Goal: Task Accomplishment & Management: Use online tool/utility

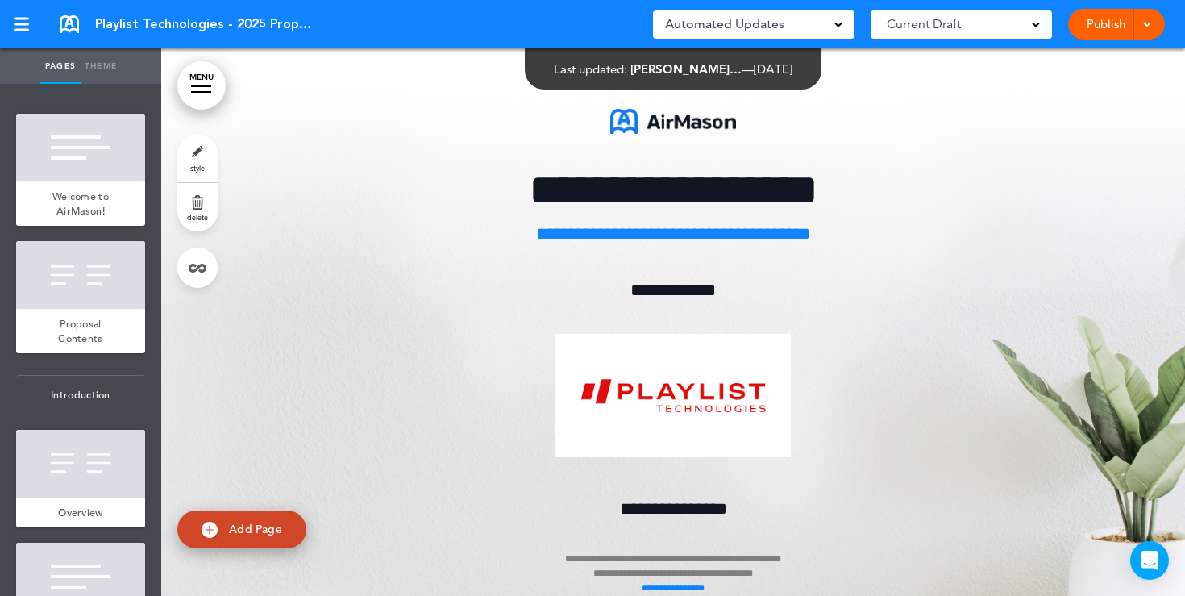
scroll to position [10158, 0]
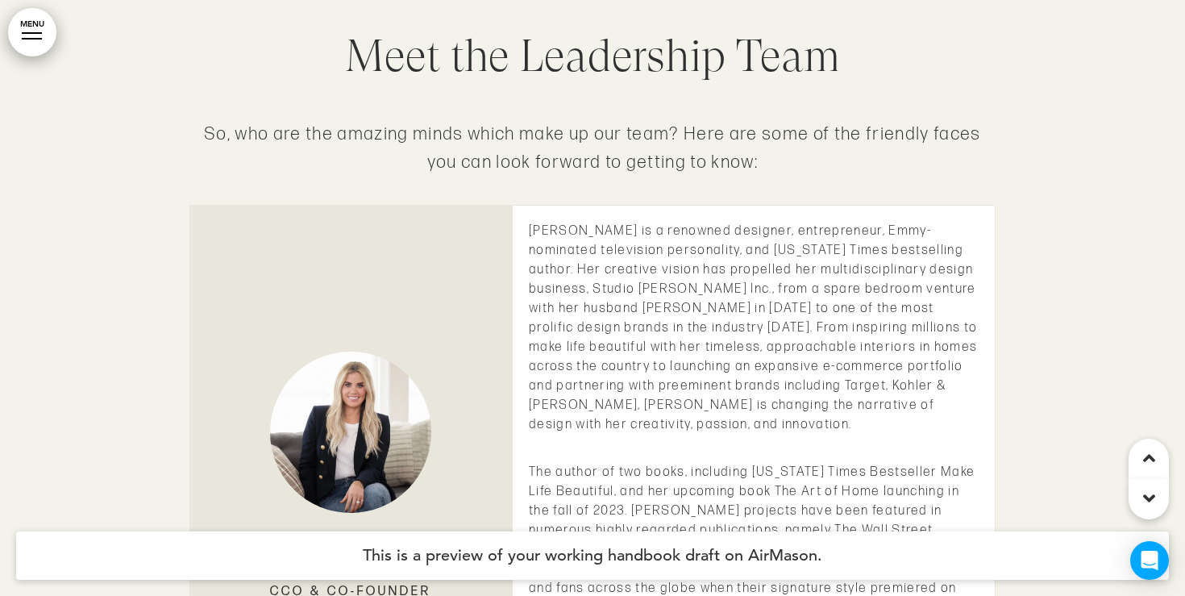
click at [29, 40] on link "MENU" at bounding box center [32, 32] width 48 height 48
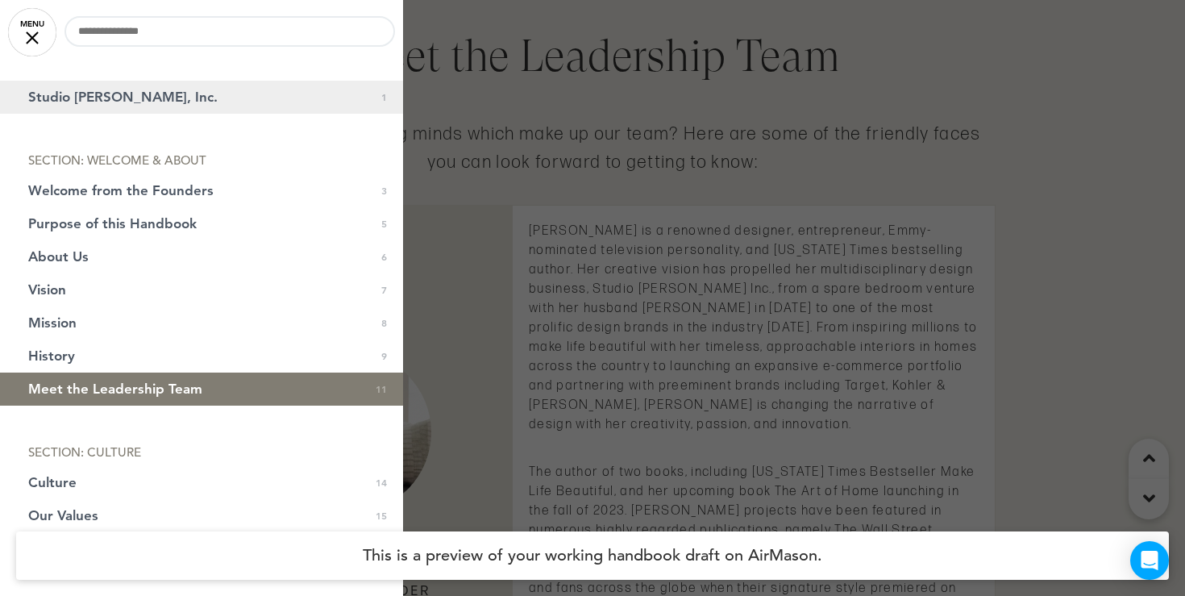
click at [60, 90] on span "Studio McGee, Inc." at bounding box center [122, 97] width 189 height 14
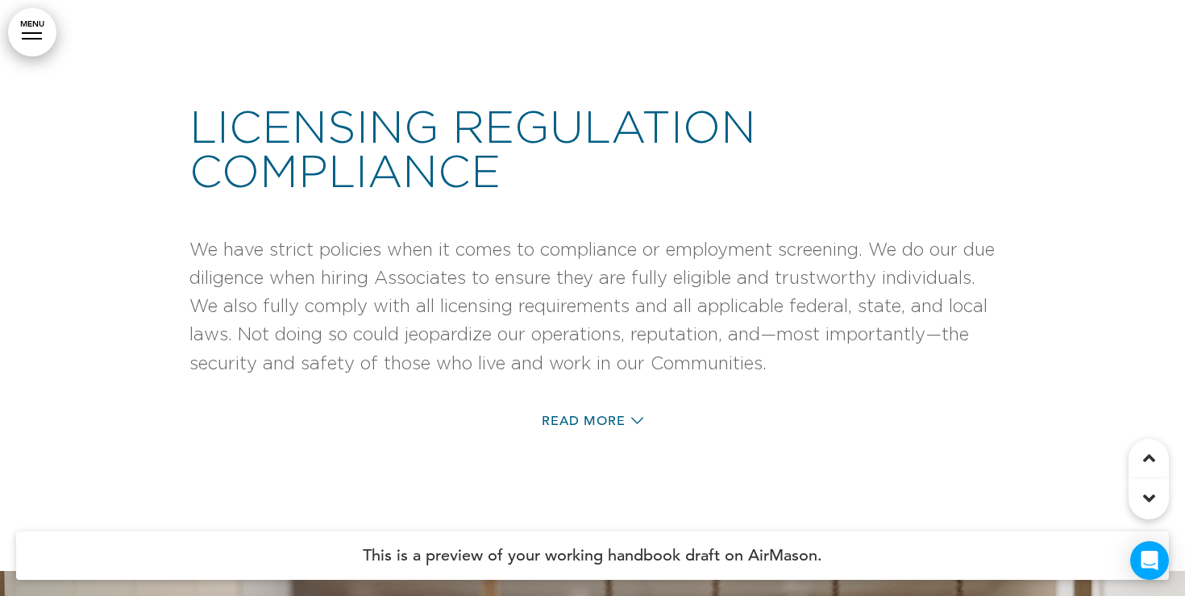
scroll to position [15425, 0]
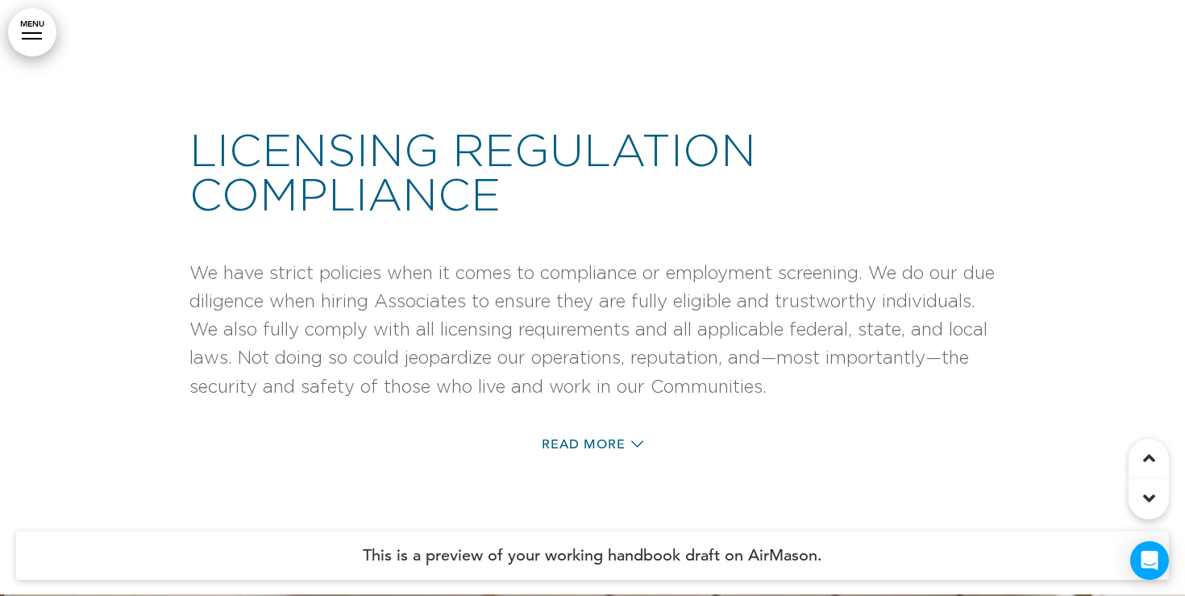
click at [12, 32] on link "MENU" at bounding box center [32, 32] width 48 height 48
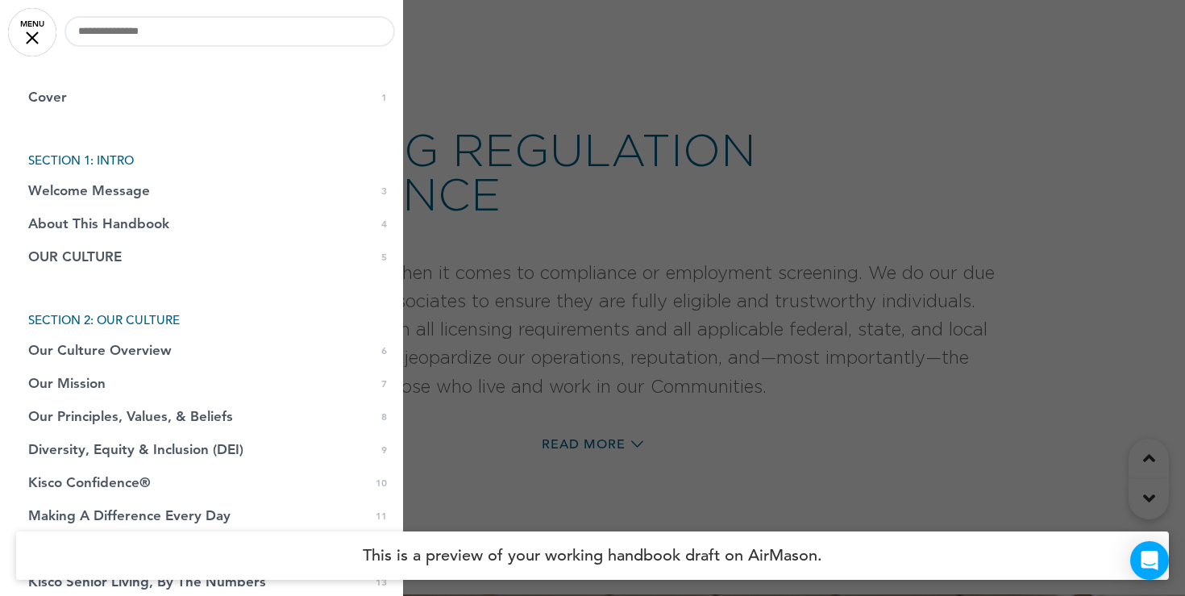
scroll to position [0, 0]
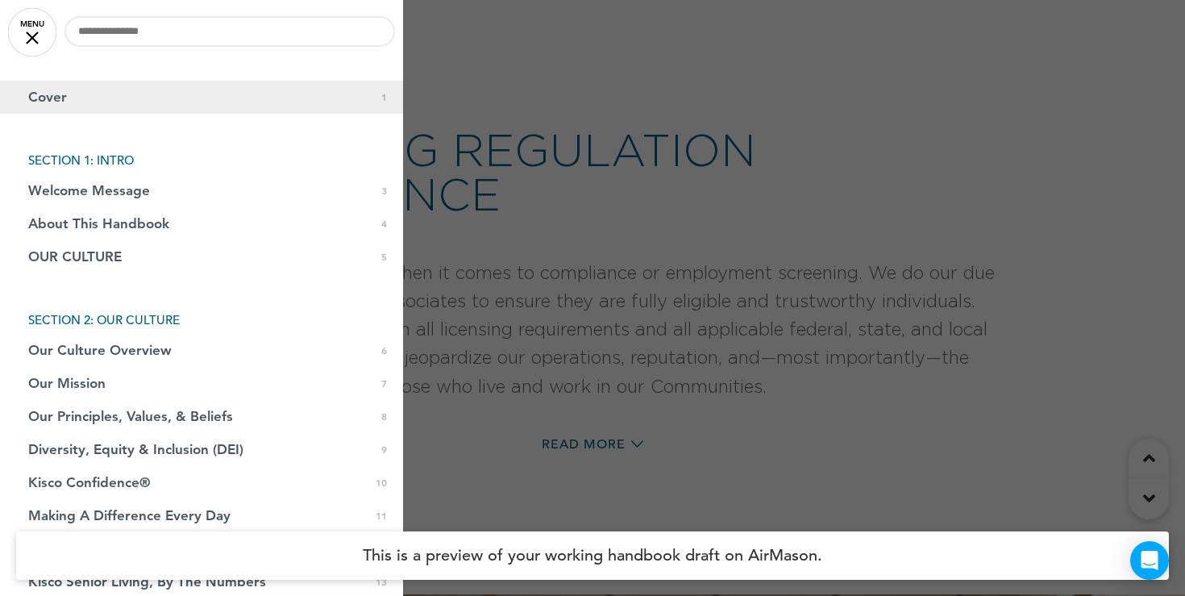
click at [91, 105] on link "Cover 0 1" at bounding box center [201, 97] width 403 height 33
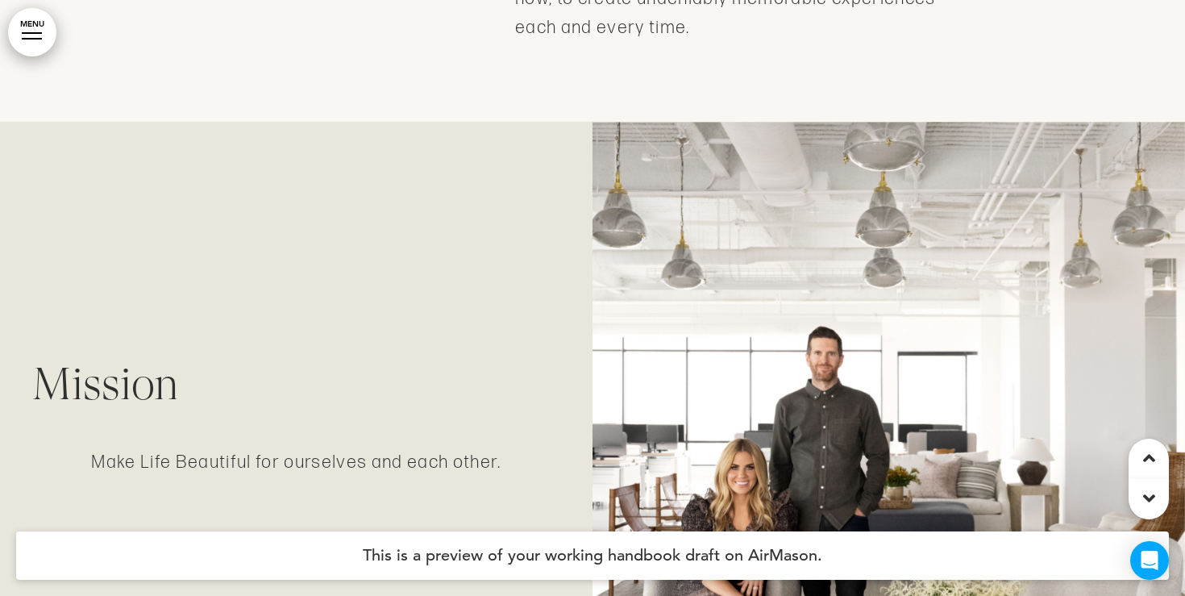
scroll to position [3927, 0]
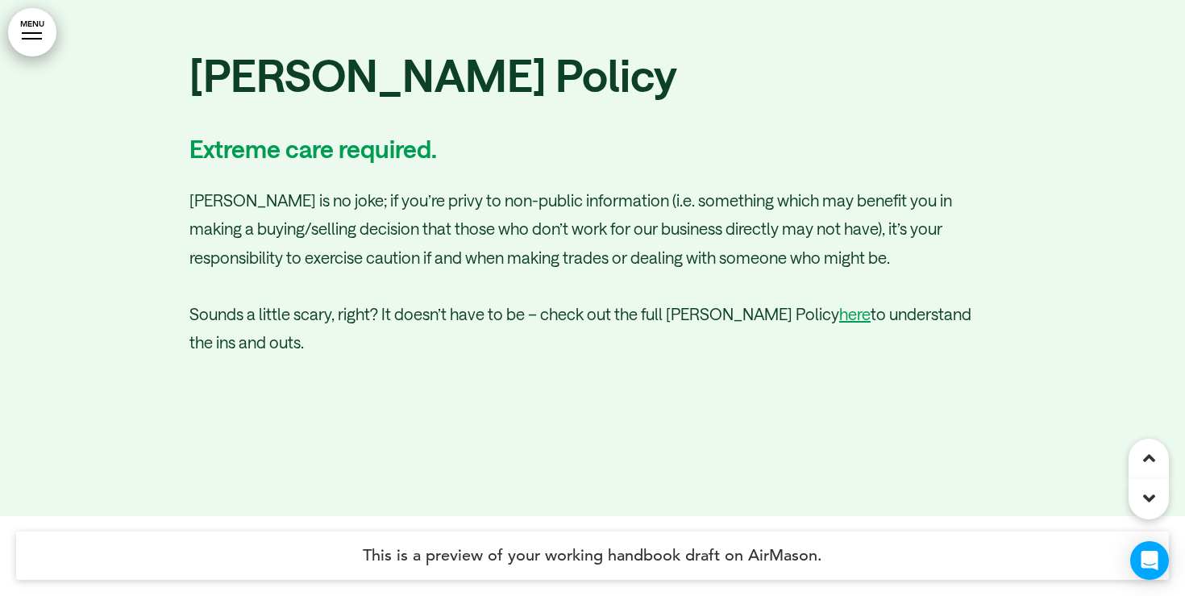
click at [39, 40] on link "MENU" at bounding box center [32, 32] width 48 height 48
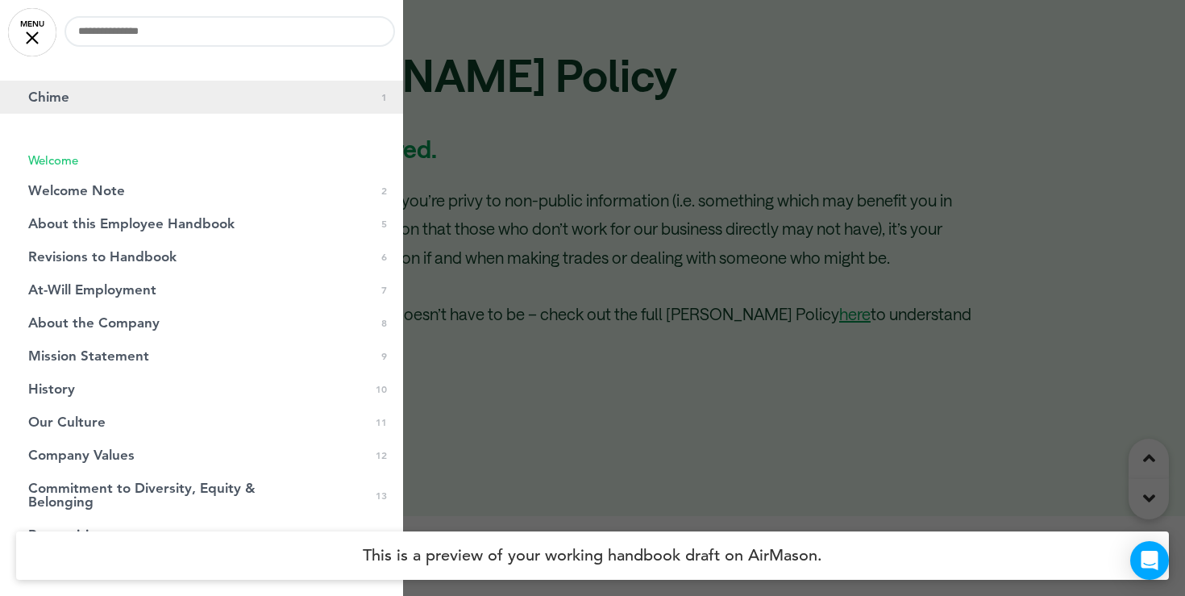
click at [110, 109] on link "Chime 0 1" at bounding box center [201, 97] width 403 height 33
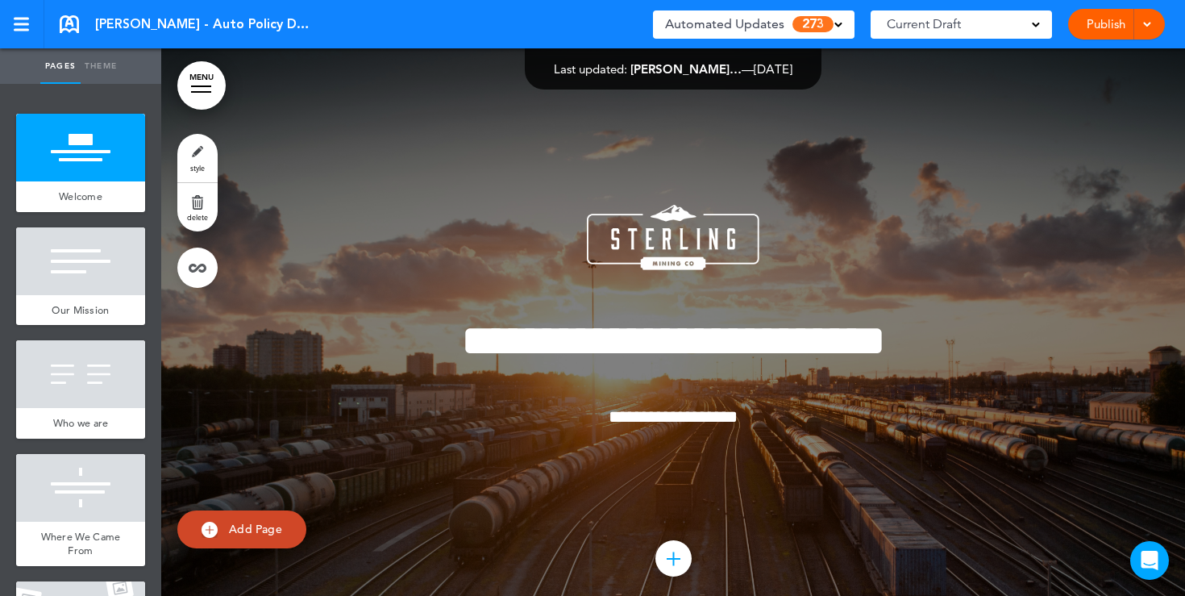
click at [831, 24] on span "273" at bounding box center [813, 24] width 41 height 16
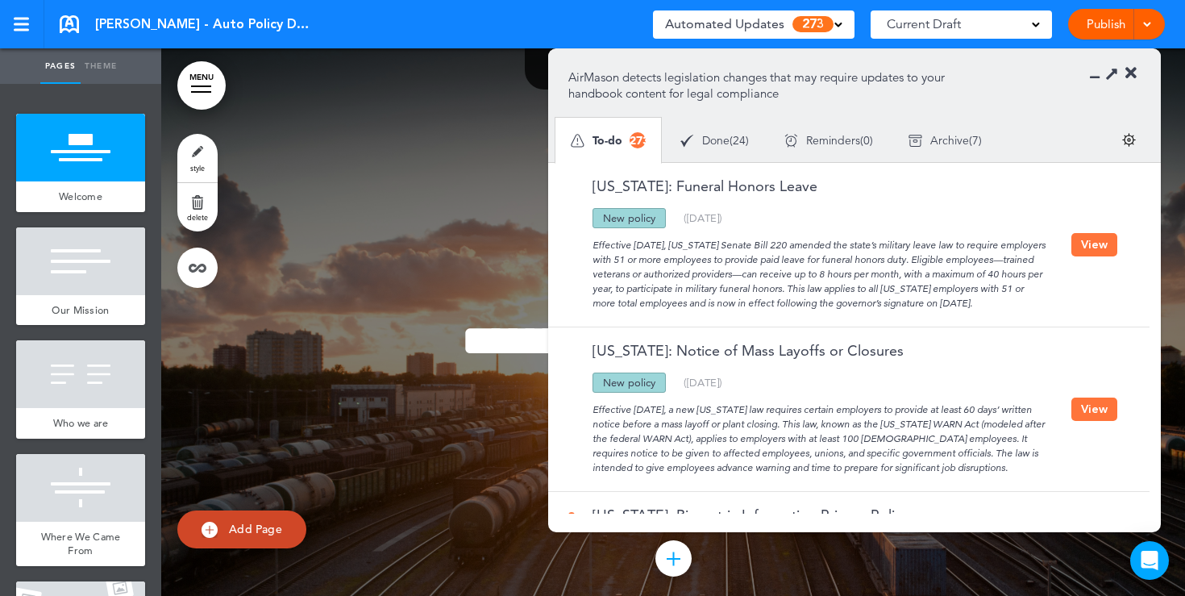
click at [732, 144] on div "Done ( 24 )" at bounding box center [715, 140] width 104 height 43
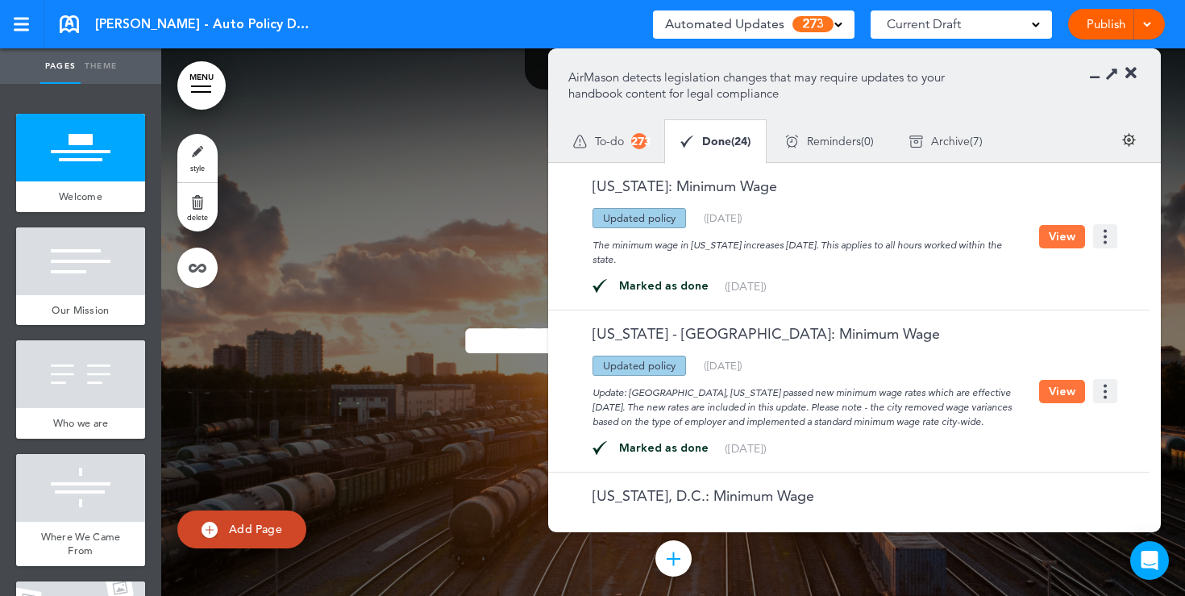
click at [619, 142] on span "To-do" at bounding box center [609, 140] width 29 height 11
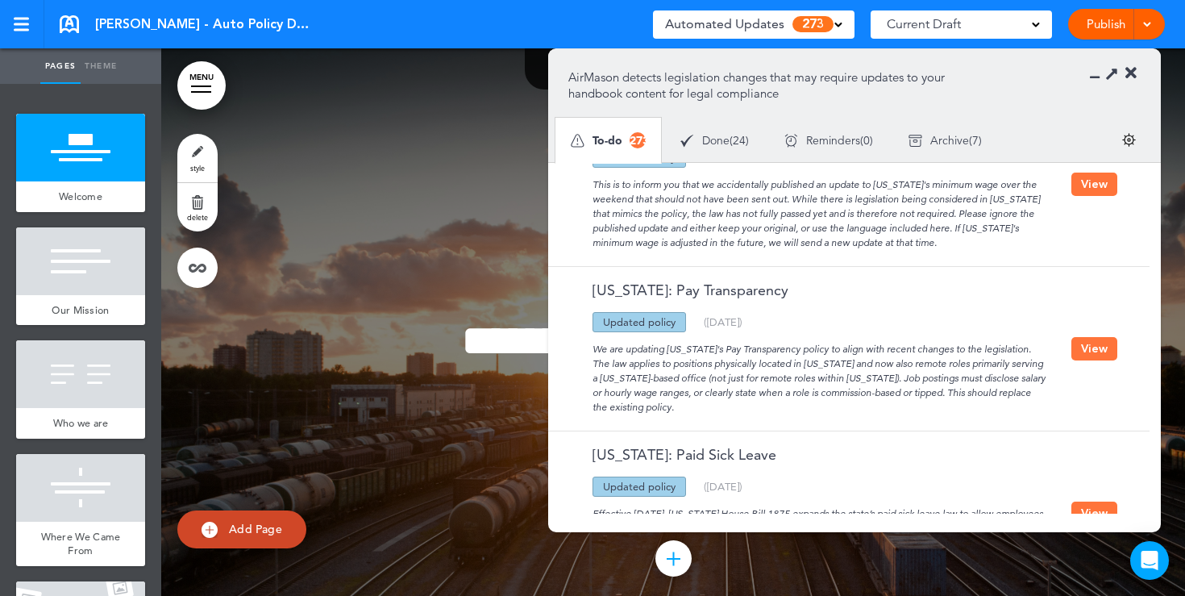
scroll to position [1884, 0]
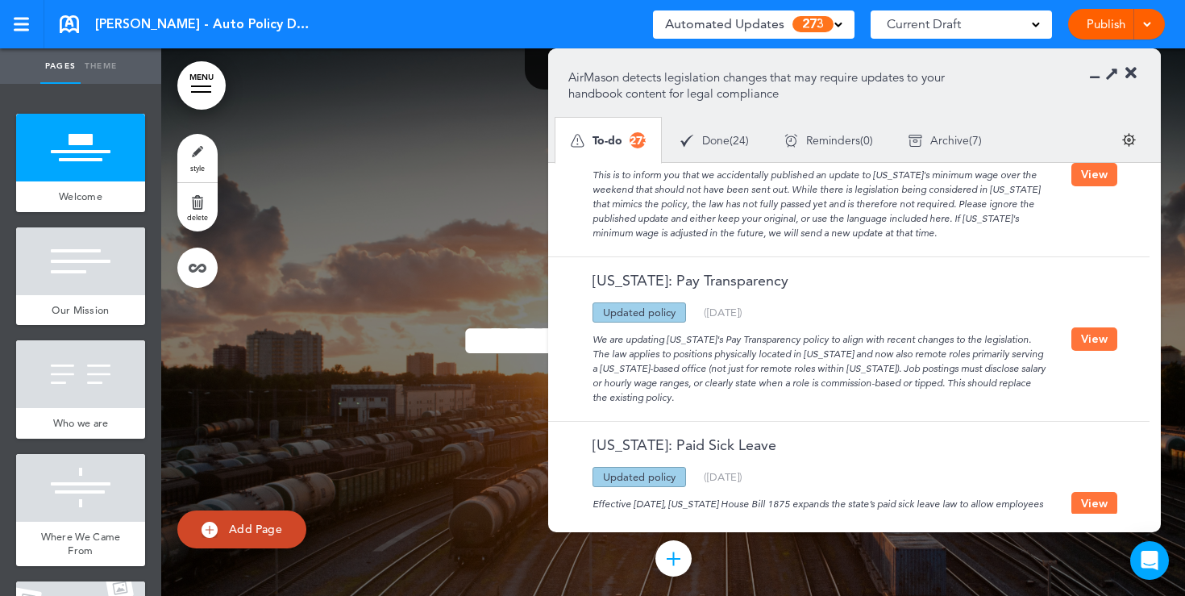
click at [770, 273] on div "Vermont: Pay Transparency" at bounding box center [819, 287] width 503 height 29
drag, startPoint x: 674, startPoint y: 295, endPoint x: 582, endPoint y: 293, distance: 91.9
click at [582, 302] on div "Updated policy New policy Deleted policy ( 06/14/2025 )" at bounding box center [819, 312] width 503 height 20
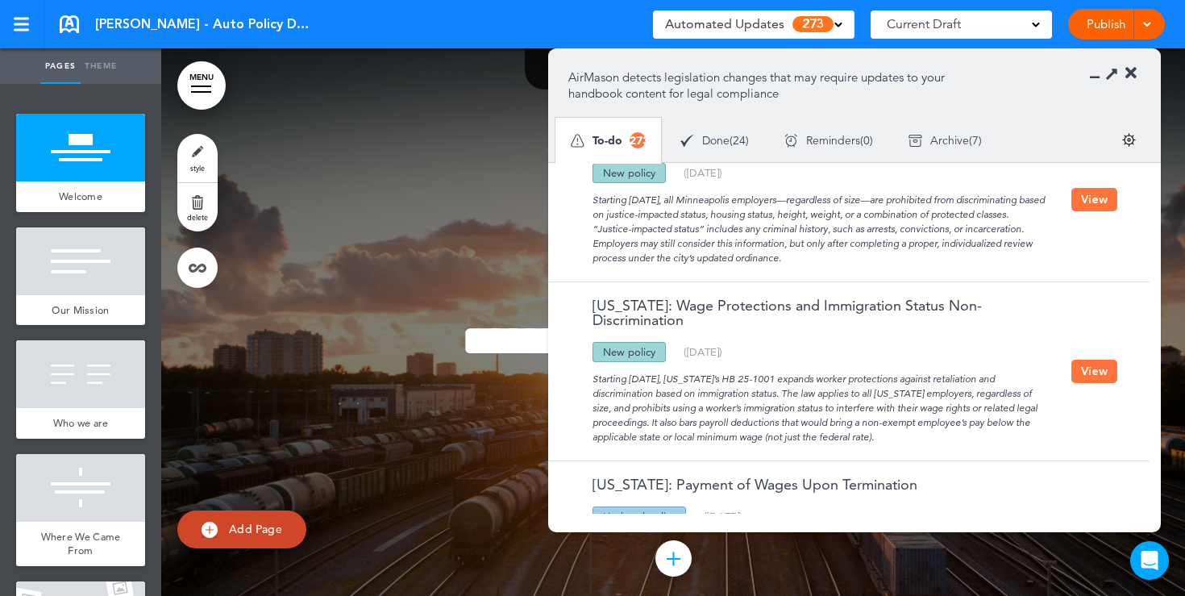
scroll to position [1379, 0]
drag, startPoint x: 656, startPoint y: 338, endPoint x: 607, endPoint y: 338, distance: 49.2
click at [607, 343] on div "New policy" at bounding box center [629, 353] width 73 height 20
drag, startPoint x: 599, startPoint y: 368, endPoint x: 710, endPoint y: 368, distance: 110.5
click at [710, 368] on div "Starting August 8, 2025, Colorado’s HB 25-1001 expands worker protections again…" at bounding box center [819, 405] width 503 height 82
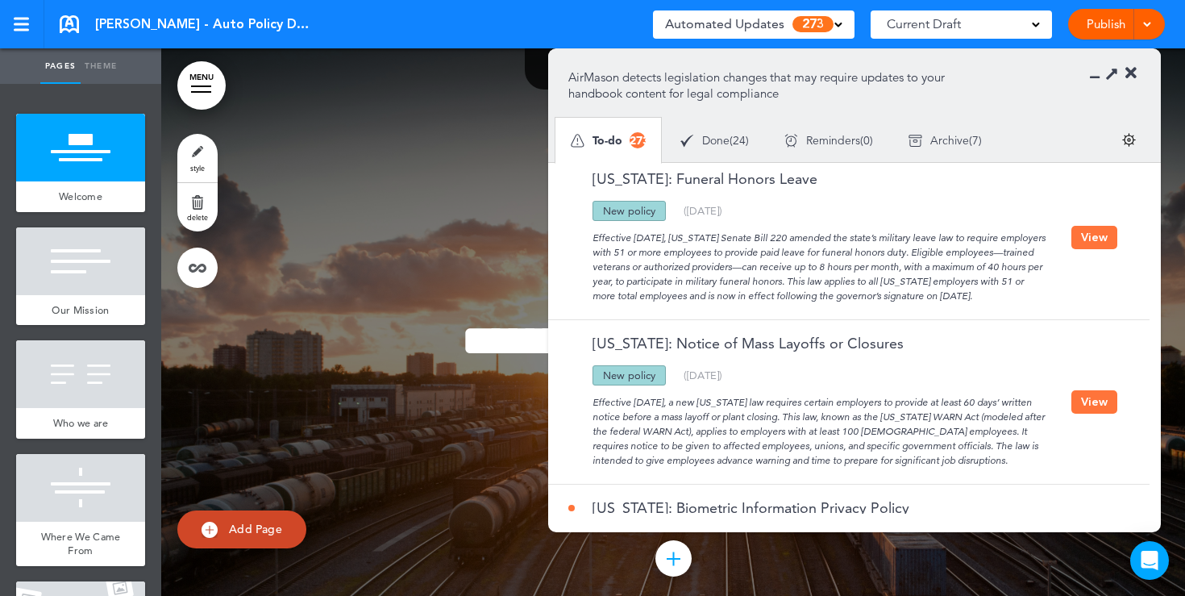
scroll to position [0, 0]
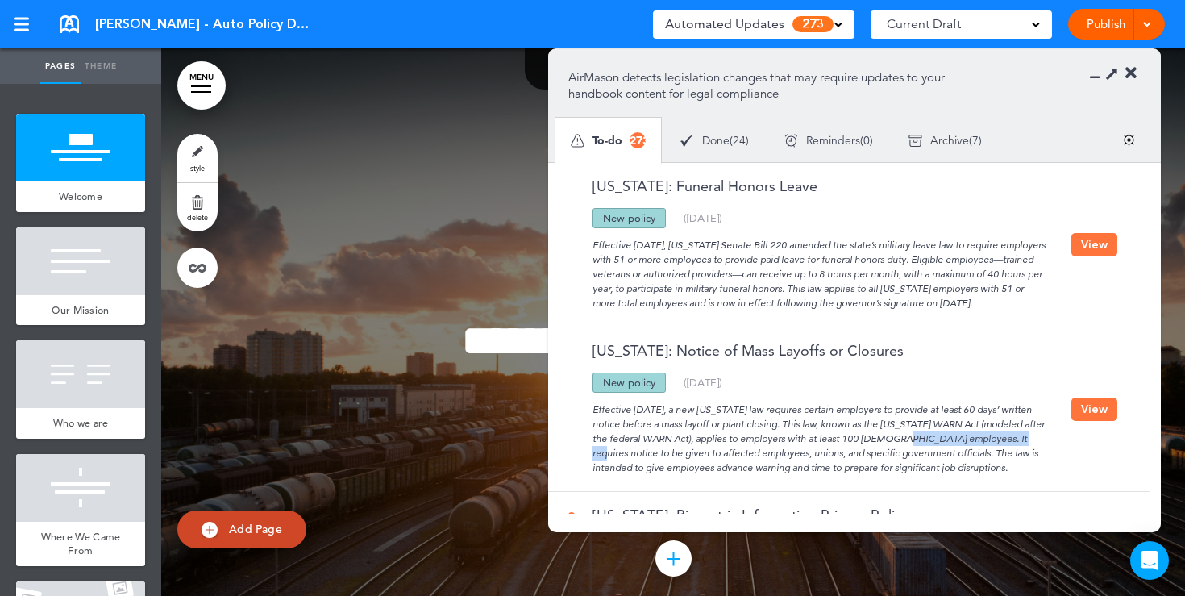
drag, startPoint x: 866, startPoint y: 438, endPoint x: 984, endPoint y: 445, distance: 118.7
click at [984, 445] on div "Effective September 29, 2025, a new Ohio law requires certain employers to prov…" at bounding box center [819, 434] width 503 height 82
drag, startPoint x: 652, startPoint y: 259, endPoint x: 765, endPoint y: 260, distance: 112.9
click at [765, 260] on div "Effective August 1, 2025, Illinois Senate Bill 220 amended the state’s military…" at bounding box center [819, 269] width 503 height 82
click at [1088, 248] on button "View" at bounding box center [1095, 244] width 46 height 23
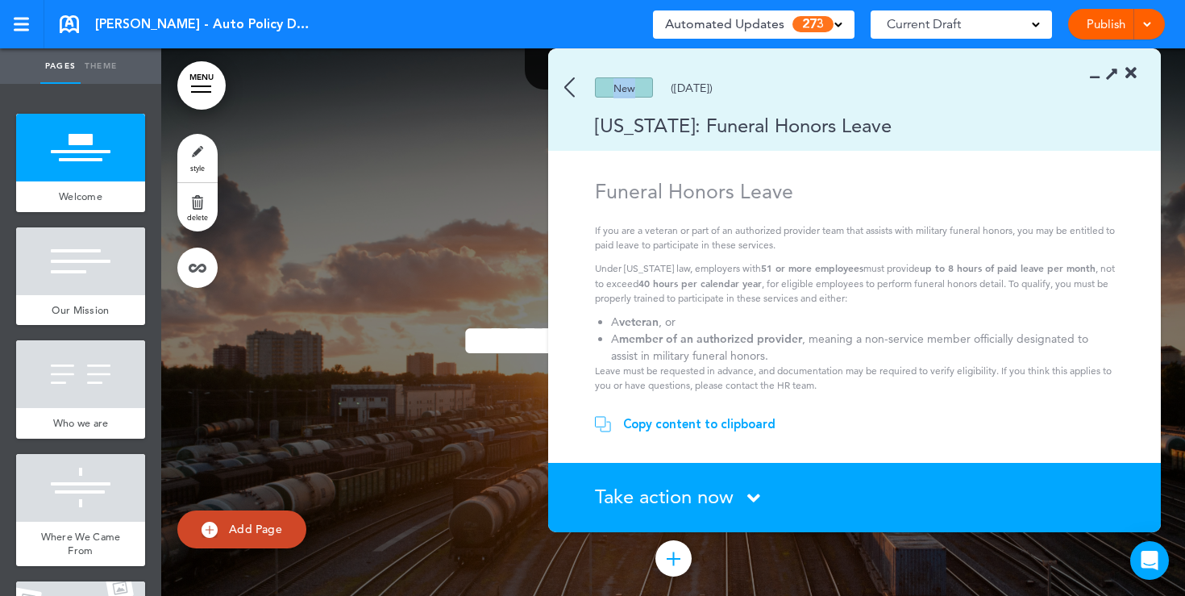
drag, startPoint x: 642, startPoint y: 88, endPoint x: 602, endPoint y: 88, distance: 39.5
click at [602, 88] on div "New" at bounding box center [624, 87] width 58 height 20
click at [565, 91] on img at bounding box center [569, 87] width 10 height 20
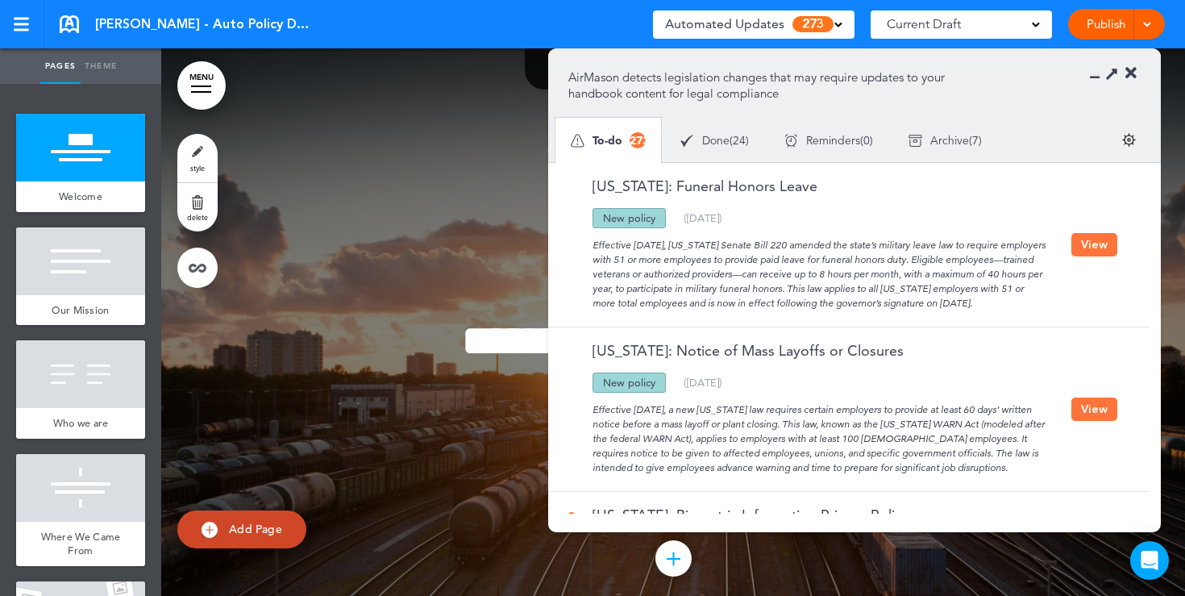
click at [1130, 76] on icon at bounding box center [1131, 73] width 11 height 16
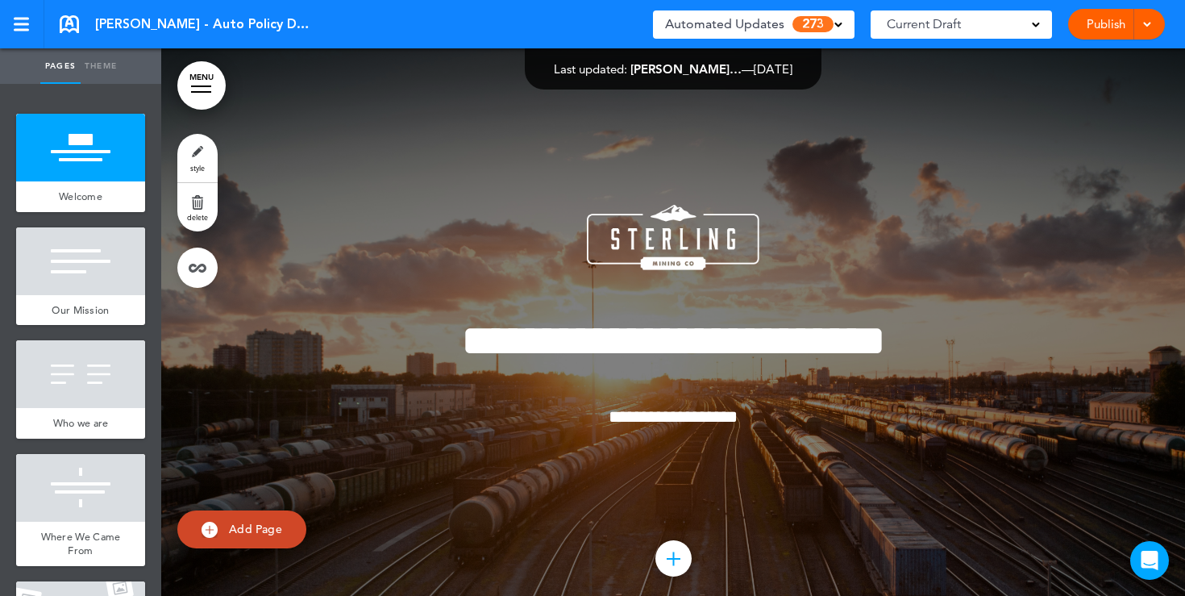
click at [1039, 27] on span at bounding box center [1036, 23] width 8 height 8
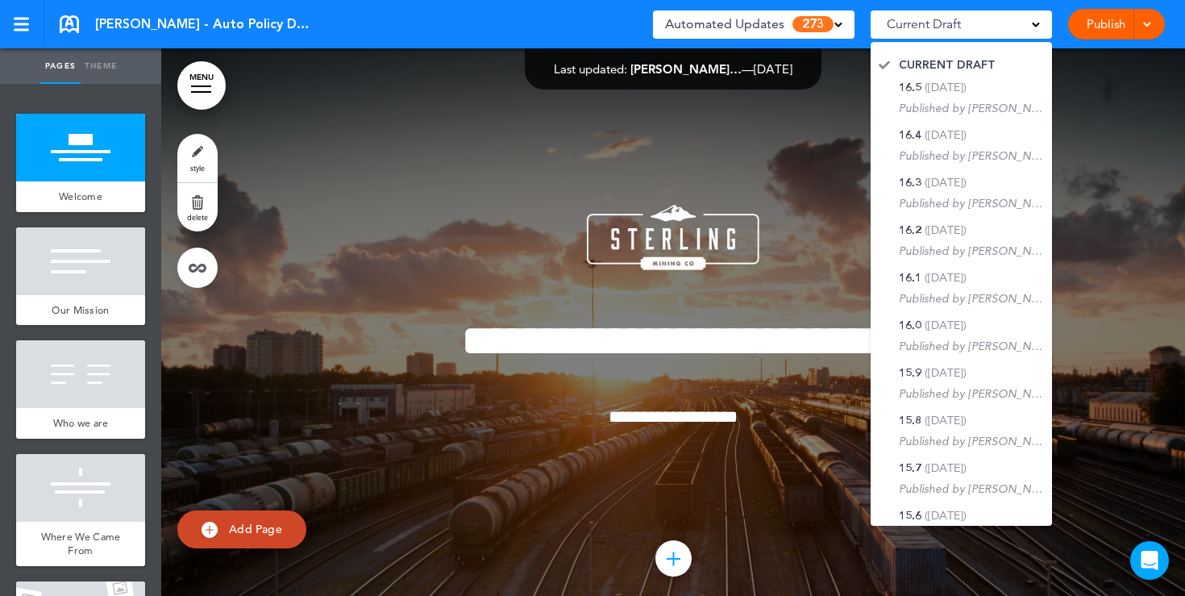
click at [834, 163] on div "**********" at bounding box center [673, 338] width 806 height 388
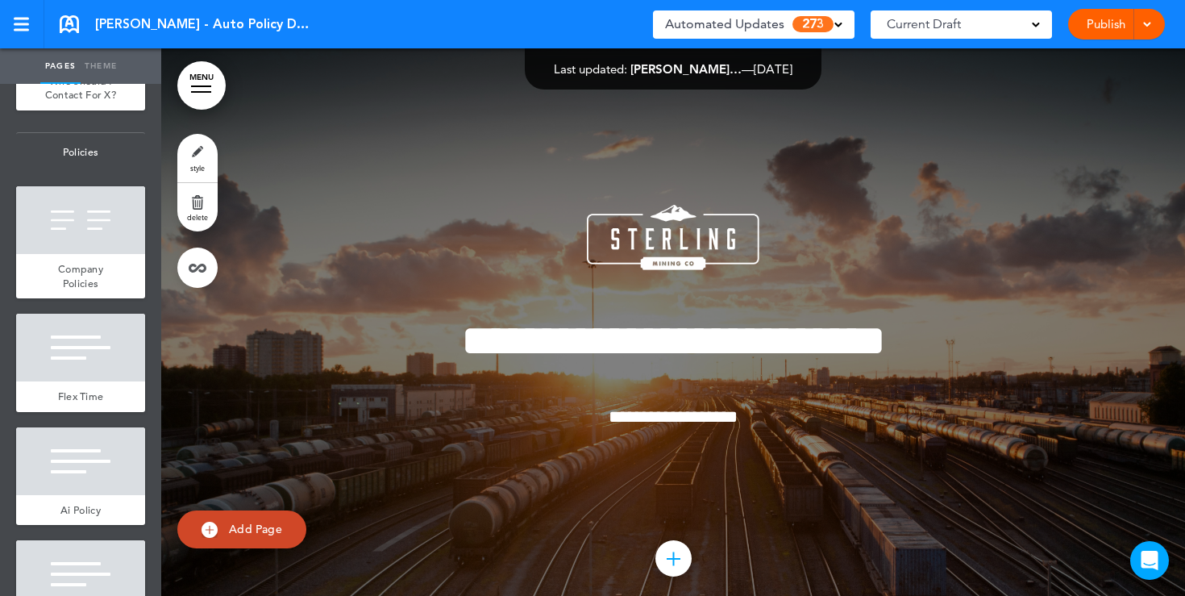
scroll to position [1384, 0]
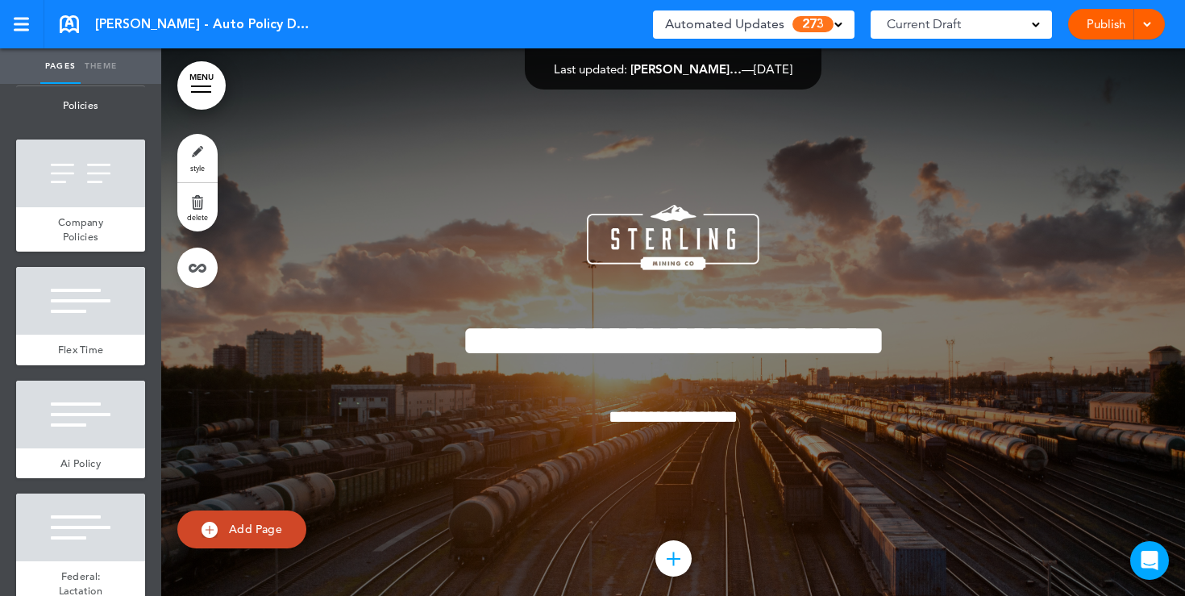
click at [75, 291] on div at bounding box center [80, 301] width 129 height 68
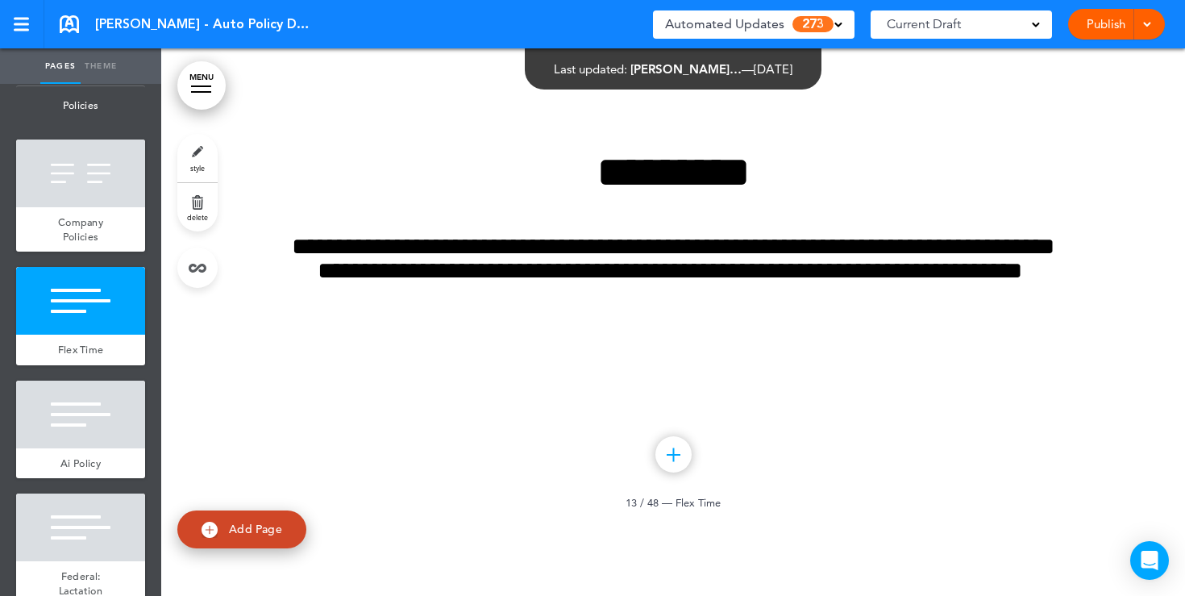
scroll to position [11265, 0]
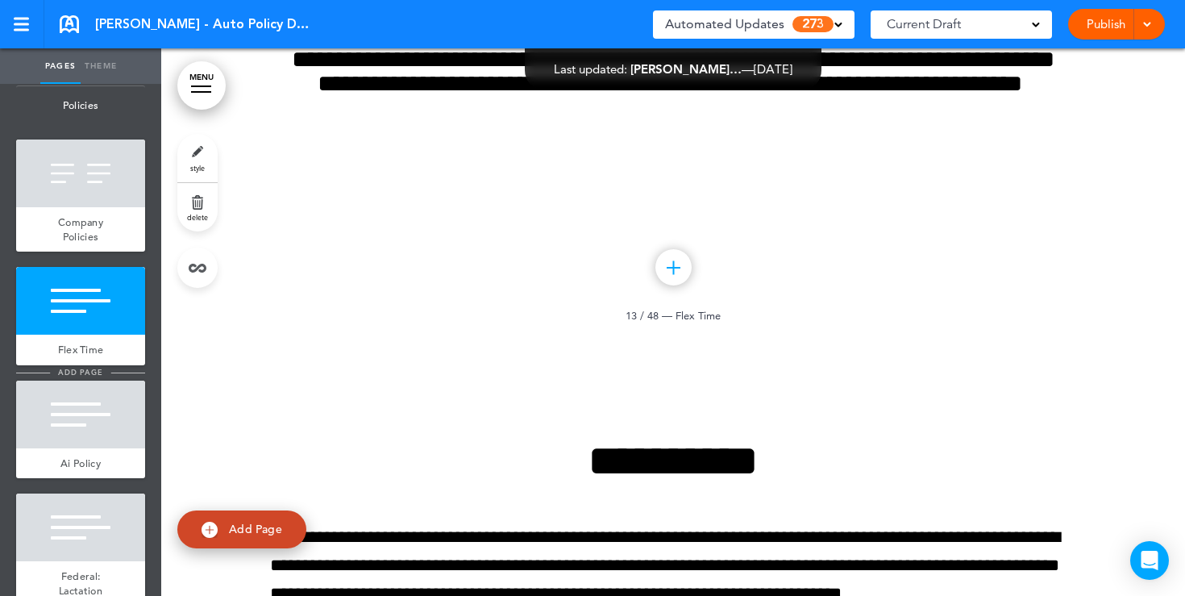
click at [85, 373] on span "add page" at bounding box center [80, 372] width 60 height 10
type input "********"
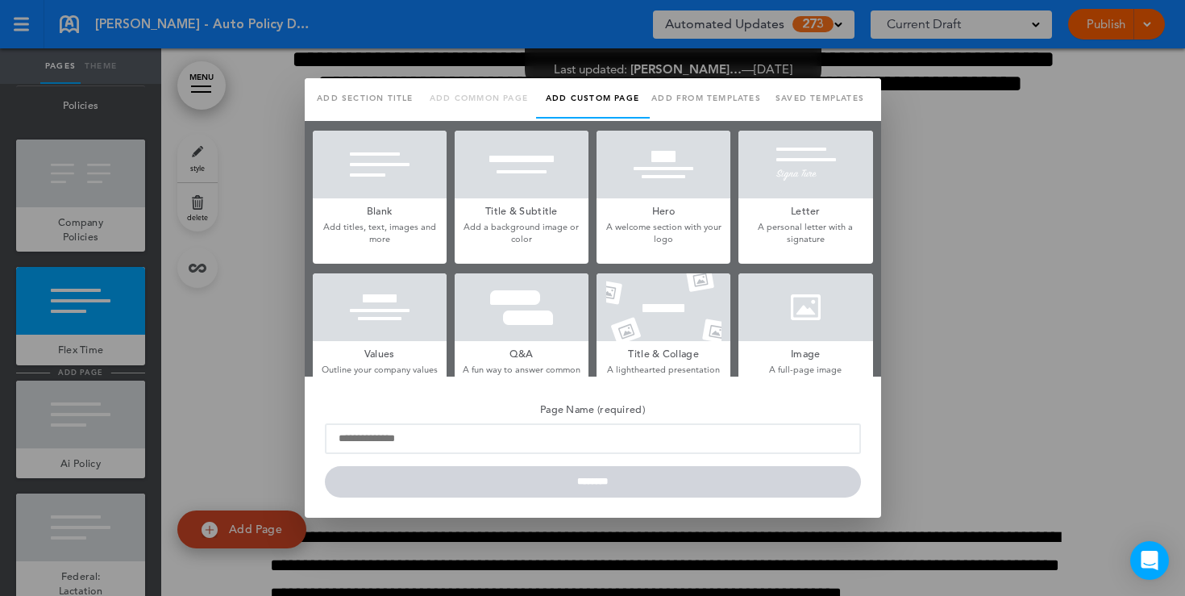
scroll to position [0, 0]
click at [393, 194] on div at bounding box center [380, 165] width 134 height 68
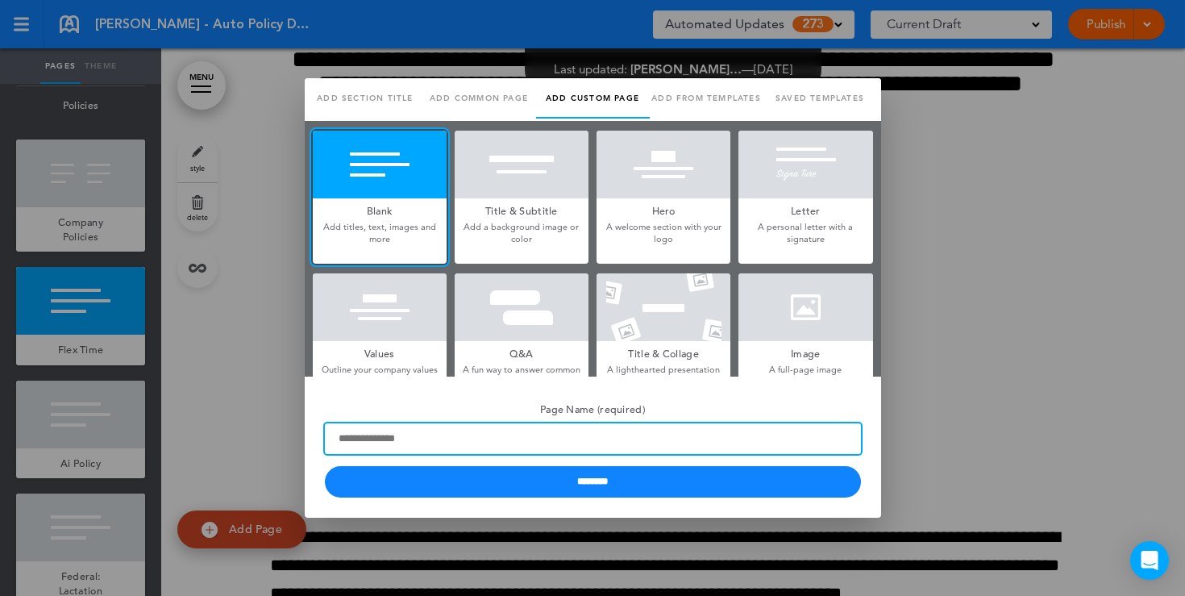
click at [420, 451] on input "Page Name (required)" at bounding box center [593, 438] width 536 height 31
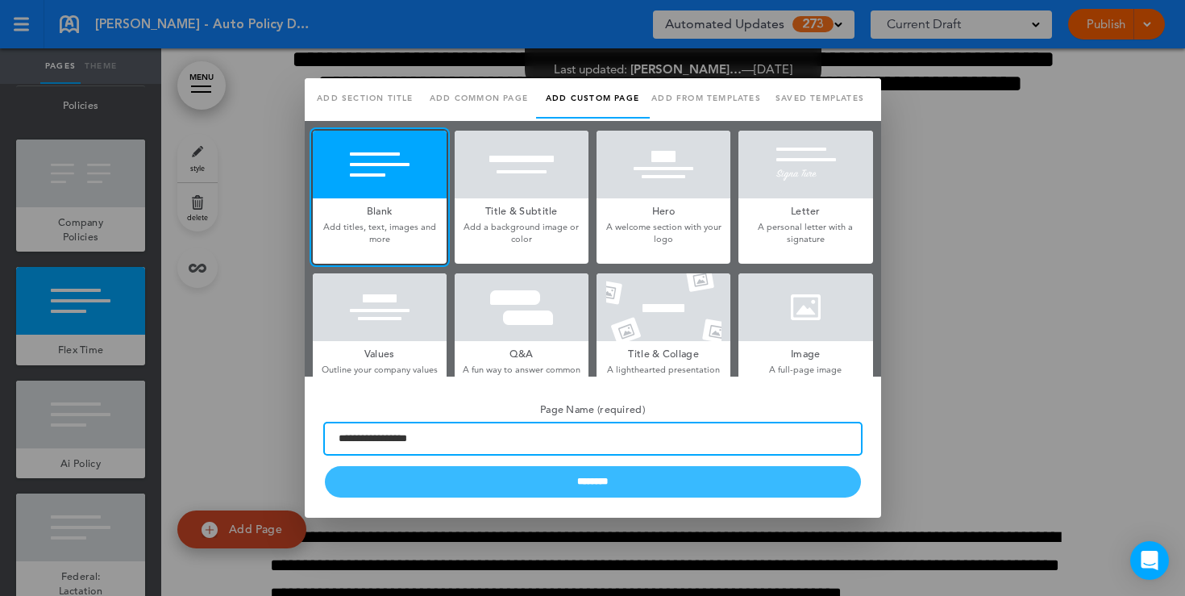
type input "**********"
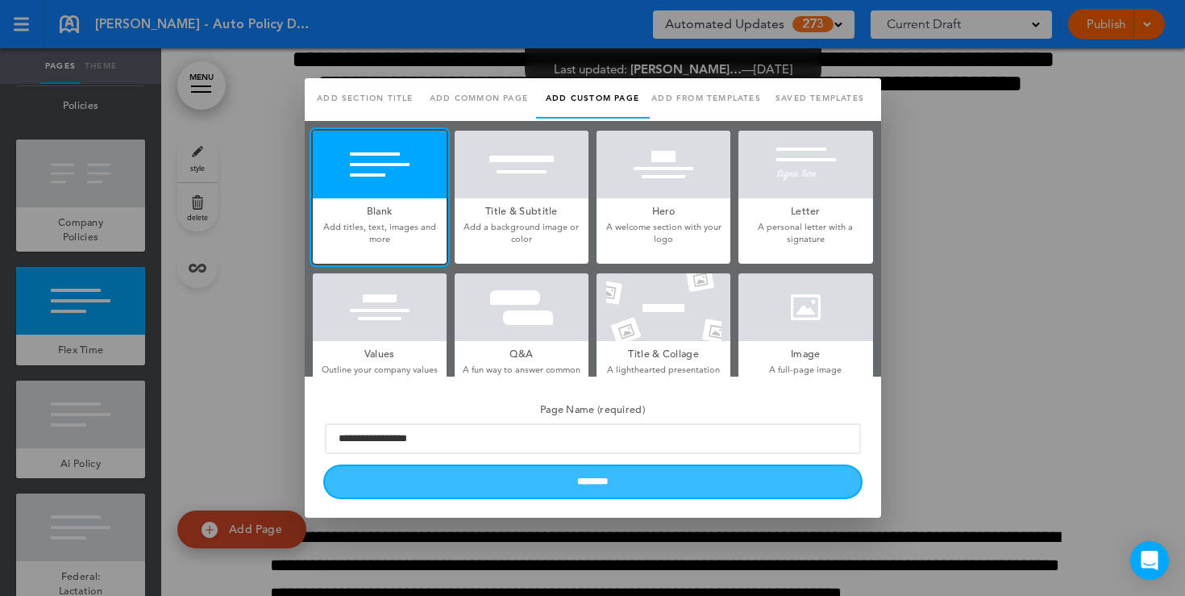
click at [543, 489] on input "********" at bounding box center [593, 481] width 536 height 31
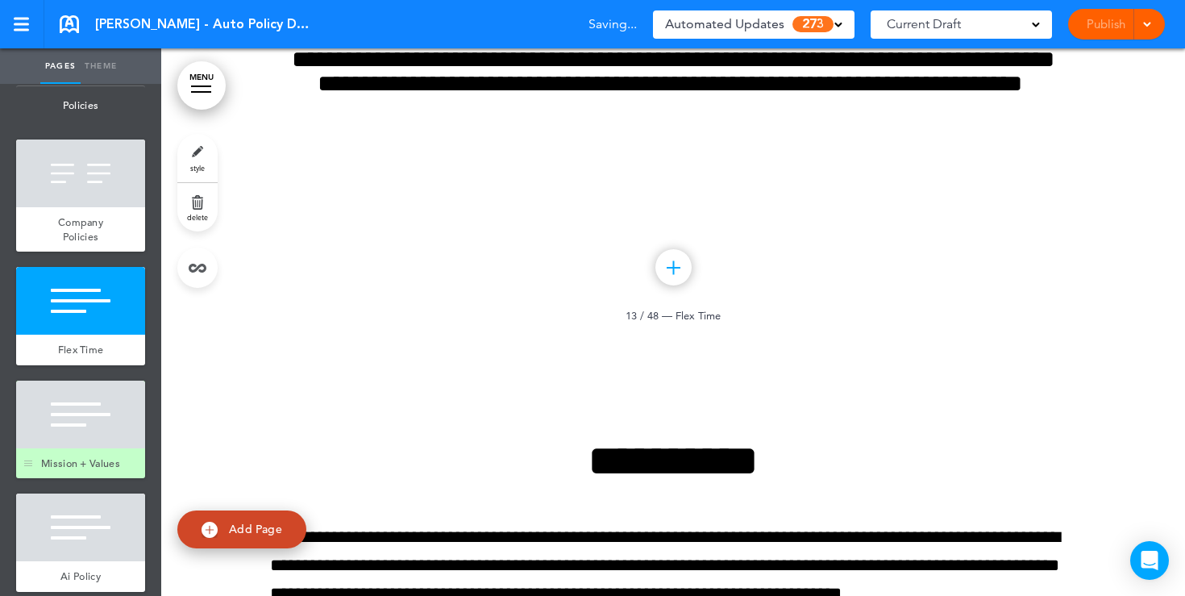
click at [98, 414] on div at bounding box center [80, 415] width 129 height 68
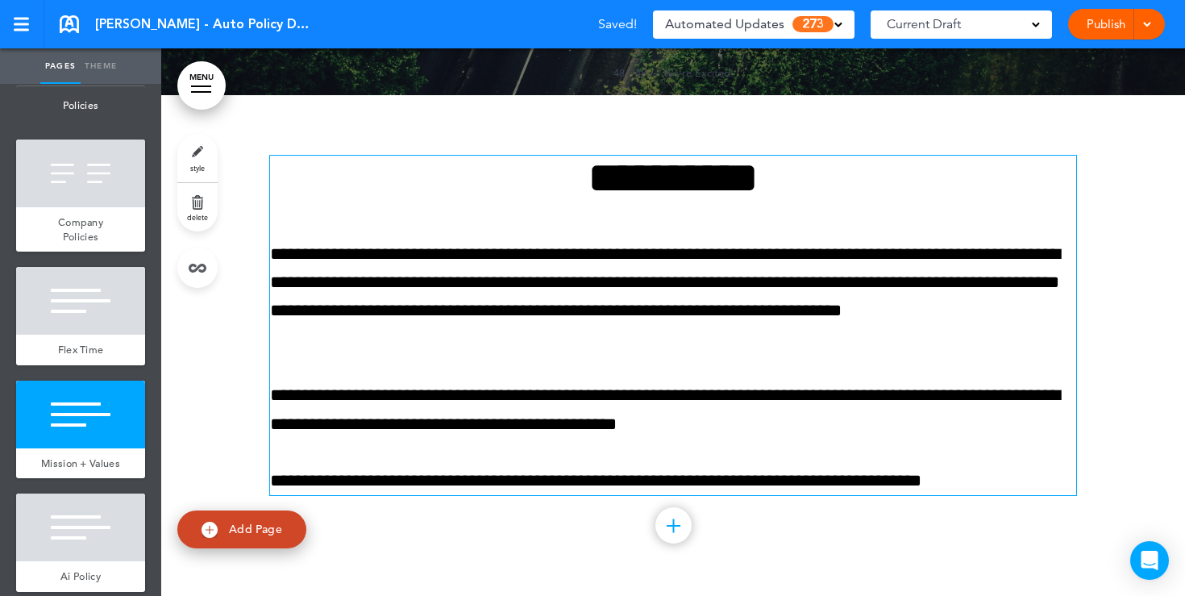
scroll to position [38789, 0]
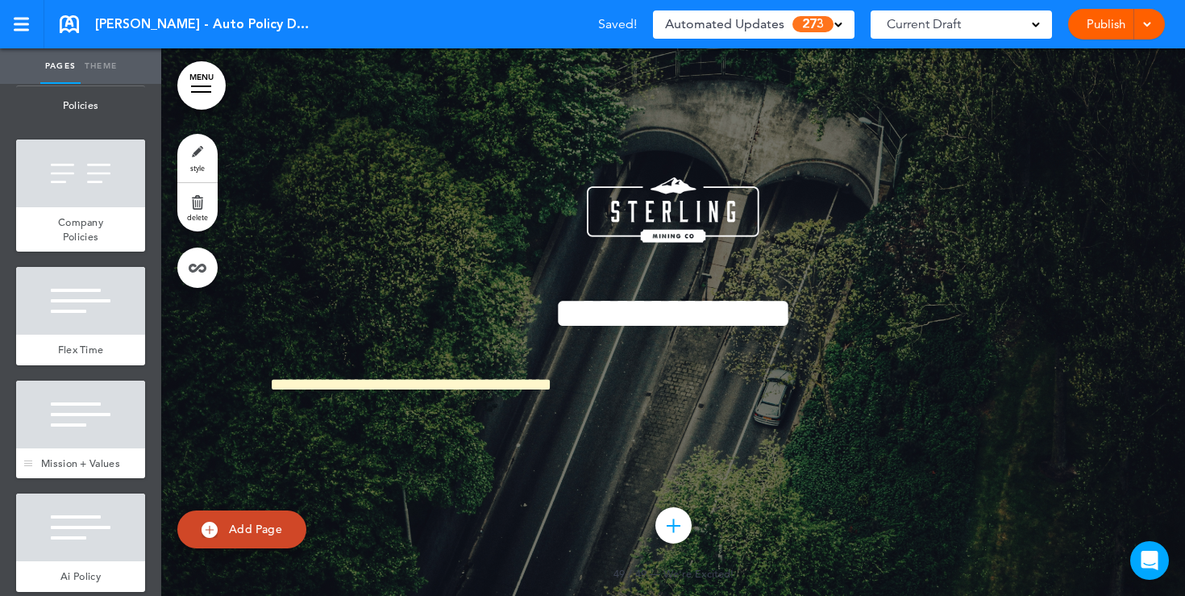
click at [76, 426] on div at bounding box center [80, 415] width 129 height 68
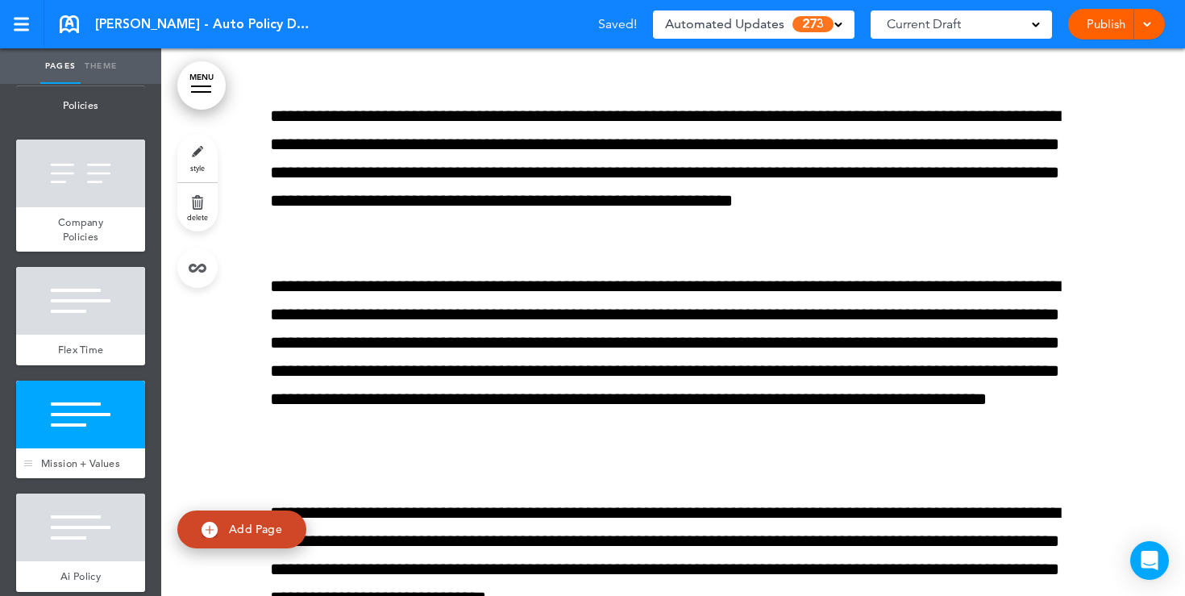
scroll to position [11846, 0]
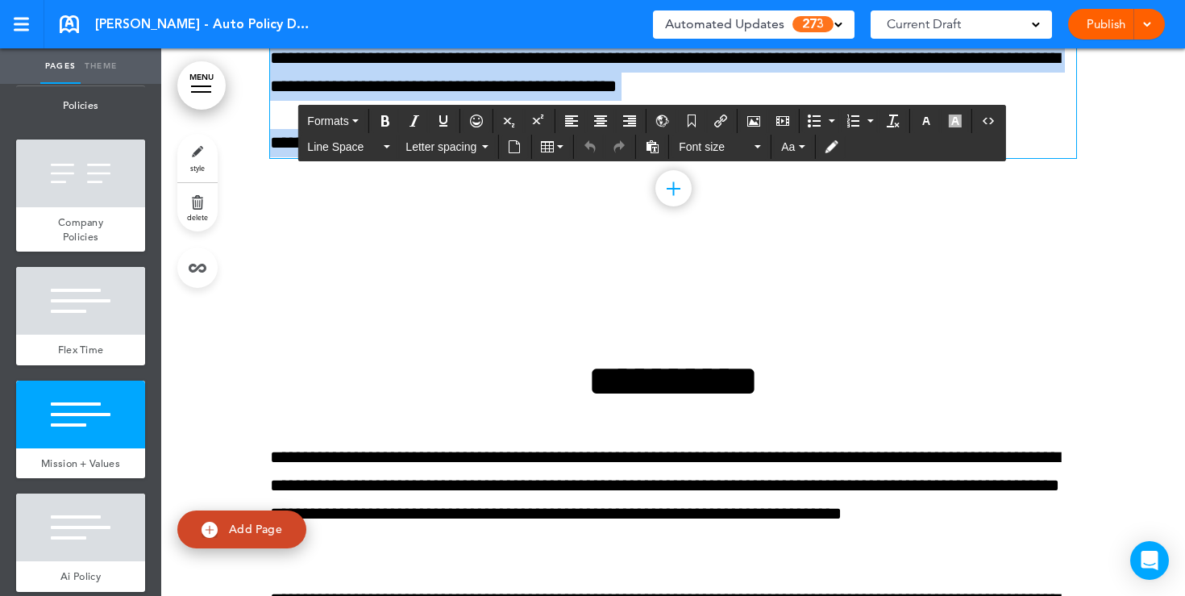
drag, startPoint x: 1061, startPoint y: 439, endPoint x: 506, endPoint y: 103, distance: 648.7
click at [506, 103] on div "**********" at bounding box center [673, 7] width 806 height 501
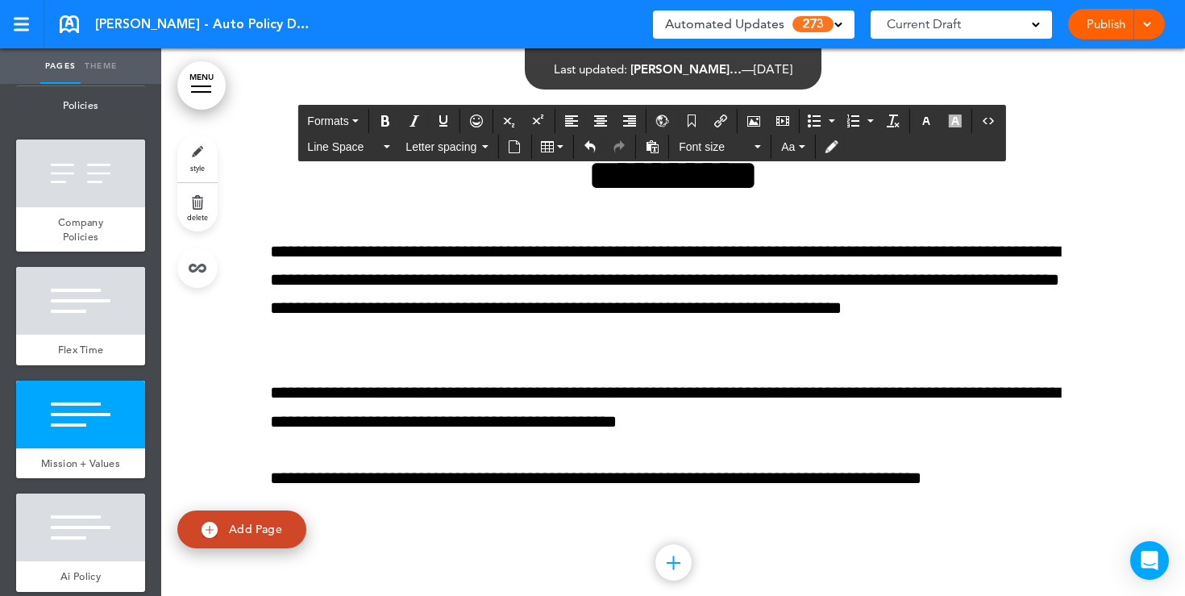
scroll to position [11705, 0]
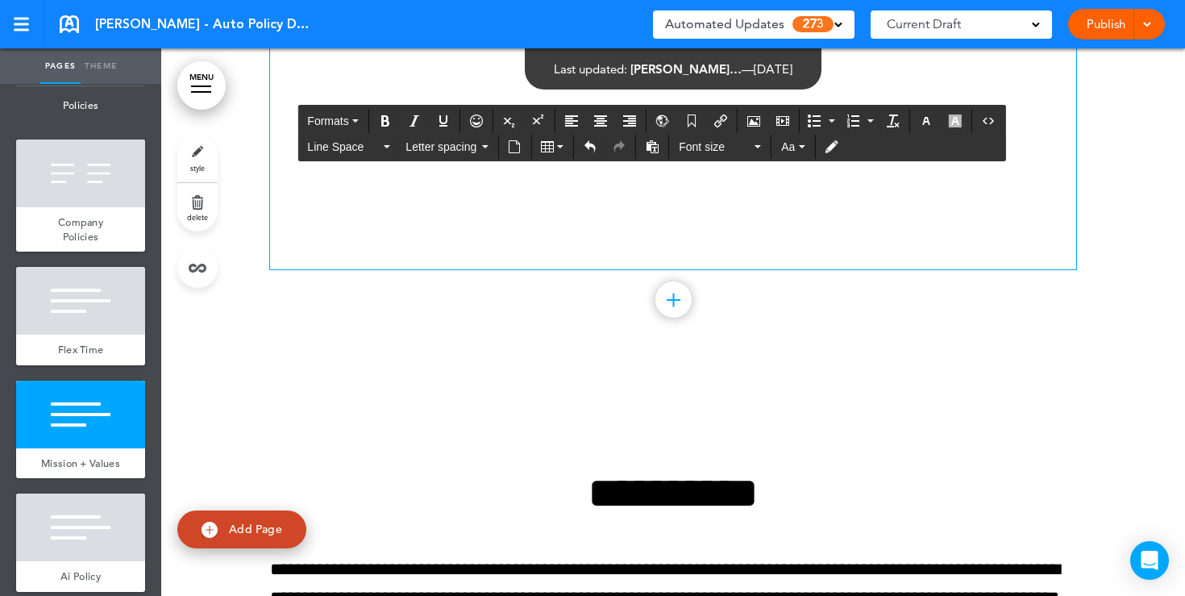
click at [550, 269] on div at bounding box center [673, 113] width 806 height 311
click at [359, 269] on div at bounding box center [673, 113] width 806 height 311
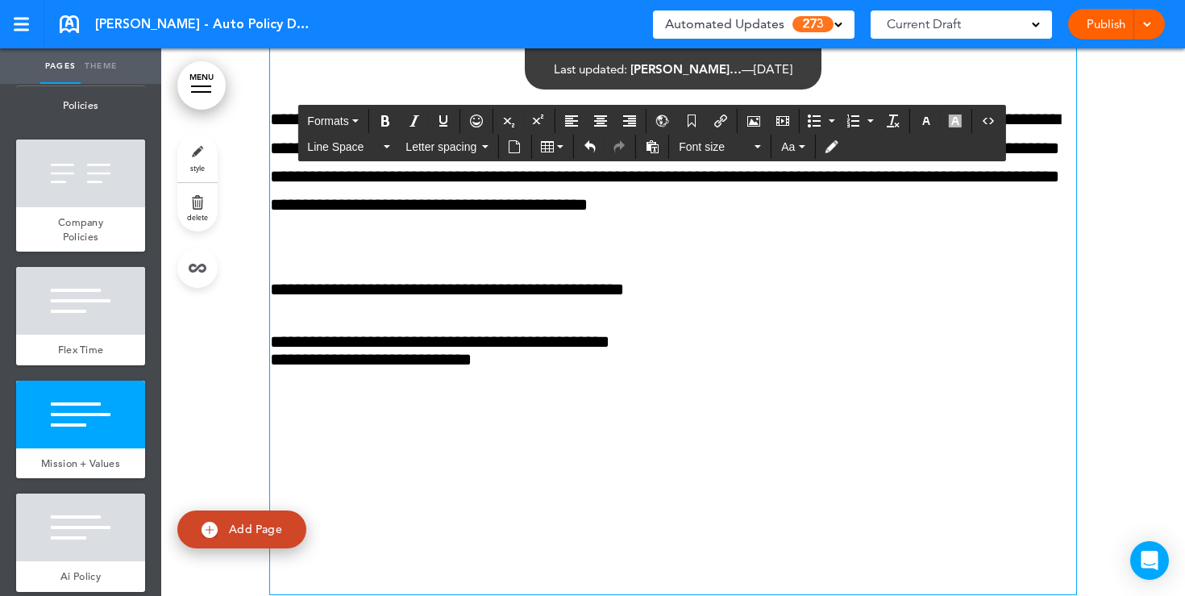
click at [602, 48] on h2 "*********" at bounding box center [673, 31] width 806 height 33
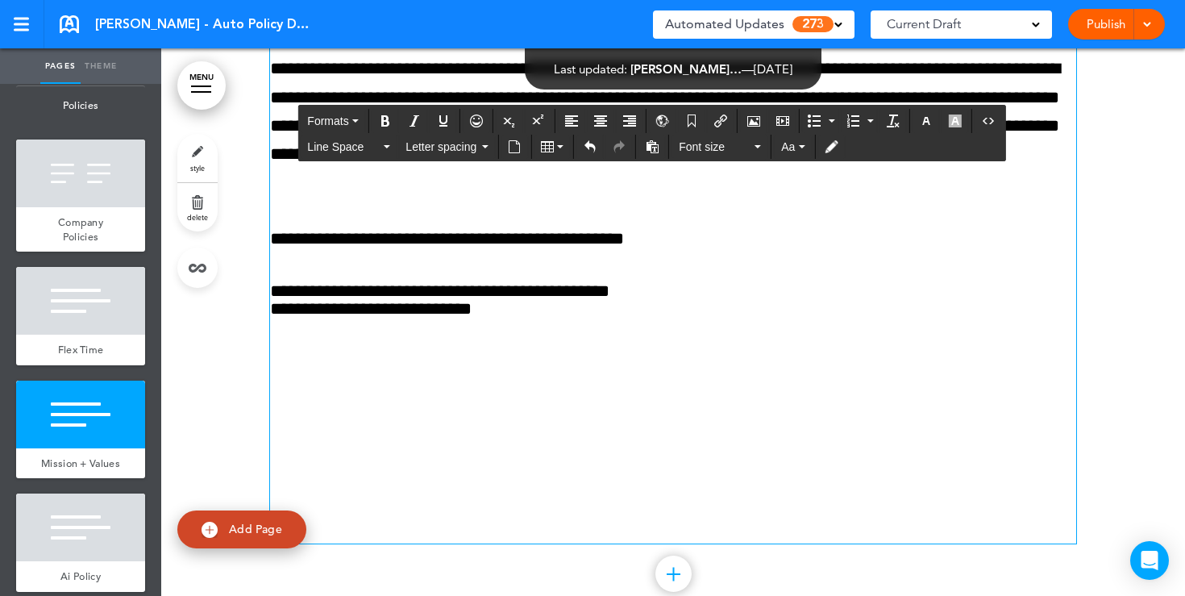
scroll to position [11763, 0]
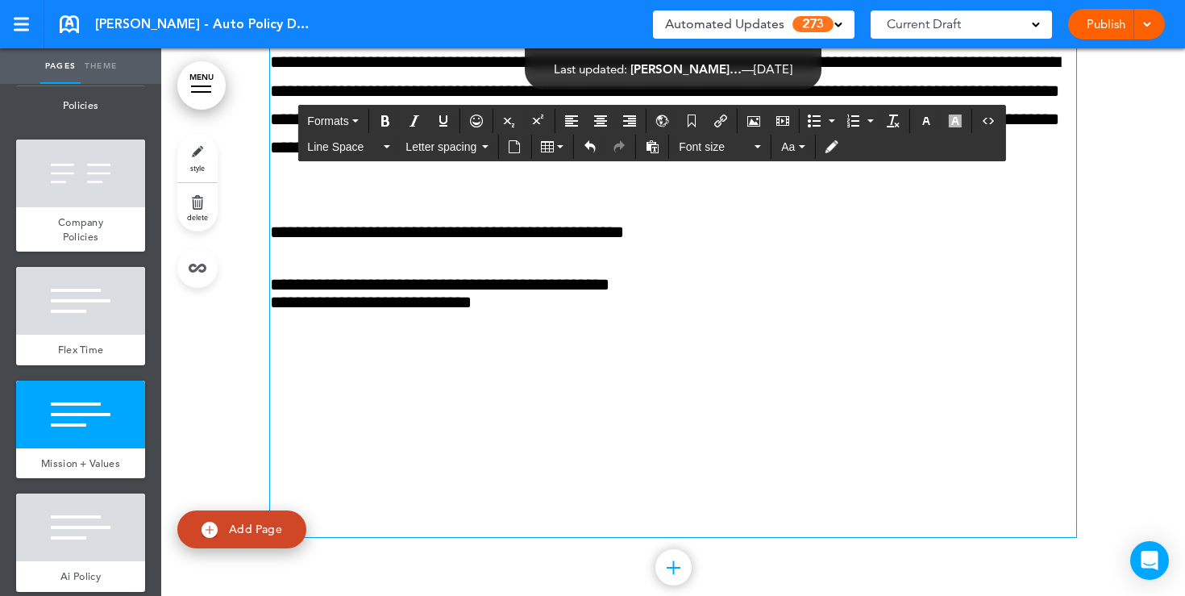
drag, startPoint x: 760, startPoint y: 255, endPoint x: 594, endPoint y: 268, distance: 165.8
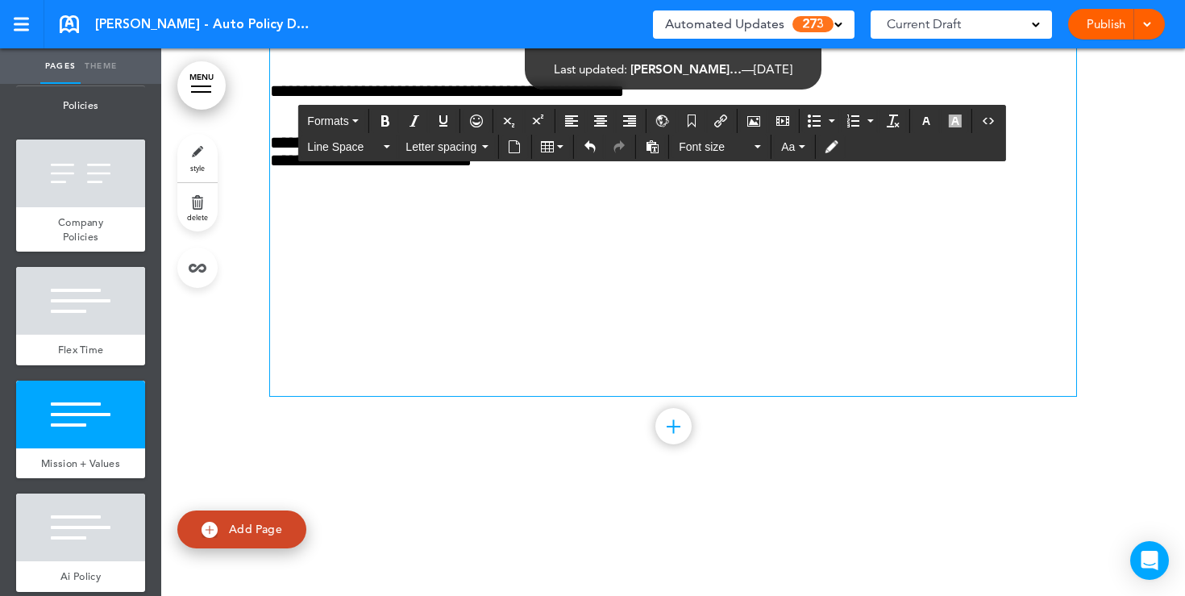
scroll to position [11841, 0]
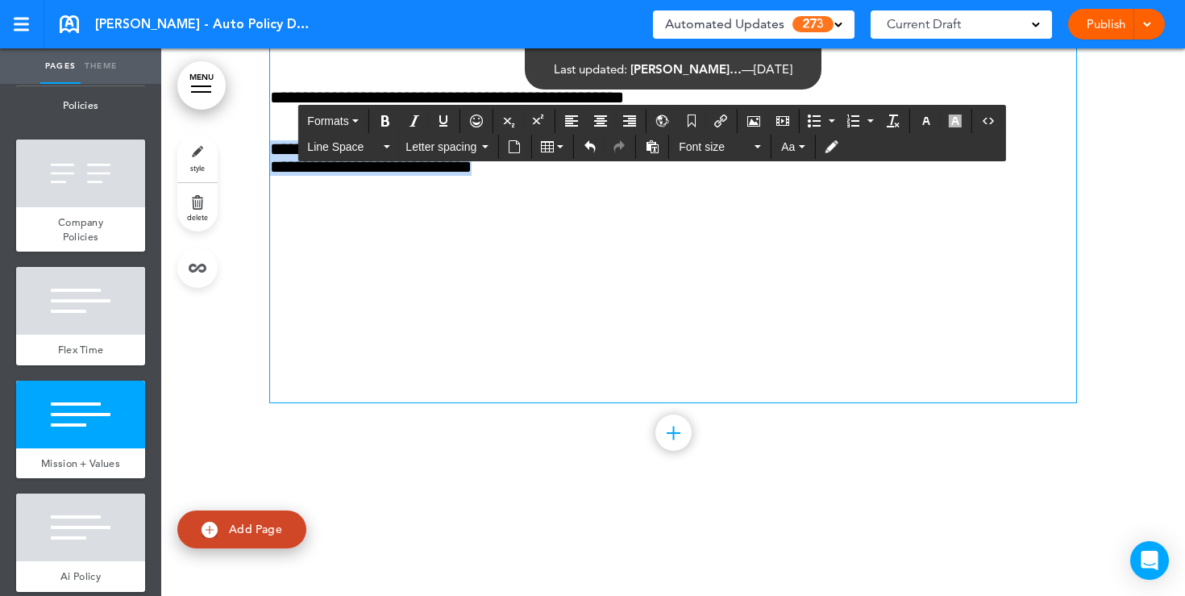
drag, startPoint x: 524, startPoint y: 459, endPoint x: 271, endPoint y: 431, distance: 254.6
click at [271, 176] on h6 "**********" at bounding box center [673, 157] width 806 height 35
click at [604, 124] on icon "Align center" at bounding box center [600, 120] width 13 height 13
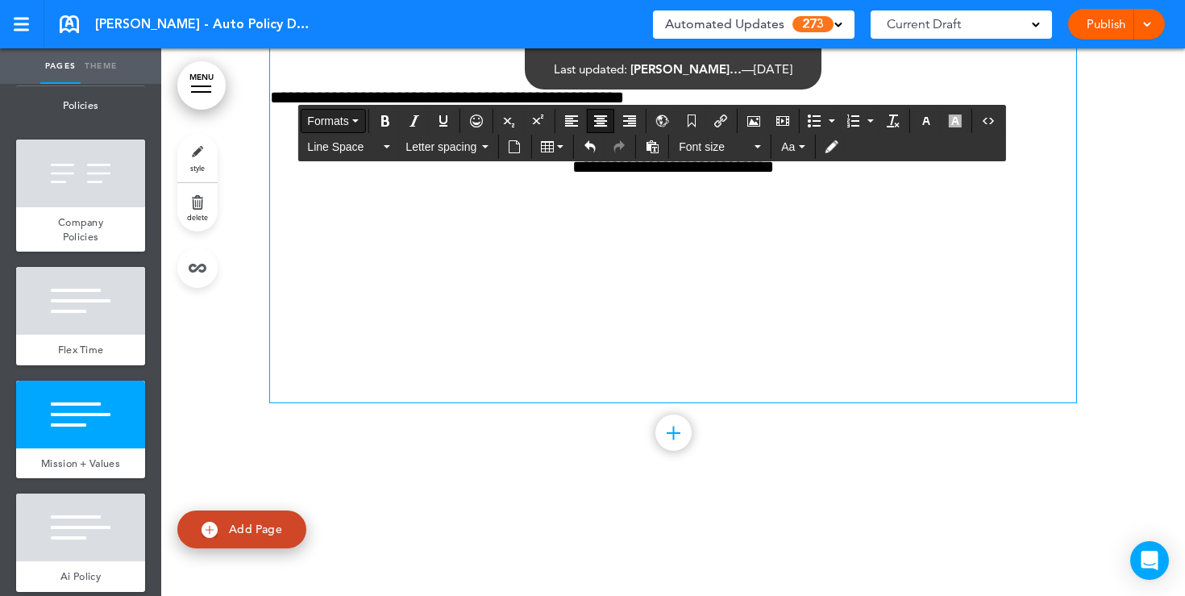
click at [344, 117] on span "Formats" at bounding box center [327, 120] width 41 height 13
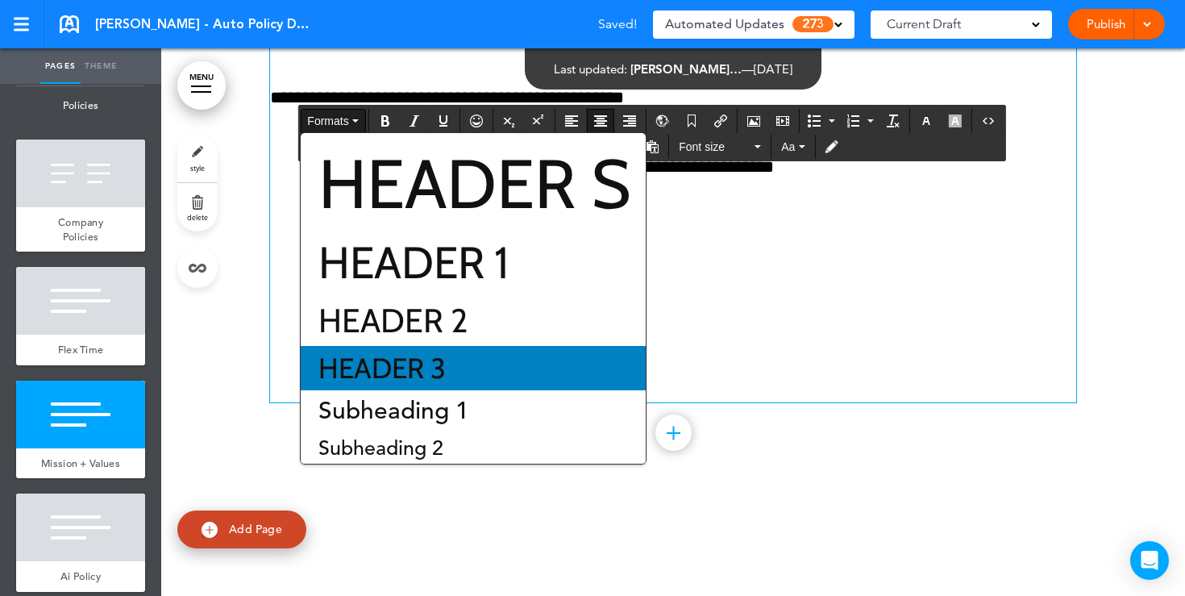
click at [364, 363] on span "Header 3" at bounding box center [382, 368] width 131 height 35
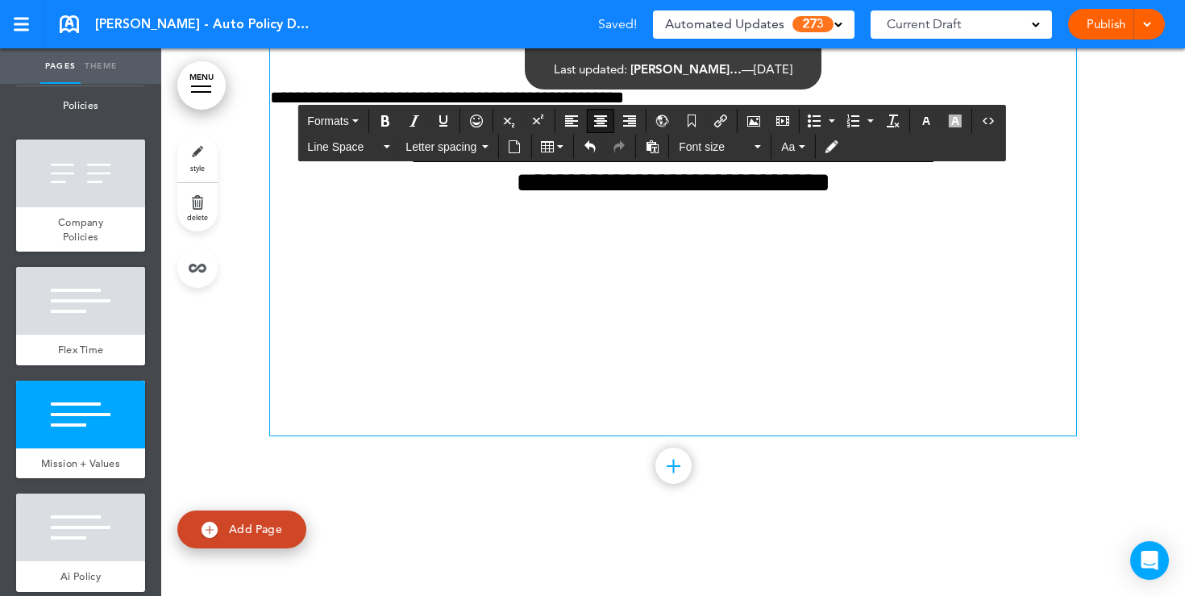
click at [905, 412] on div "**********" at bounding box center [673, 129] width 806 height 613
click at [801, 112] on p "**********" at bounding box center [673, 98] width 806 height 28
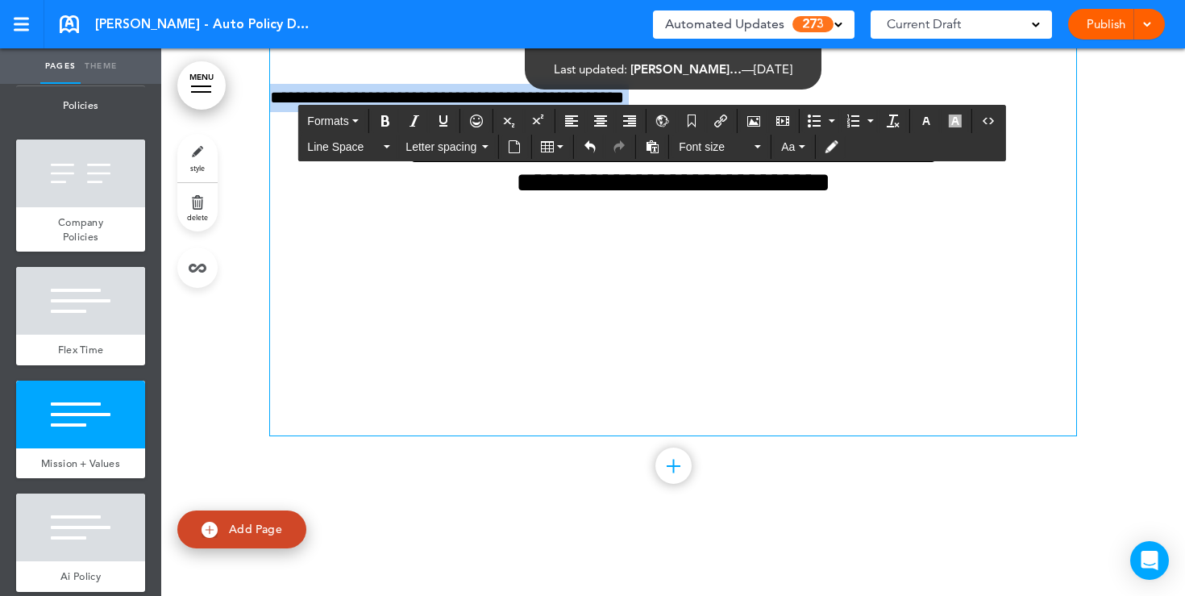
drag, startPoint x: 801, startPoint y: 393, endPoint x: 277, endPoint y: 391, distance: 524.1
click at [277, 112] on p "**********" at bounding box center [673, 98] width 806 height 28
click at [603, 124] on icon "Align center" at bounding box center [600, 120] width 13 height 13
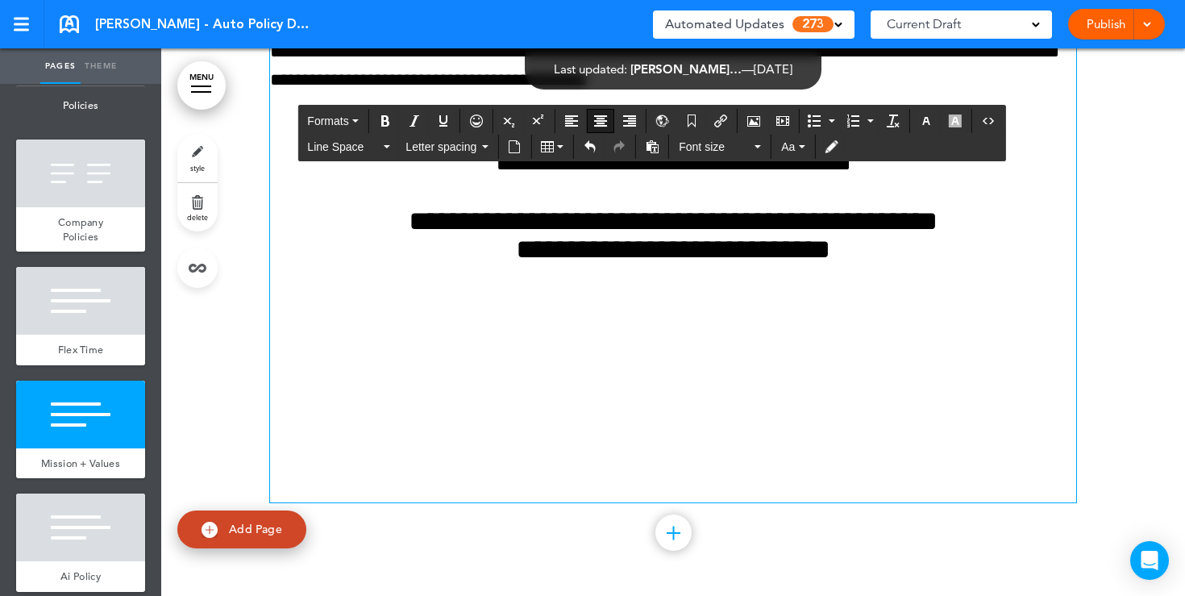
scroll to position [11735, 0]
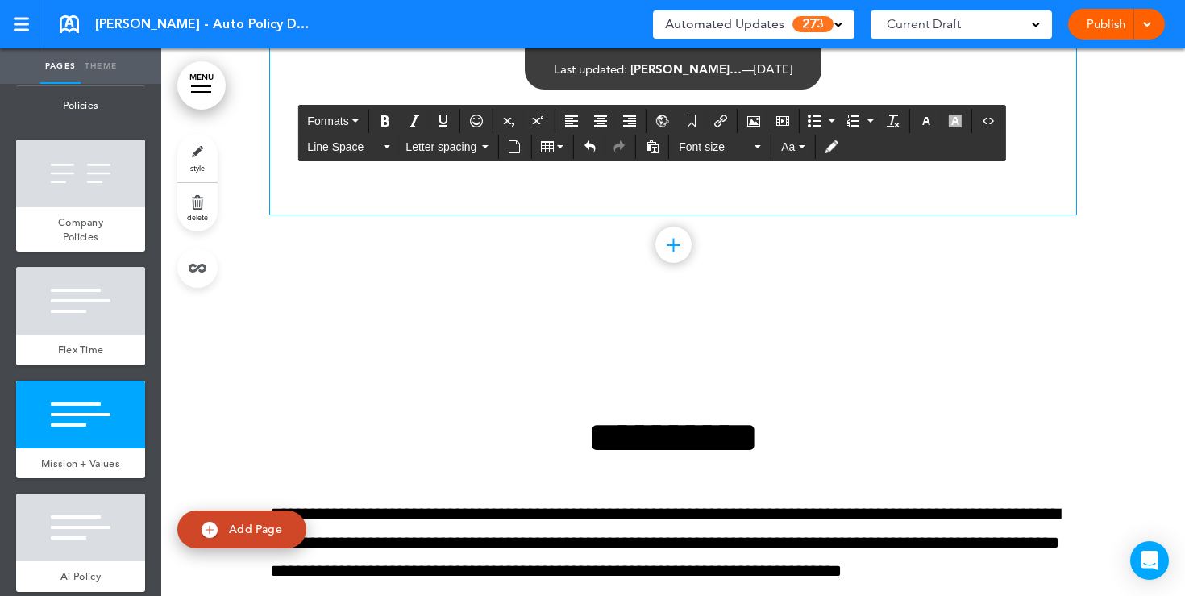
scroll to position [12076, 0]
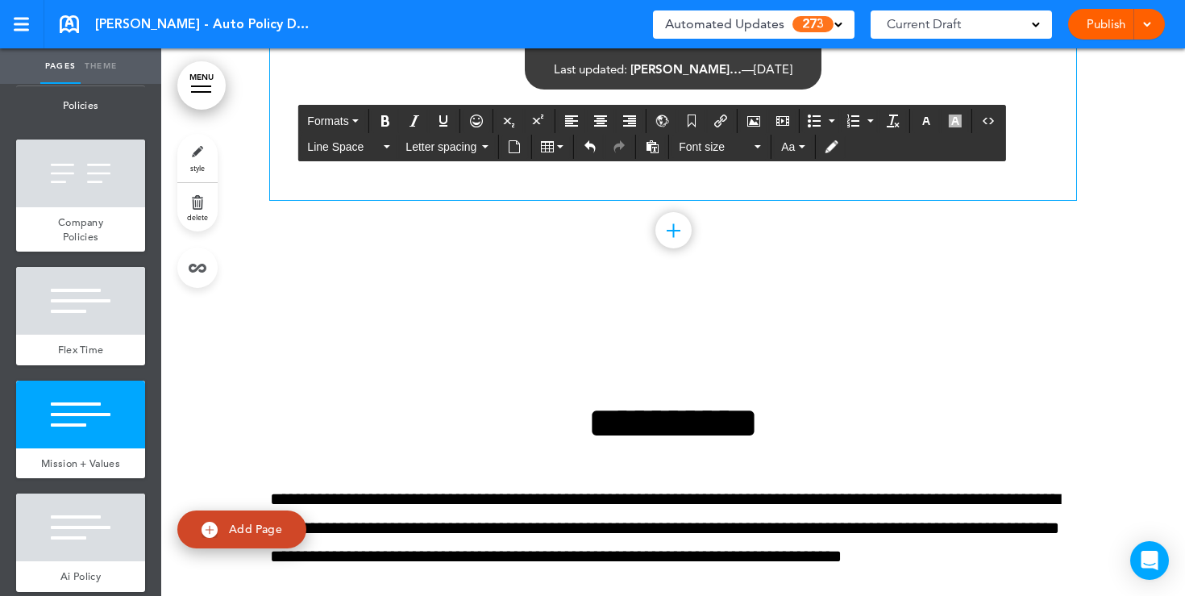
click at [759, 127] on icon "Airmason image" at bounding box center [753, 120] width 13 height 13
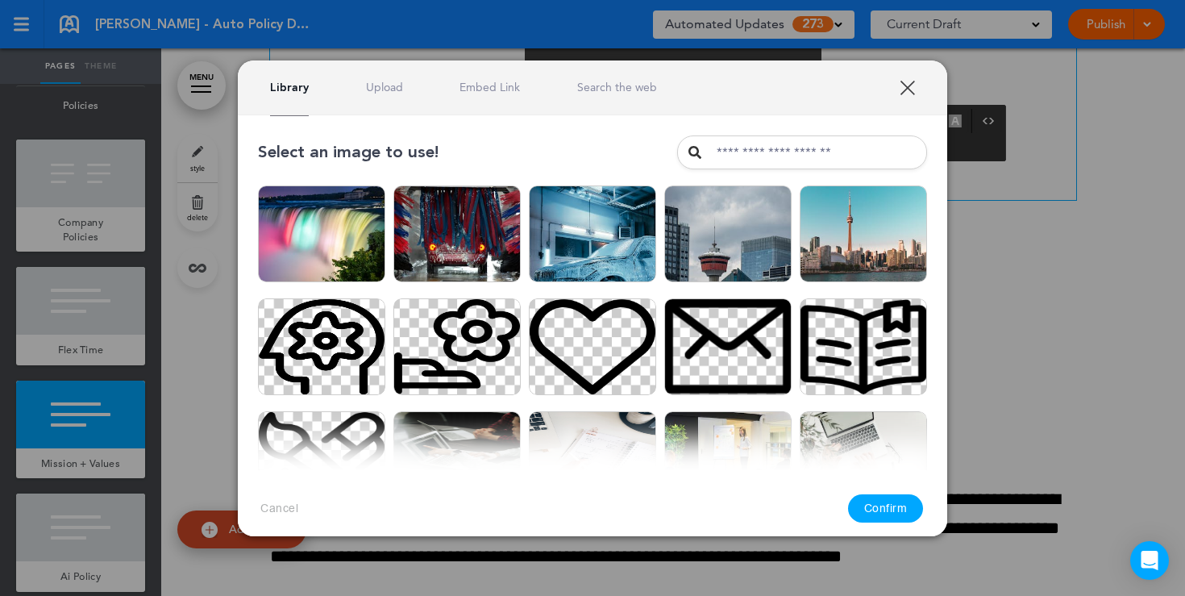
click at [606, 87] on link "Search the web" at bounding box center [617, 87] width 80 height 15
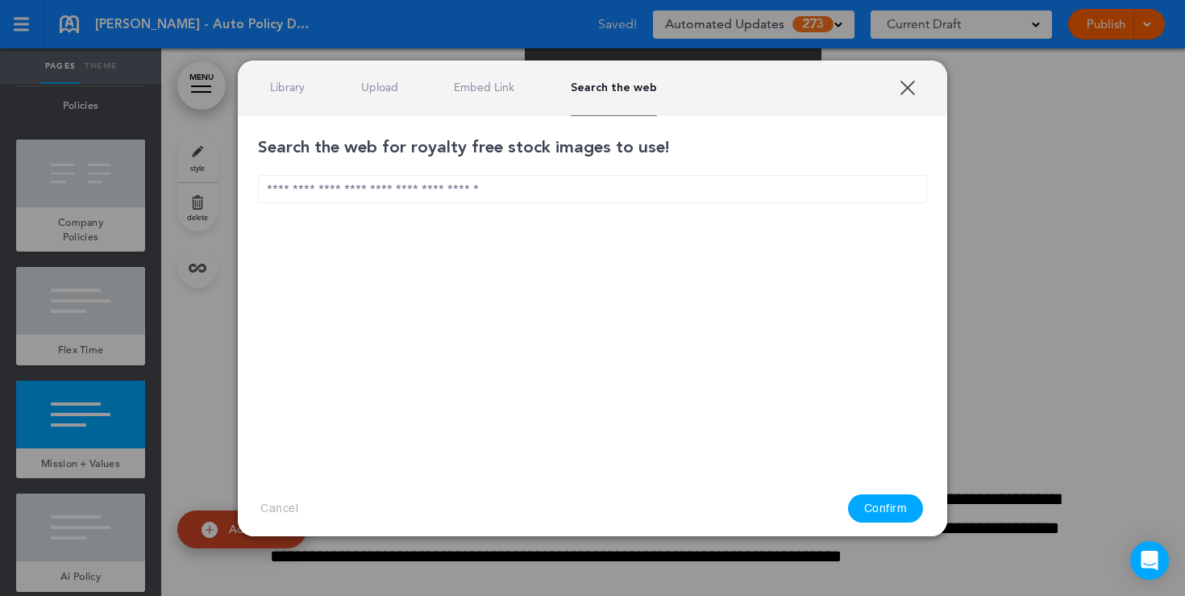
click at [372, 184] on input "text" at bounding box center [592, 189] width 669 height 28
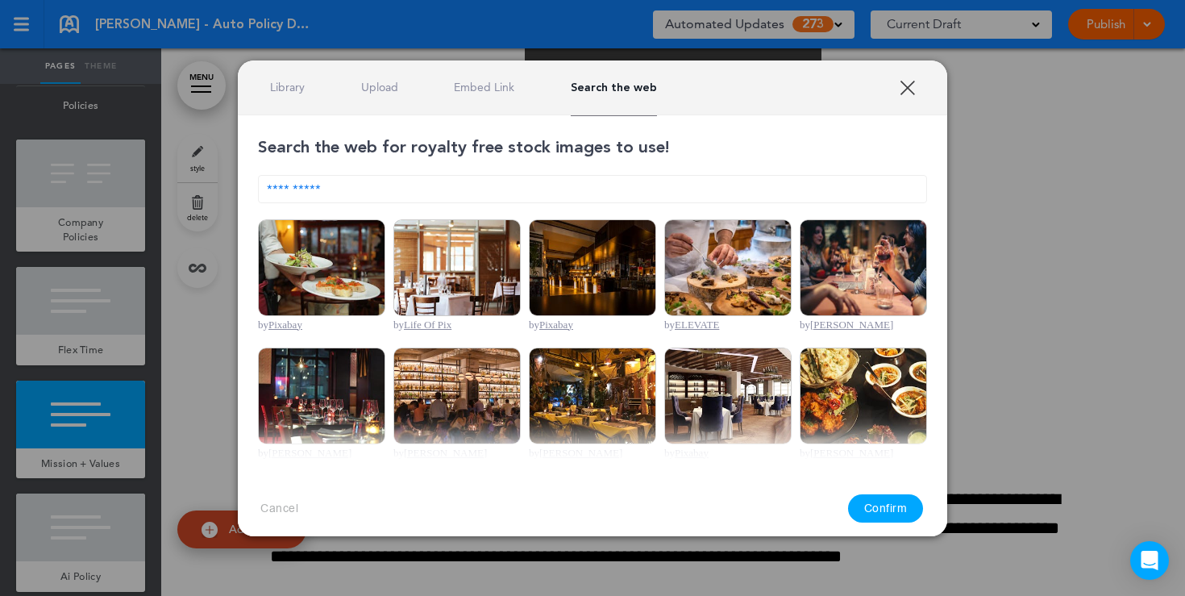
type input "**********"
click at [456, 274] on img at bounding box center [456, 267] width 127 height 97
click at [890, 506] on button "Confirm" at bounding box center [886, 508] width 76 height 28
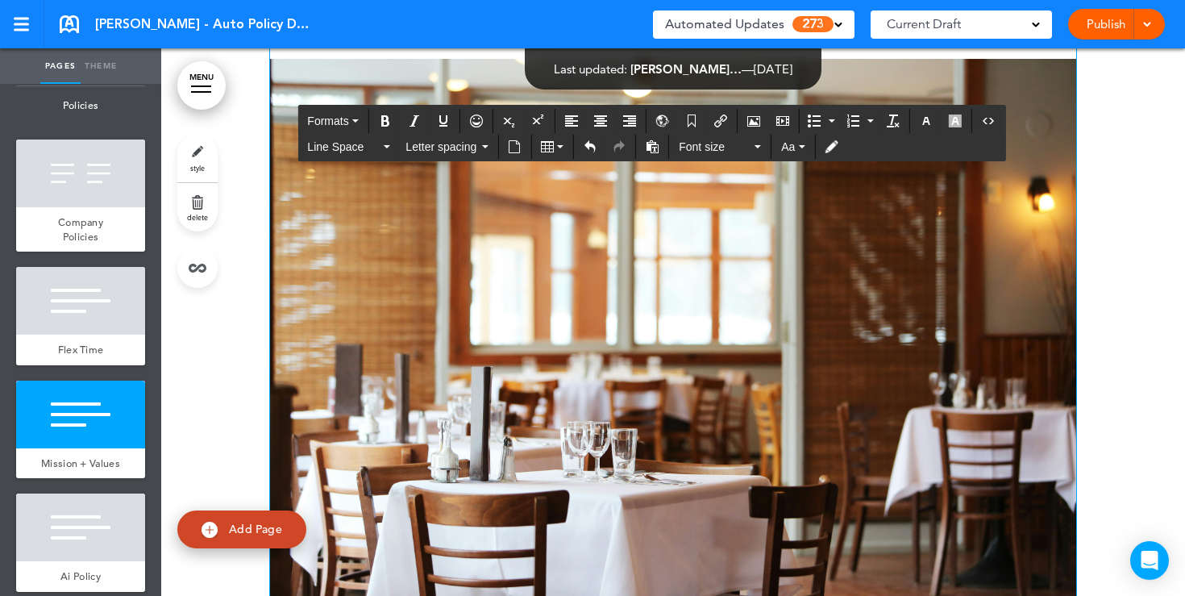
click at [704, 435] on img at bounding box center [673, 328] width 806 height 538
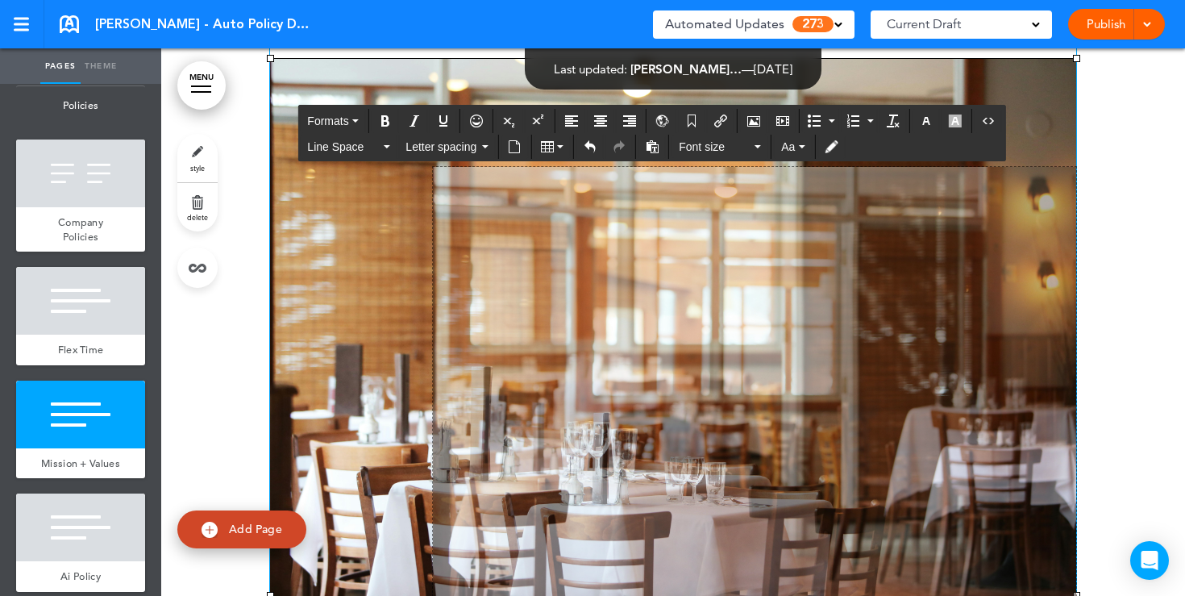
drag, startPoint x: 270, startPoint y: 349, endPoint x: 590, endPoint y: 481, distance: 346.0
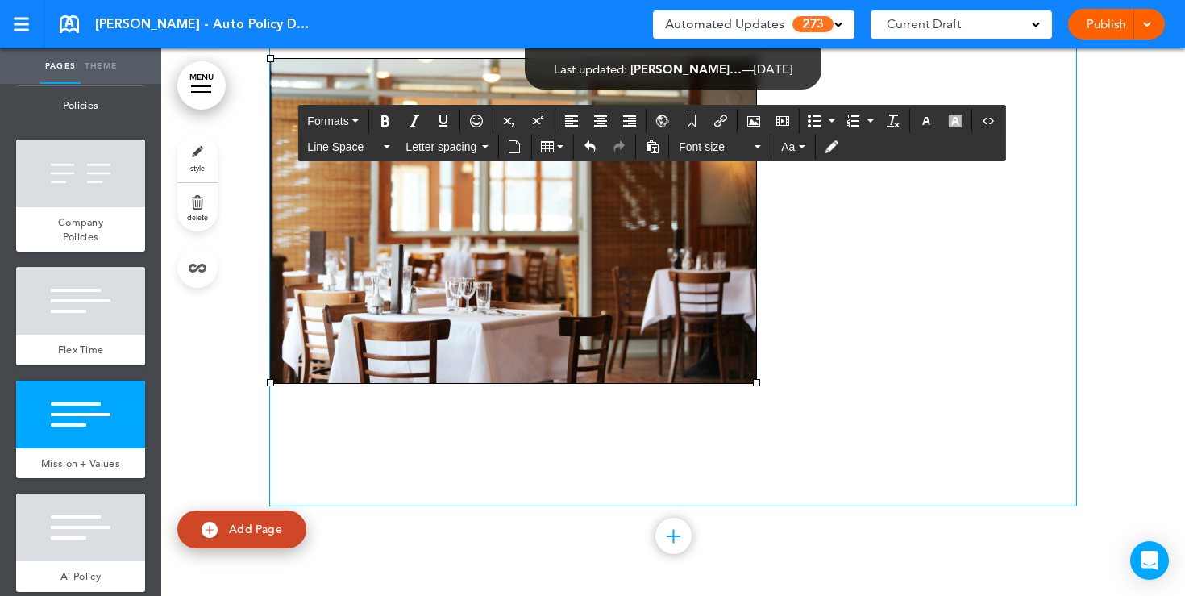
click at [802, 30] on p at bounding box center [673, 16] width 806 height 28
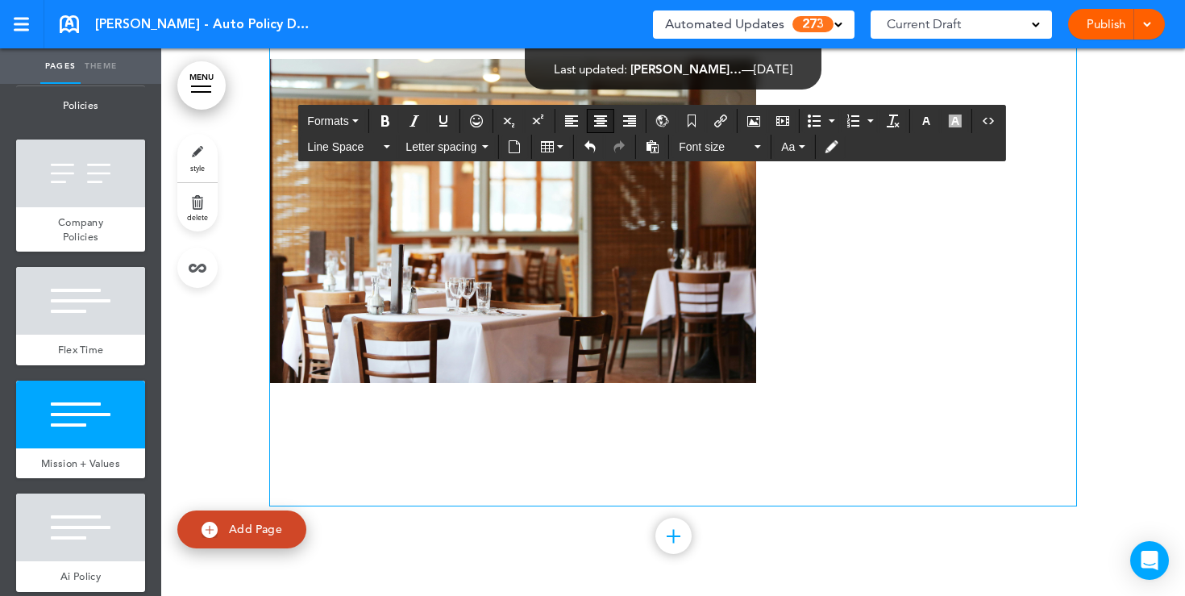
click at [606, 121] on icon "Align center" at bounding box center [600, 120] width 13 height 13
click at [676, 383] on img at bounding box center [513, 221] width 486 height 324
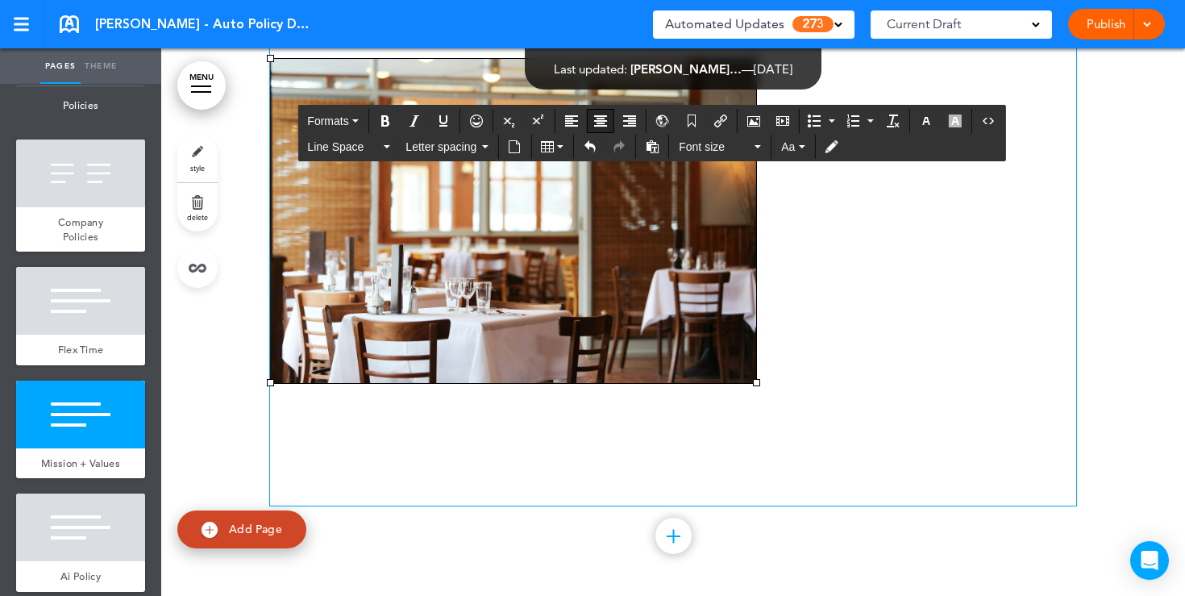
click at [600, 118] on icon "Align center" at bounding box center [600, 120] width 13 height 13
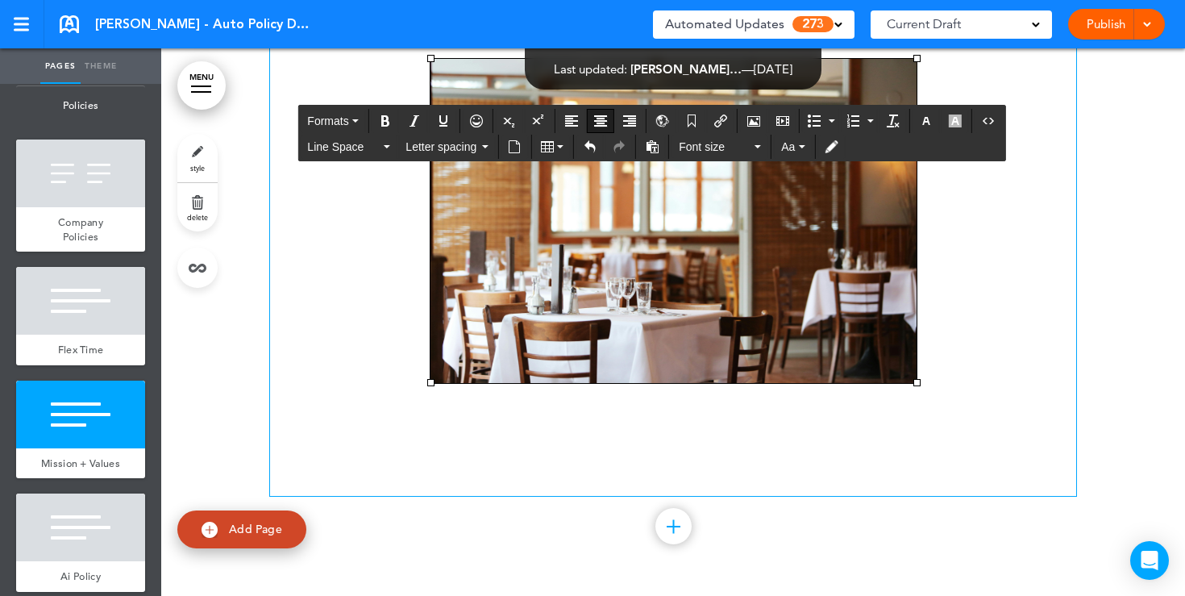
click at [801, 30] on p at bounding box center [673, 16] width 806 height 28
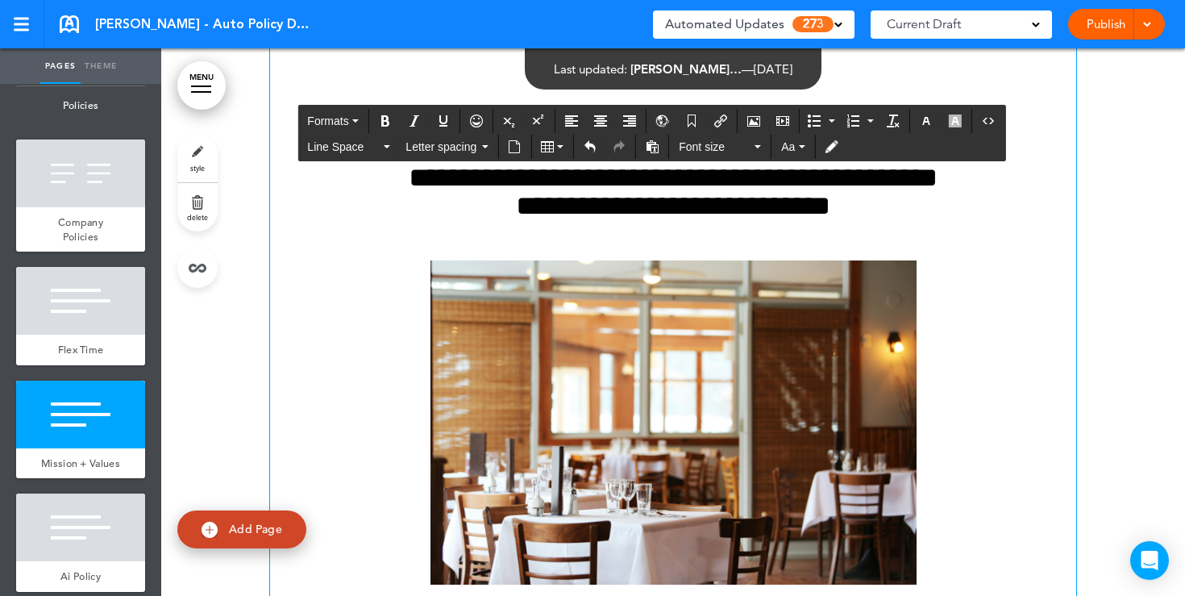
scroll to position [11814, 0]
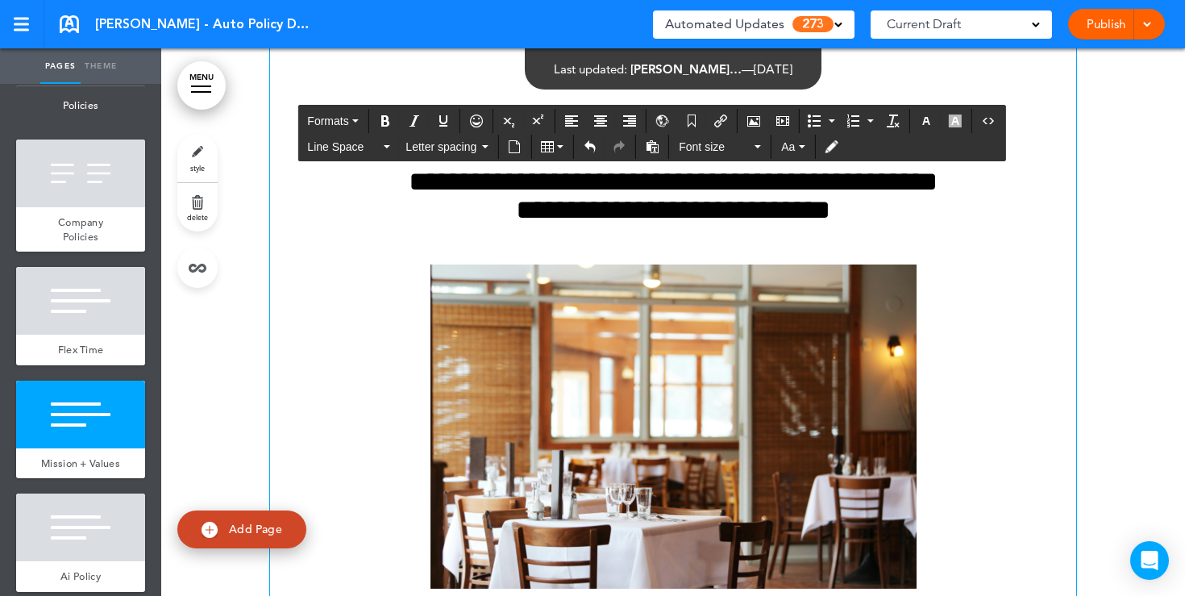
click at [187, 165] on link "style" at bounding box center [197, 158] width 40 height 48
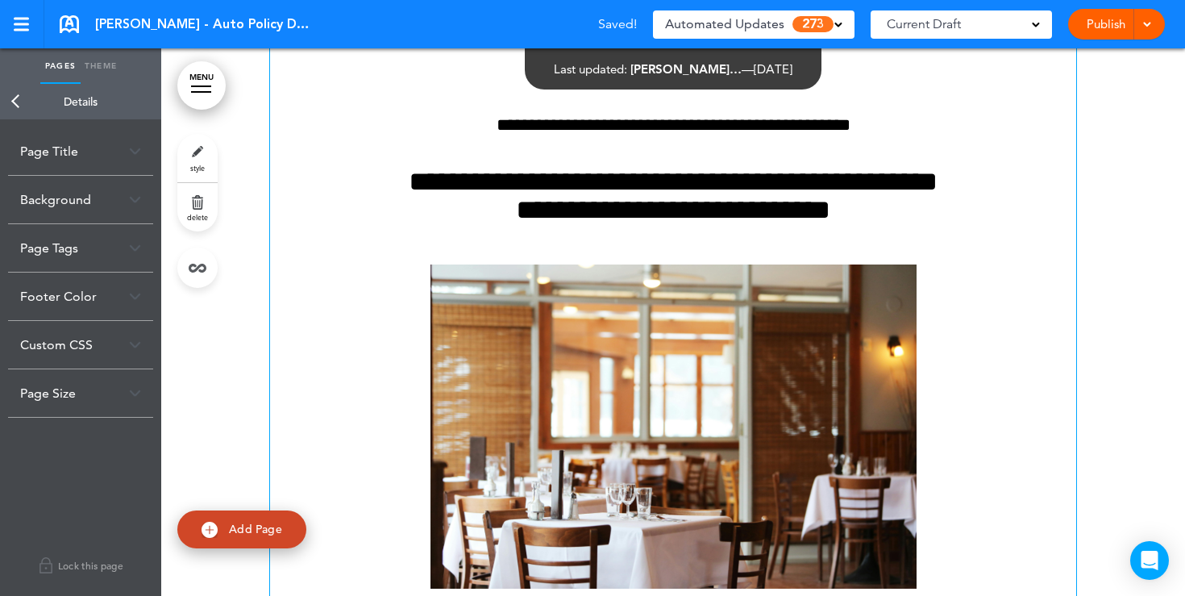
click at [127, 193] on div "Background" at bounding box center [80, 200] width 145 height 48
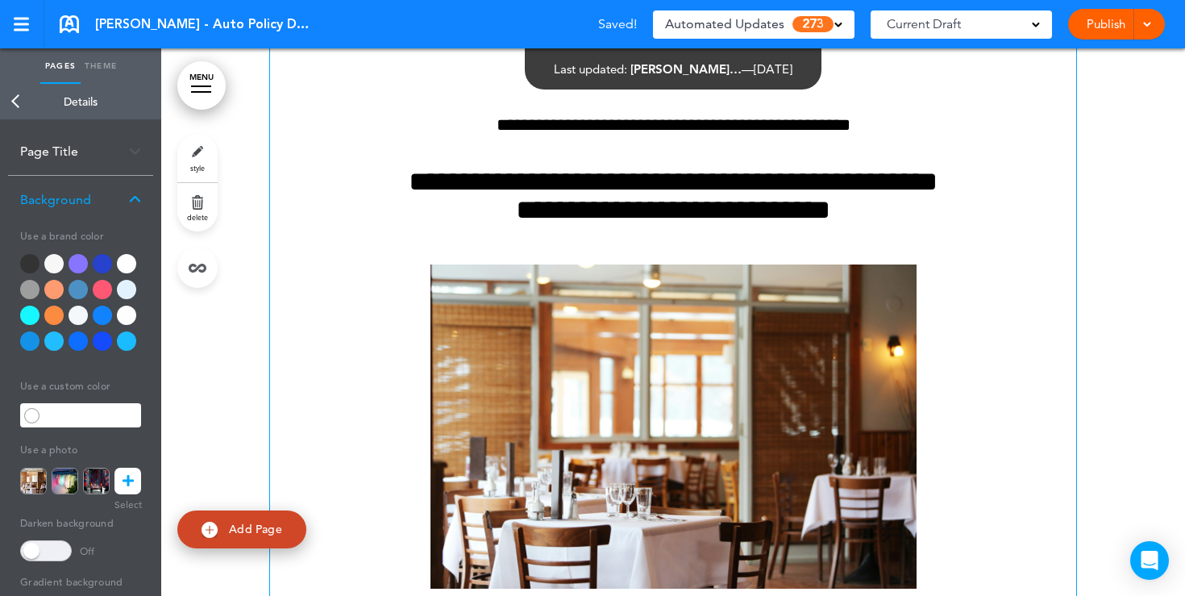
click at [29, 296] on div at bounding box center [29, 289] width 19 height 19
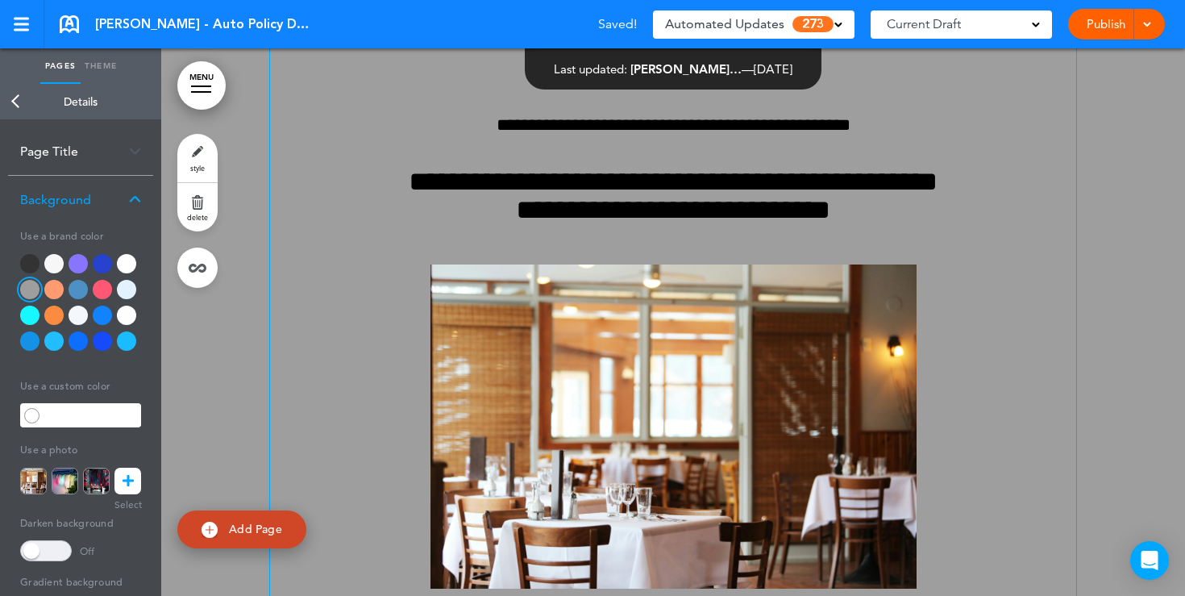
click at [50, 293] on div at bounding box center [53, 289] width 19 height 19
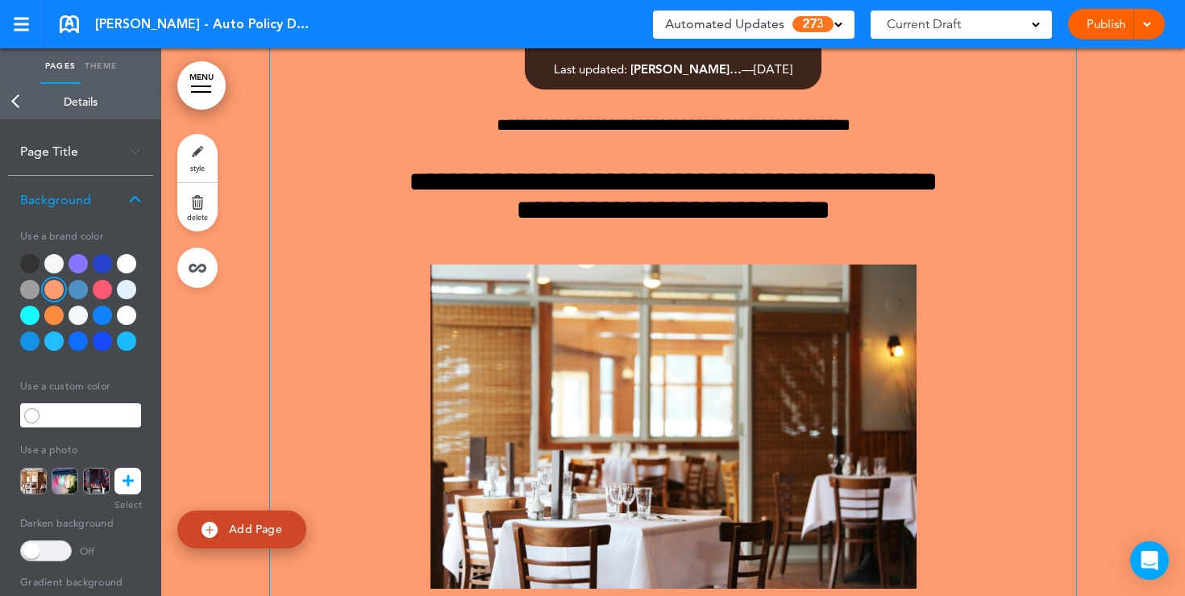
click at [45, 414] on input "text" at bounding box center [93, 415] width 98 height 23
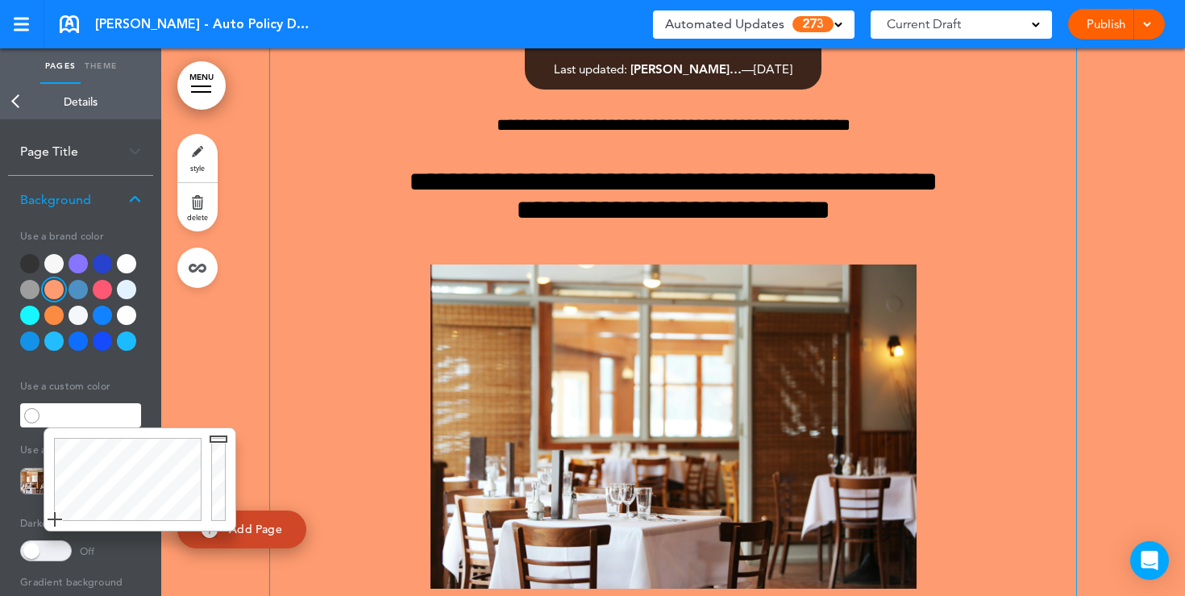
type input "******"
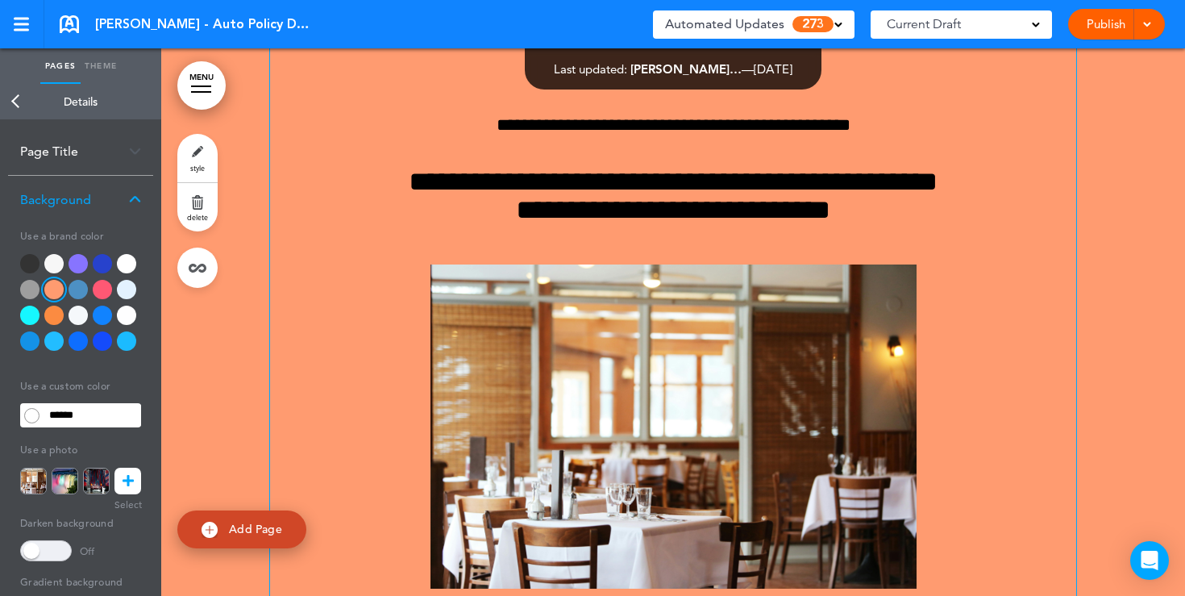
click at [147, 378] on div "Use a brand color Use a custom color ****** Use a photo" at bounding box center [80, 455] width 145 height 464
click at [128, 477] on icon at bounding box center [128, 481] width 11 height 27
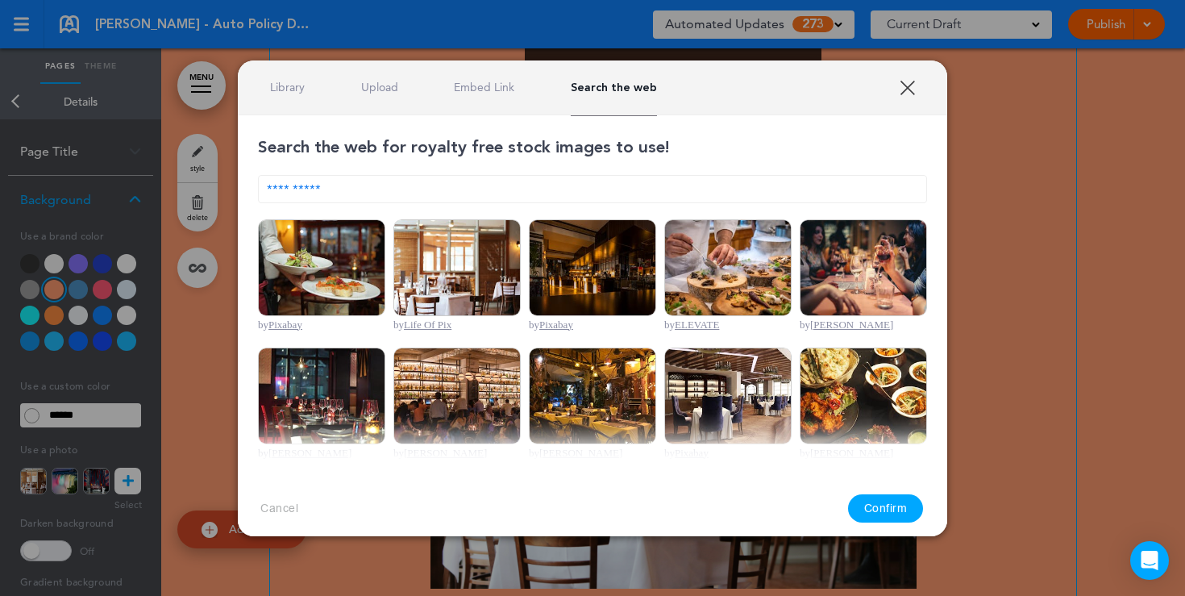
click at [385, 85] on link "Upload" at bounding box center [379, 87] width 37 height 15
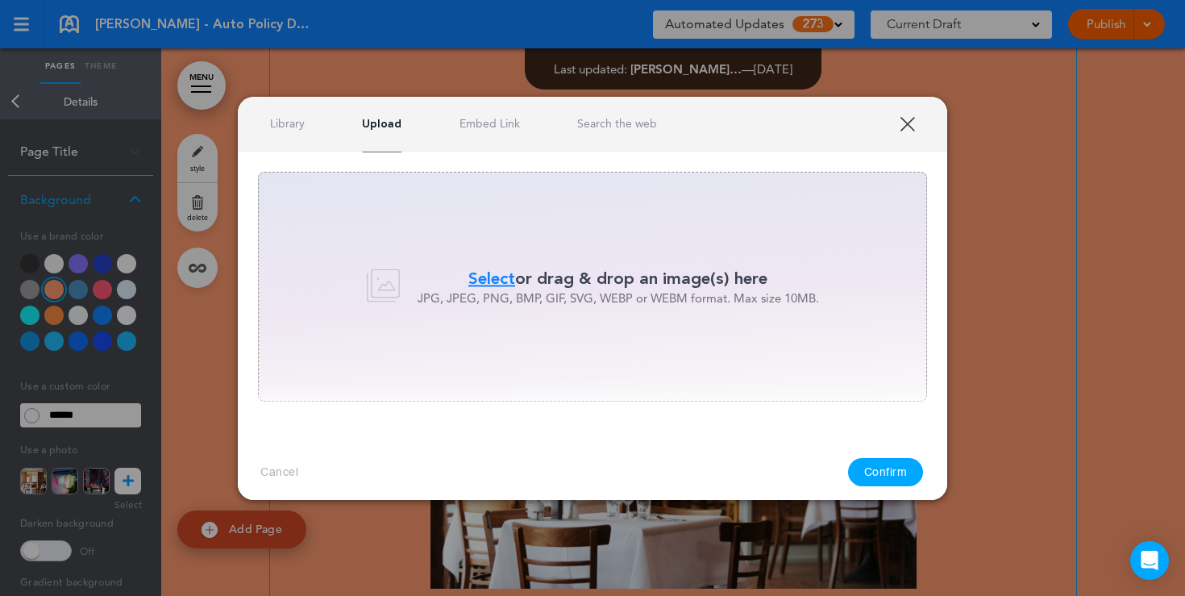
click at [912, 127] on link "XXX" at bounding box center [907, 123] width 15 height 15
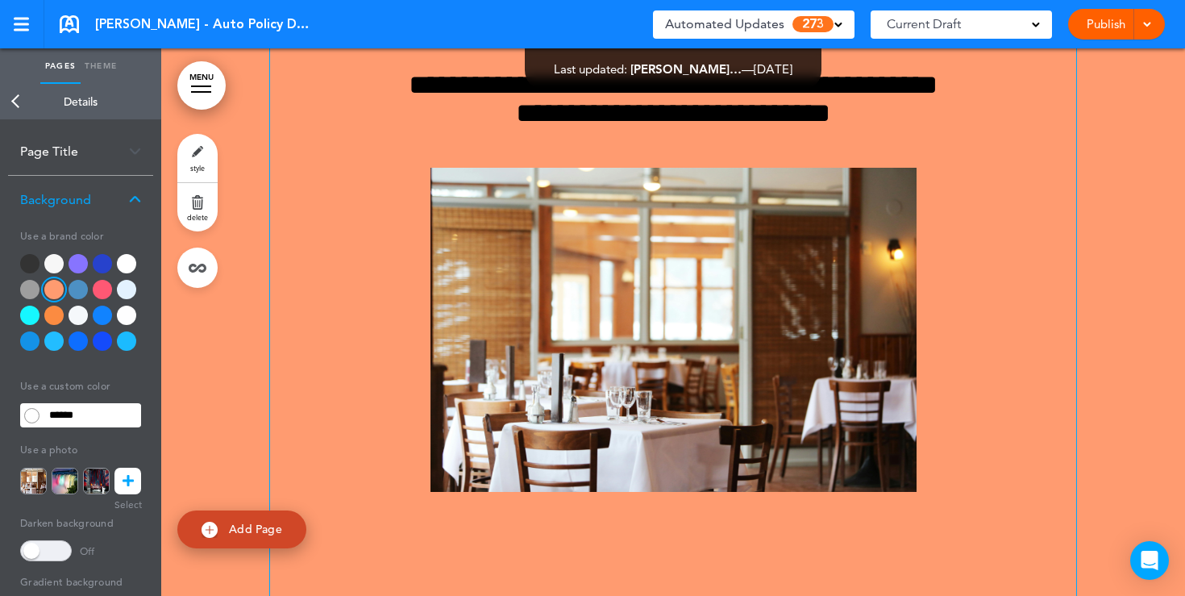
scroll to position [12022, 0]
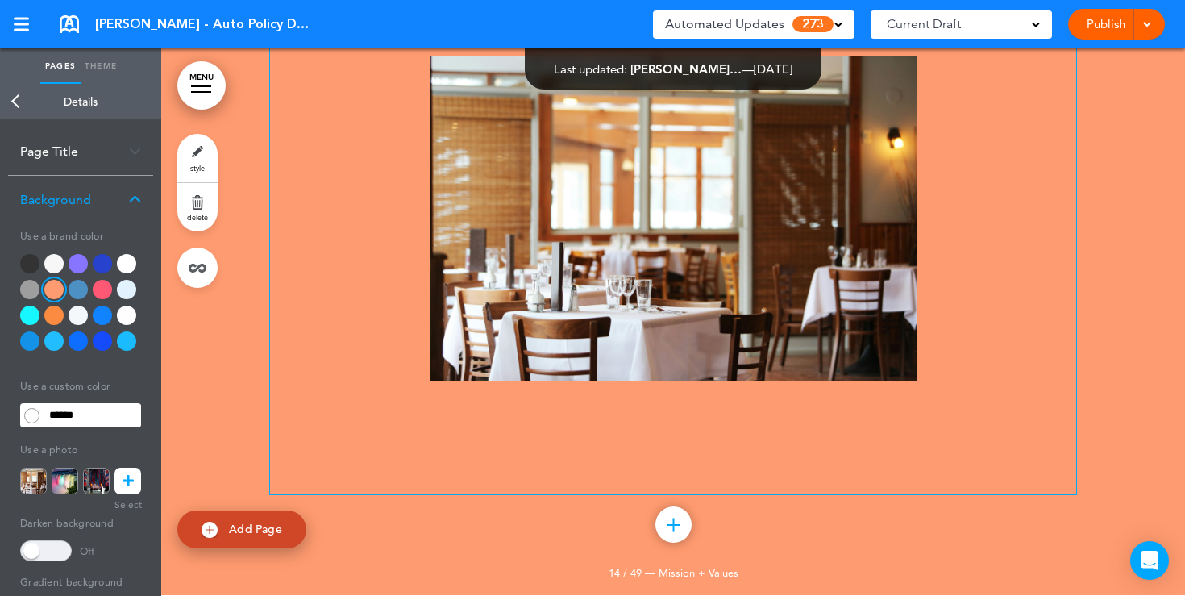
click at [948, 381] on p at bounding box center [673, 218] width 806 height 324
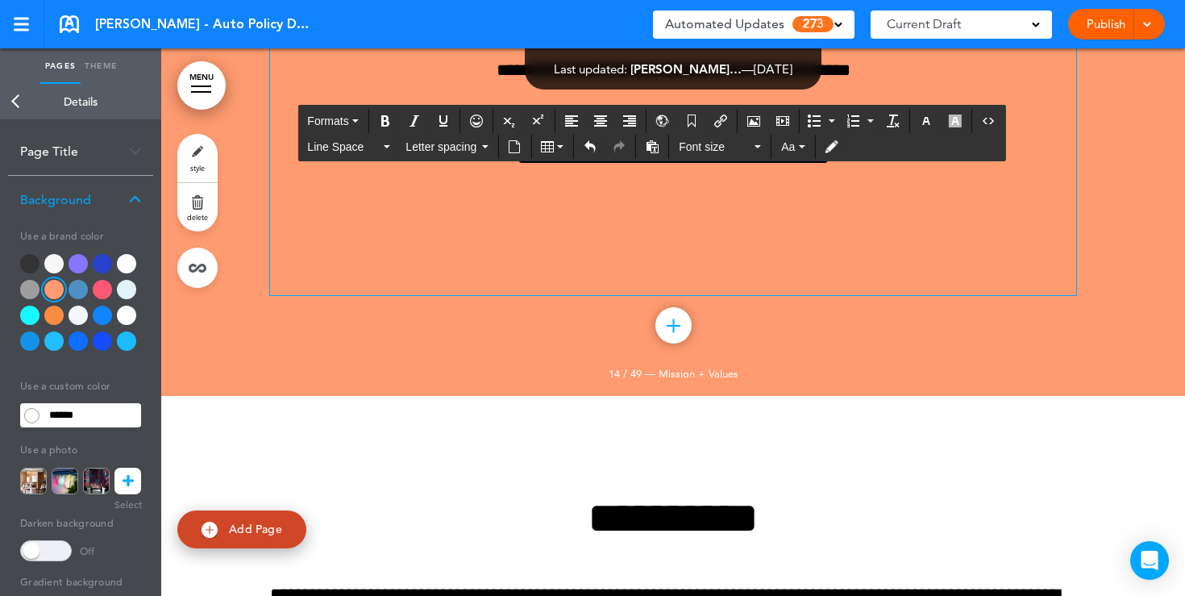
scroll to position [11841, 0]
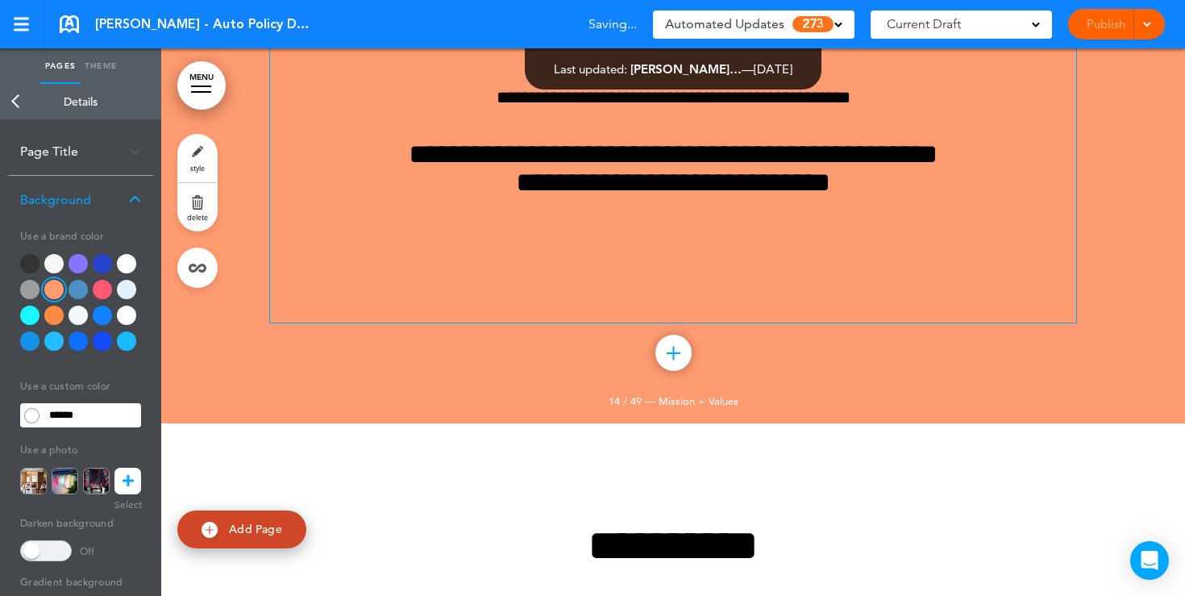
click at [125, 489] on icon at bounding box center [128, 481] width 11 height 27
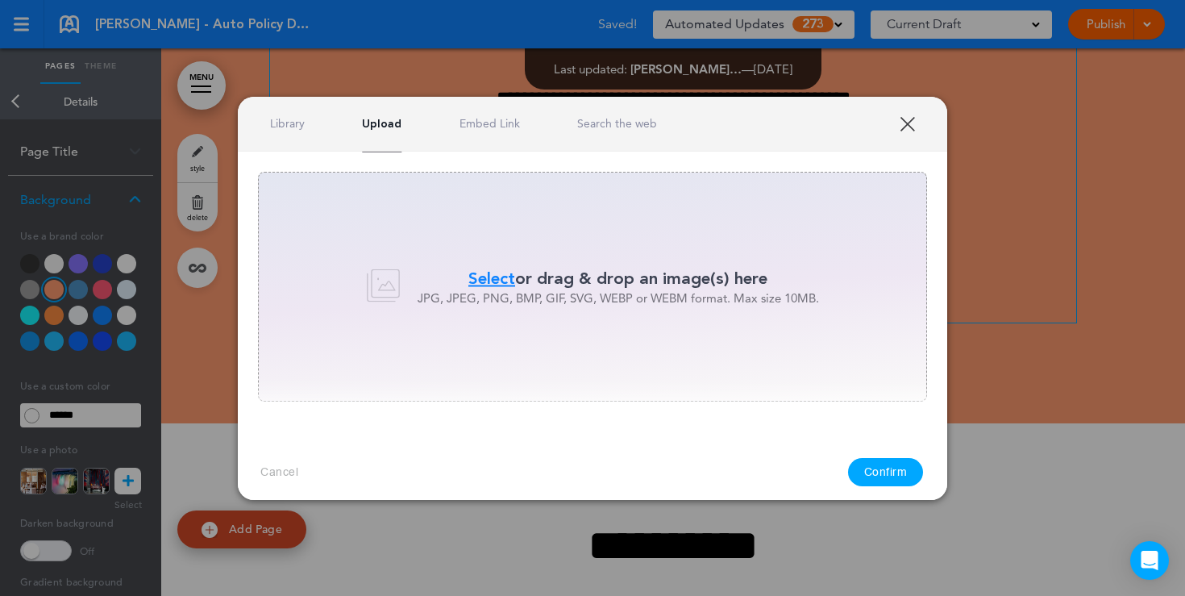
click at [281, 131] on div "Library Upload Embed Link Search the web" at bounding box center [593, 124] width 710 height 55
click at [281, 128] on link "Library" at bounding box center [287, 123] width 35 height 15
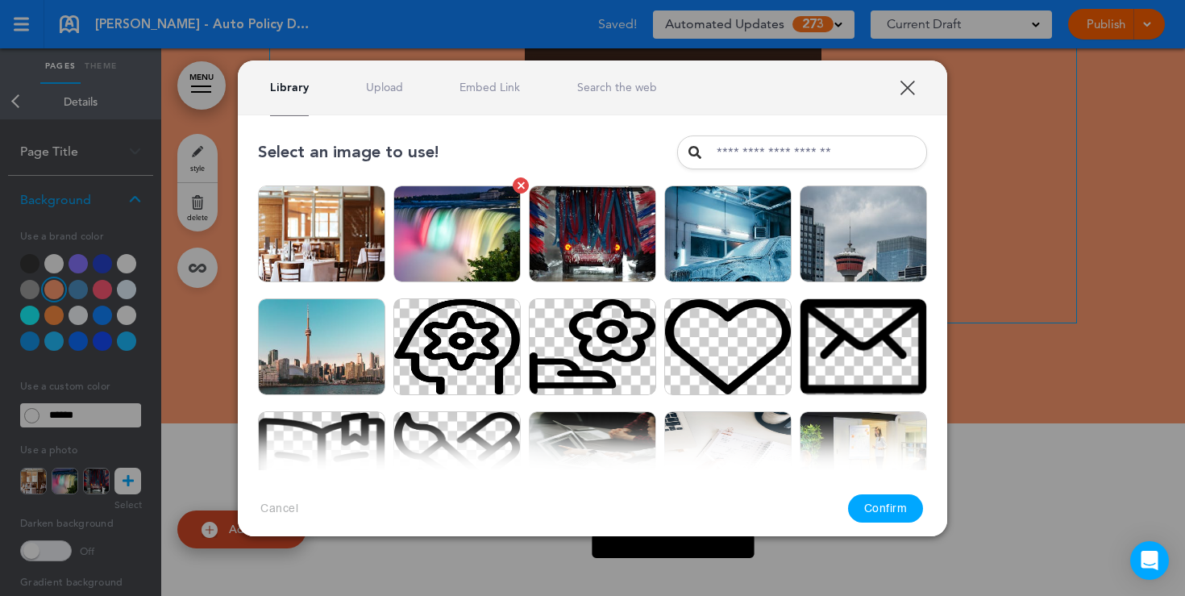
click at [474, 248] on img at bounding box center [456, 233] width 127 height 97
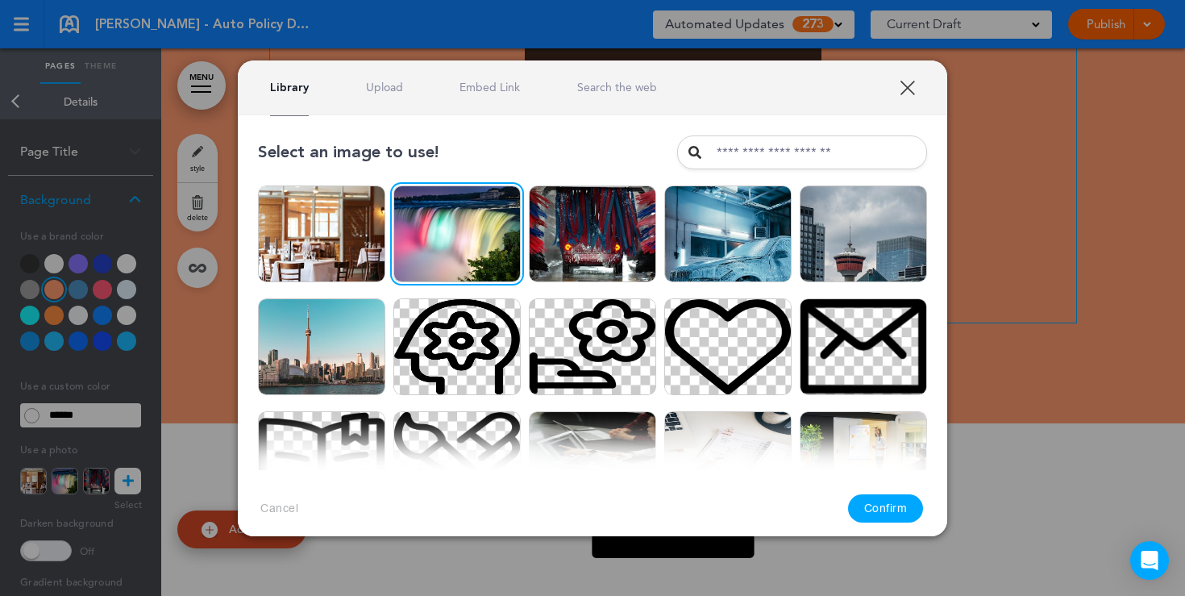
click at [865, 506] on button "Confirm" at bounding box center [886, 508] width 76 height 28
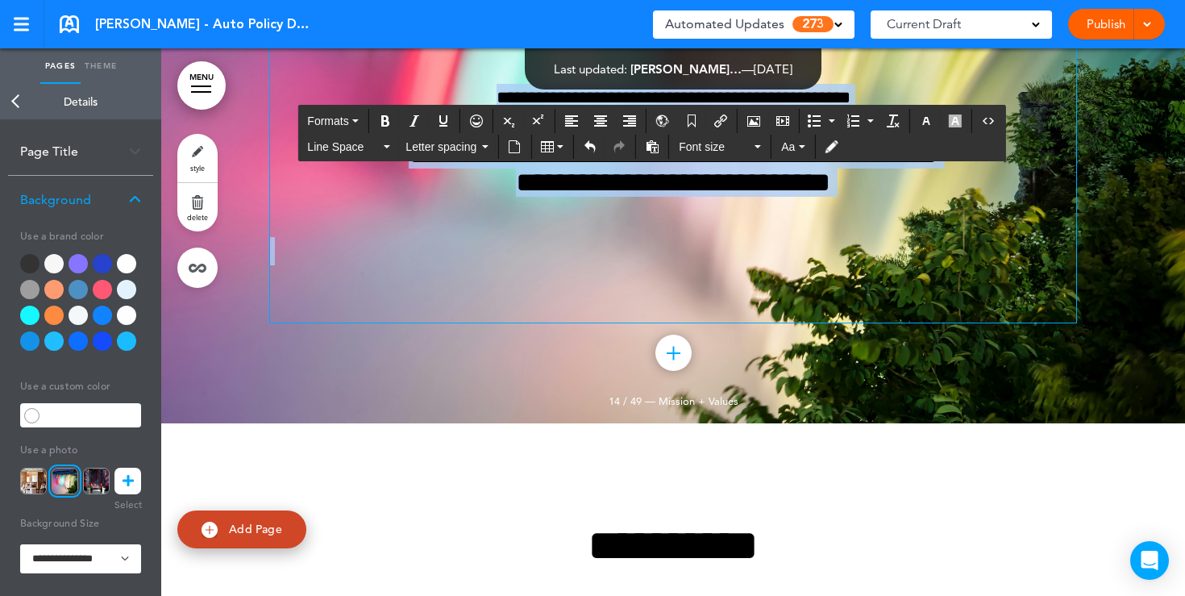
drag, startPoint x: 481, startPoint y: 135, endPoint x: 949, endPoint y: 493, distance: 590.1
click at [949, 323] on div "**********" at bounding box center [673, 73] width 806 height 500
click at [933, 118] on icon "button" at bounding box center [926, 120] width 13 height 13
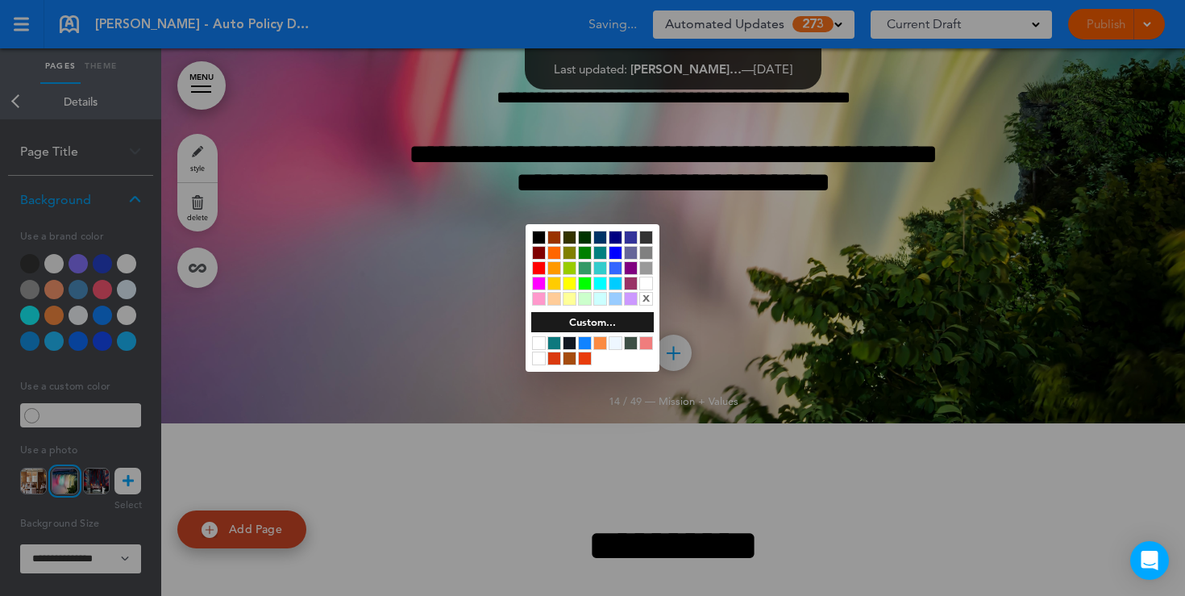
click at [651, 285] on div at bounding box center [646, 284] width 14 height 14
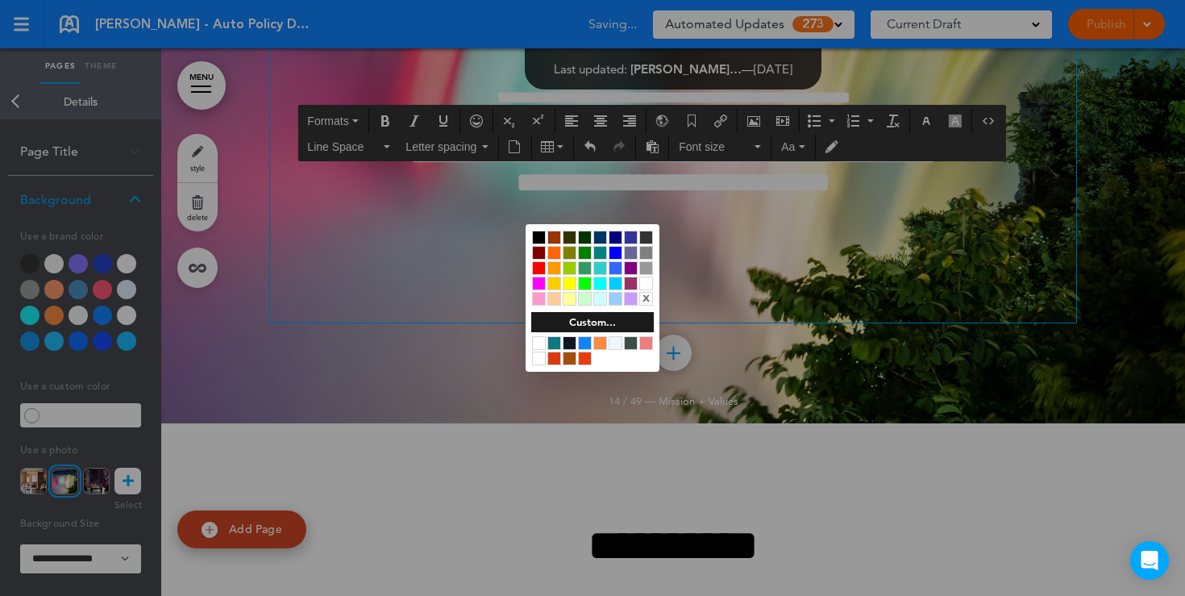
click at [721, 377] on div at bounding box center [592, 298] width 1185 height 596
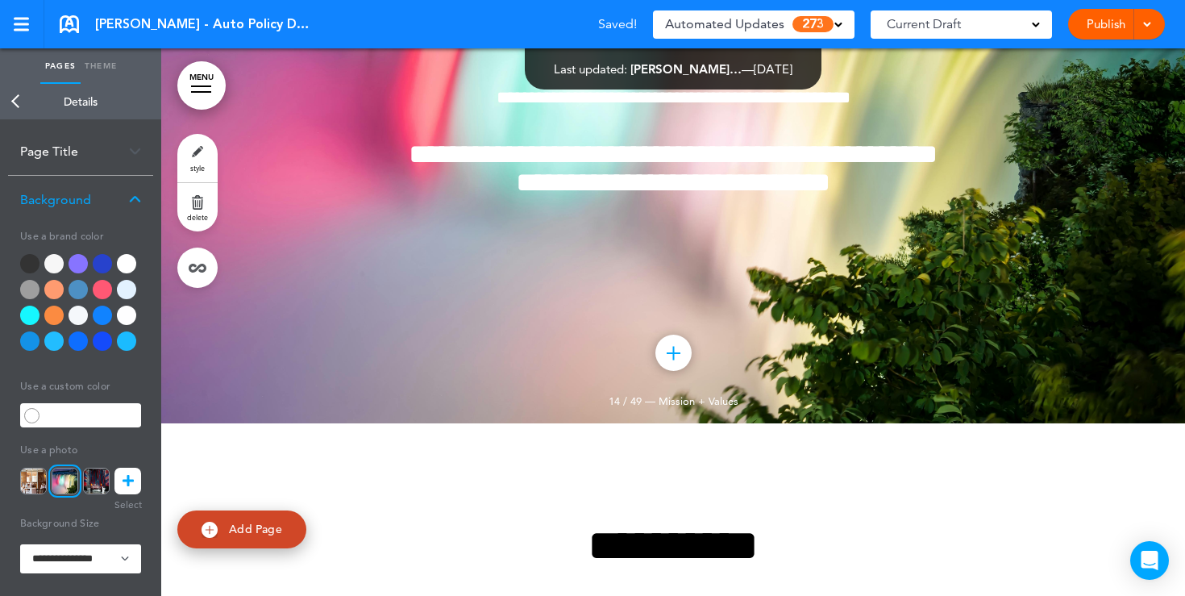
scroll to position [11808, 0]
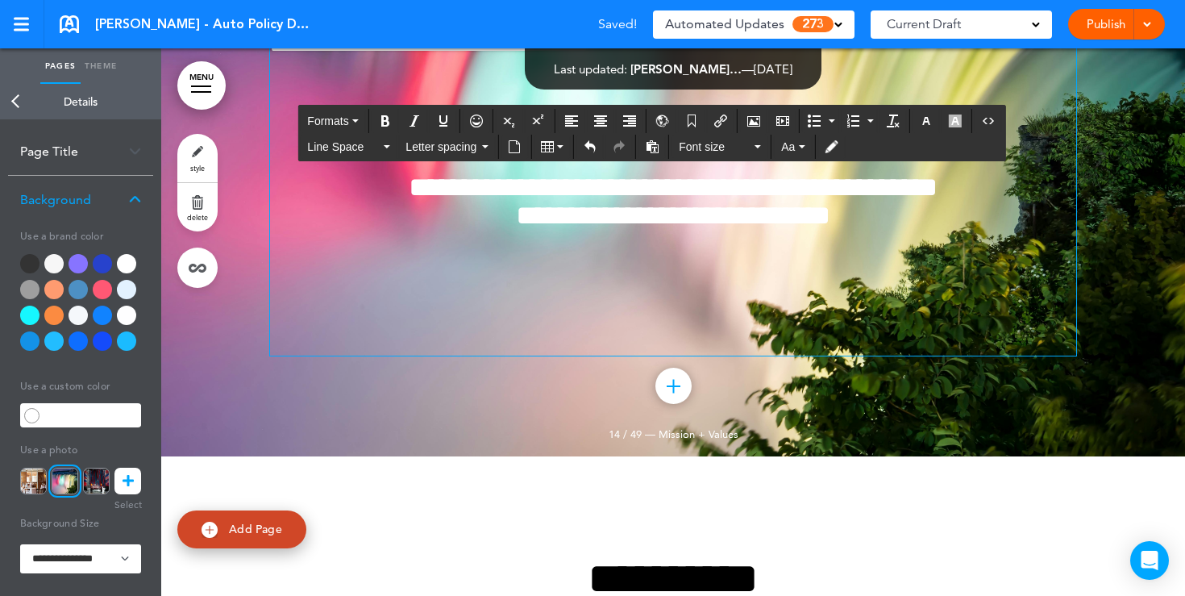
drag, startPoint x: 914, startPoint y: 195, endPoint x: 555, endPoint y: 168, distance: 360.6
click at [927, 120] on icon "button" at bounding box center [926, 120] width 13 height 13
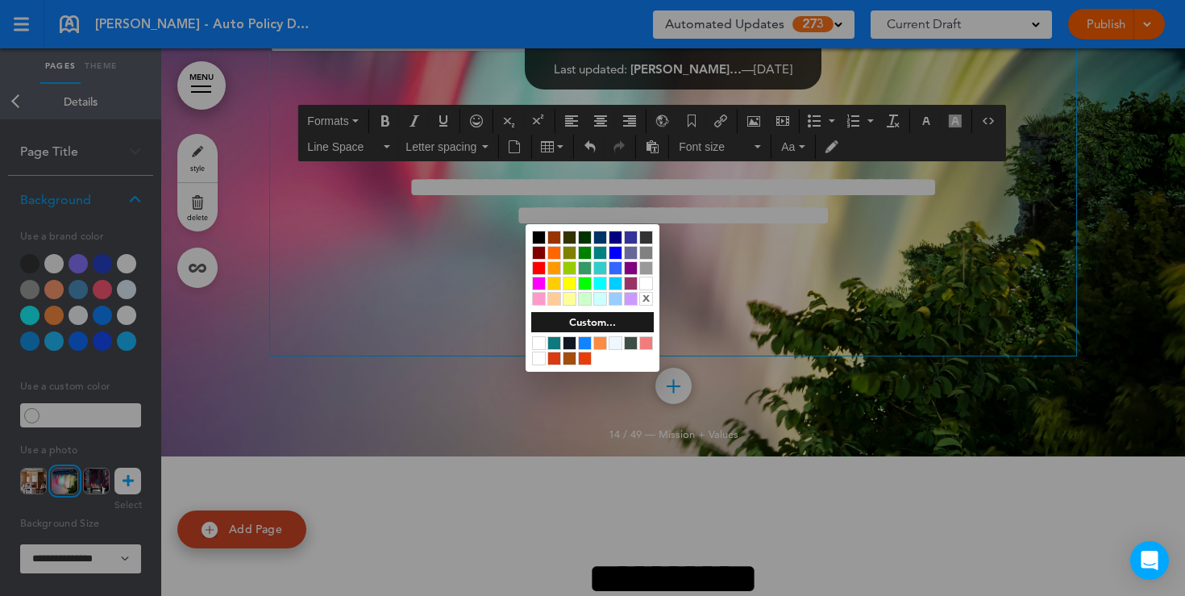
click at [643, 281] on div at bounding box center [646, 284] width 14 height 14
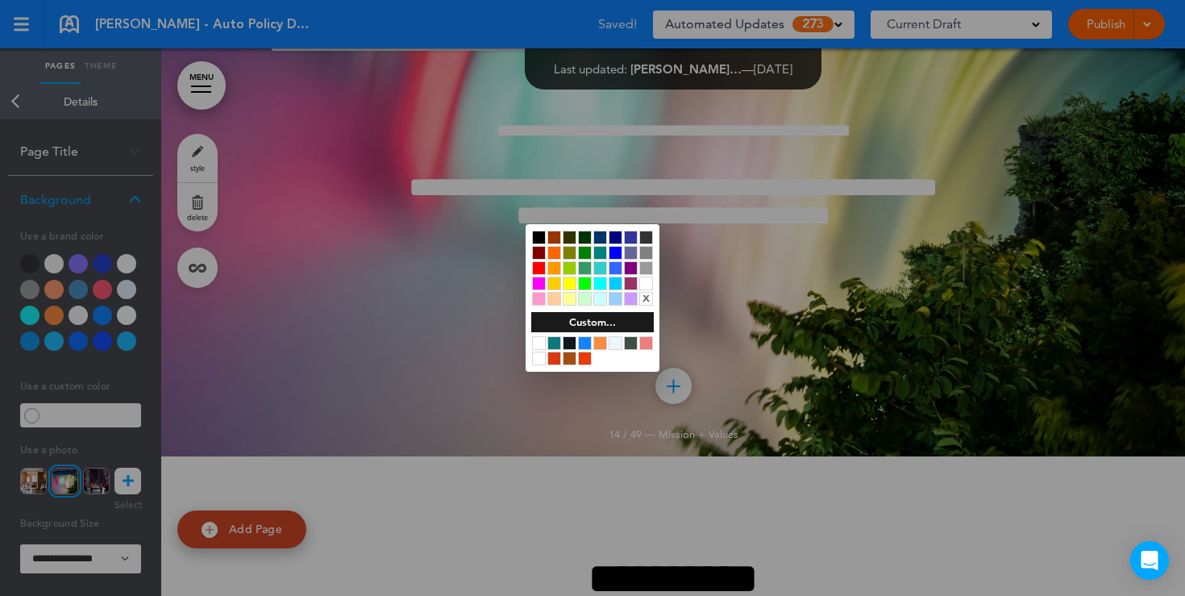
click at [553, 169] on div at bounding box center [592, 298] width 1185 height 596
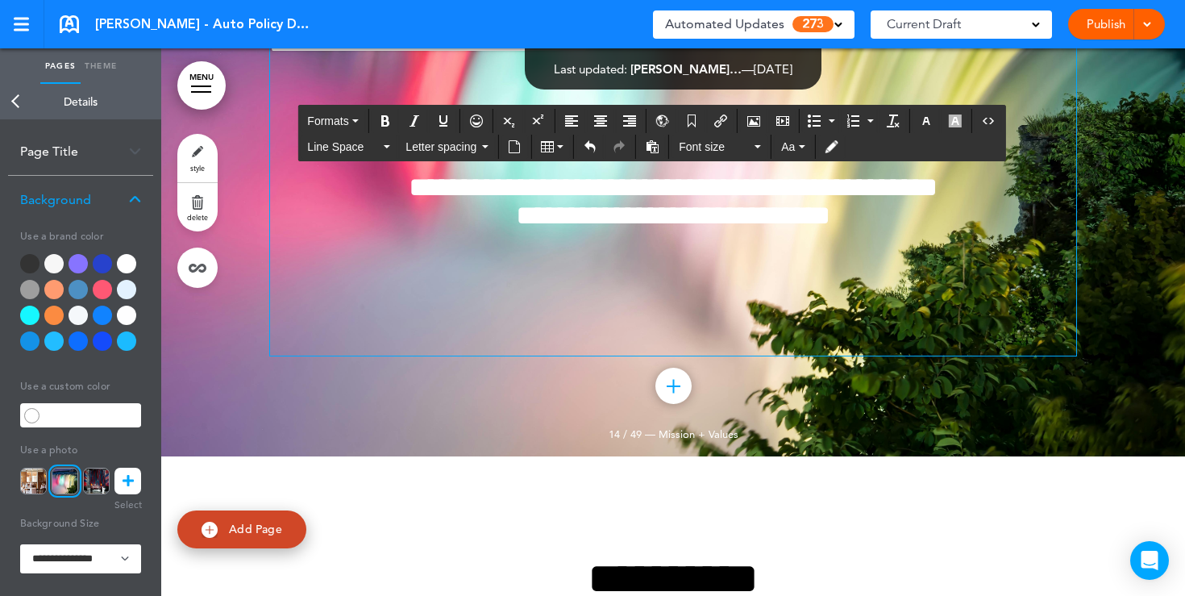
drag, startPoint x: 881, startPoint y: 169, endPoint x: 525, endPoint y: 166, distance: 356.4
click at [929, 120] on icon "button" at bounding box center [926, 120] width 13 height 13
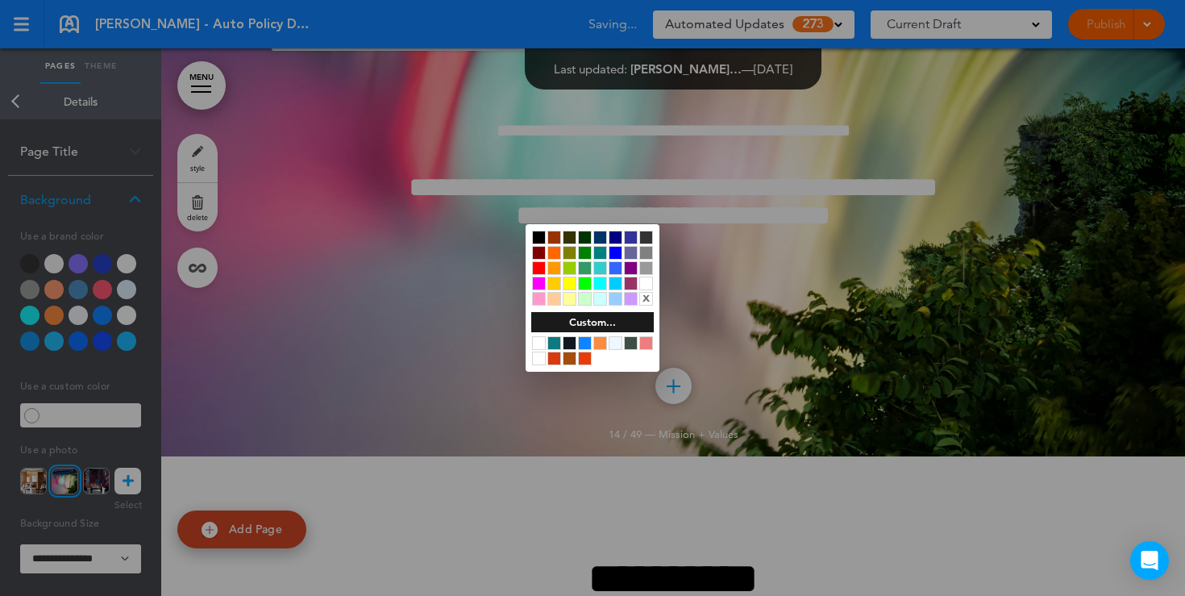
click at [651, 285] on div at bounding box center [646, 284] width 14 height 14
click at [710, 256] on div at bounding box center [592, 298] width 1185 height 596
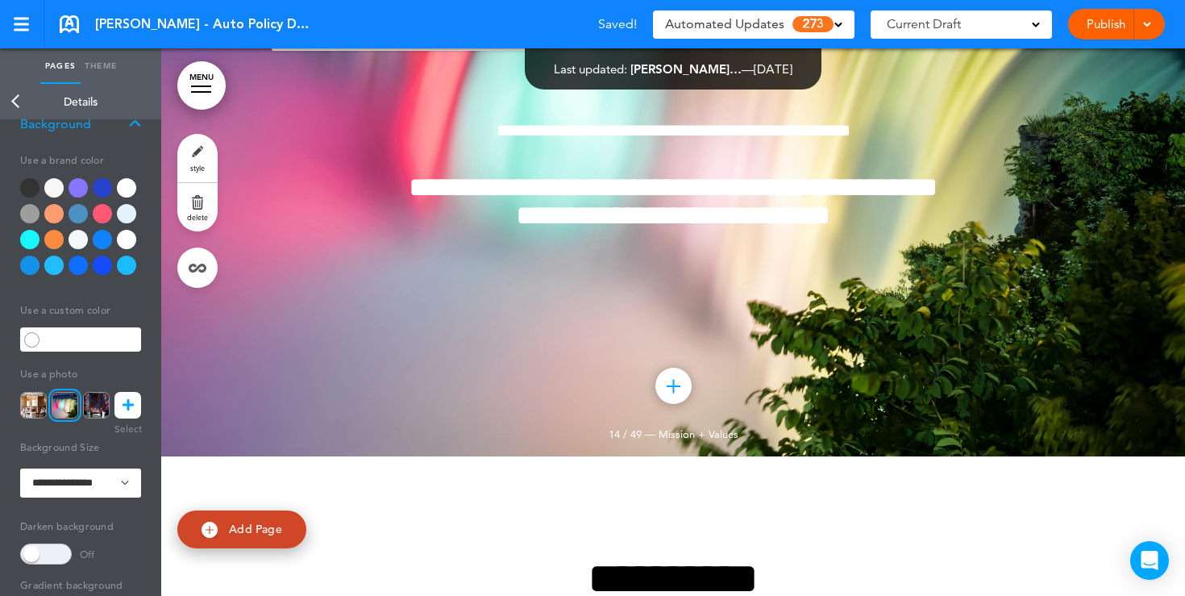
scroll to position [85, 0]
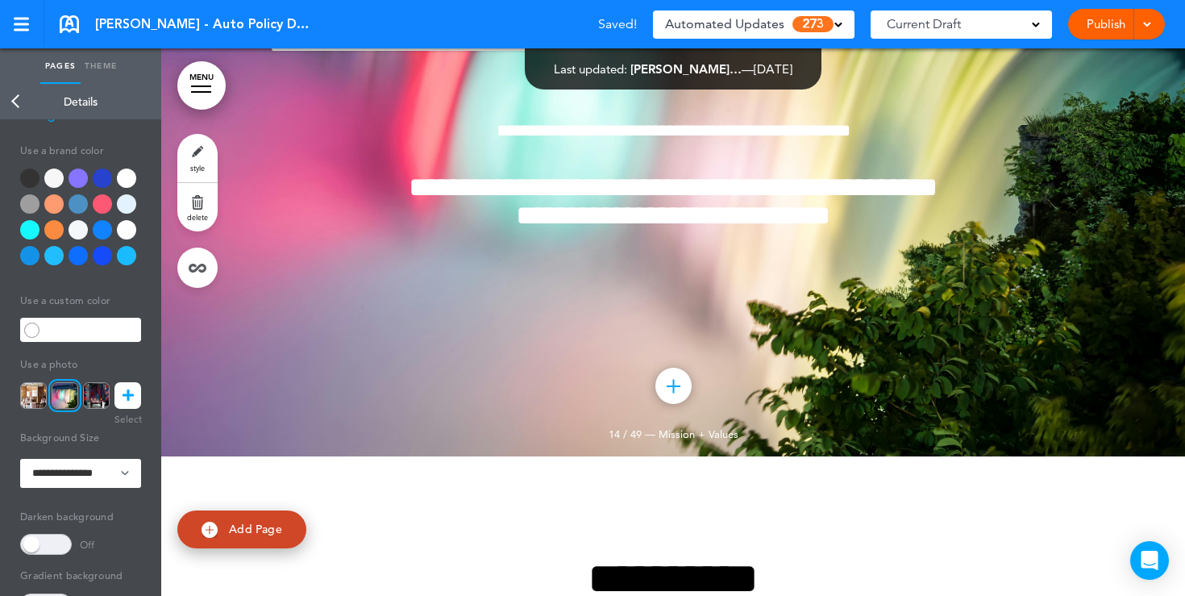
click at [47, 550] on span at bounding box center [46, 544] width 52 height 21
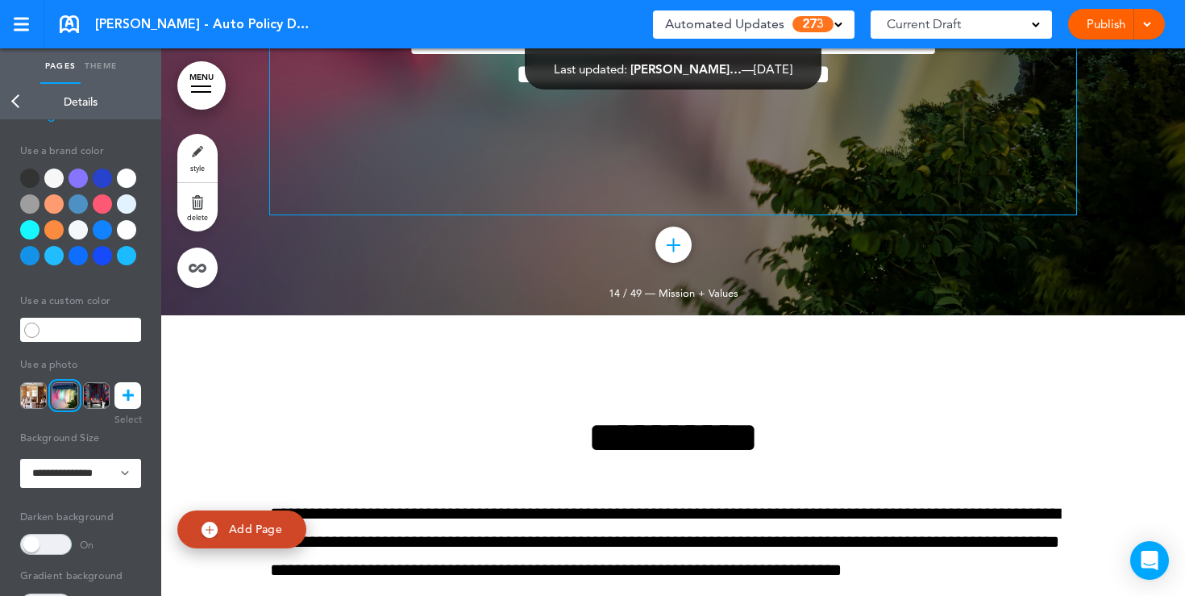
scroll to position [11968, 0]
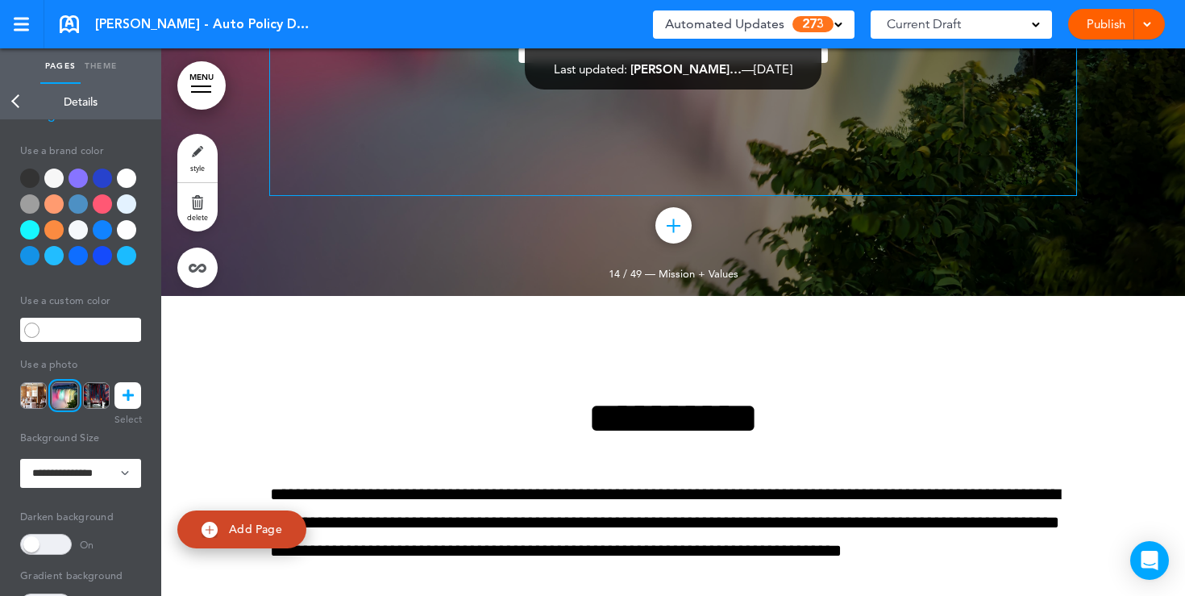
click at [710, 195] on p at bounding box center [673, 181] width 806 height 28
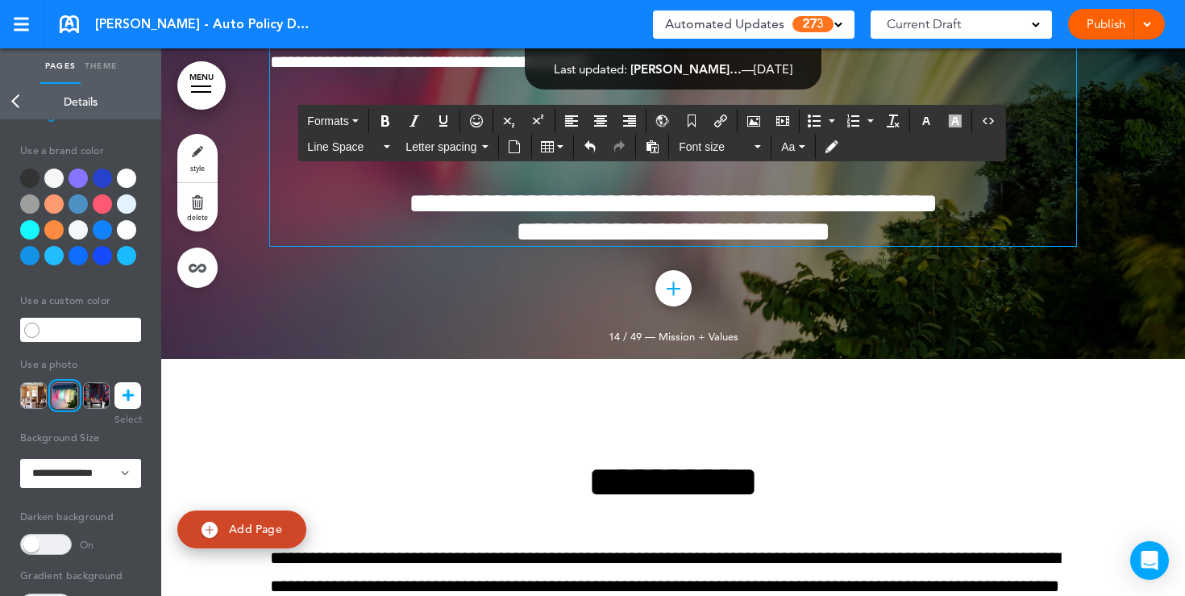
scroll to position [11790, 0]
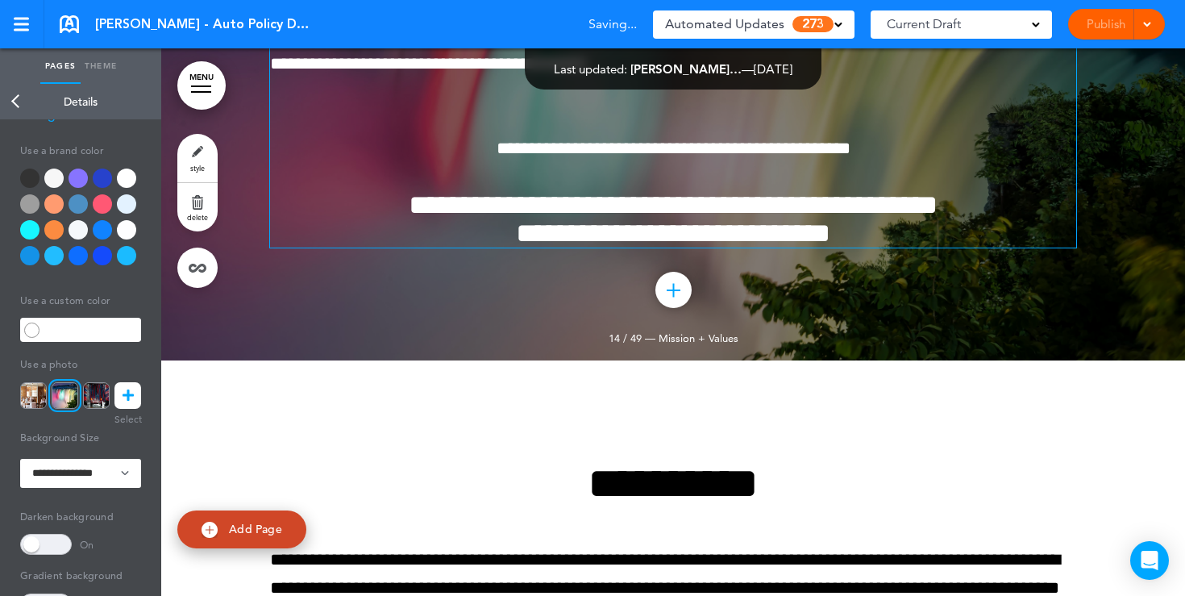
click at [1097, 360] on div at bounding box center [673, 86] width 1024 height 547
click at [1028, 106] on p "**********" at bounding box center [673, 36] width 806 height 142
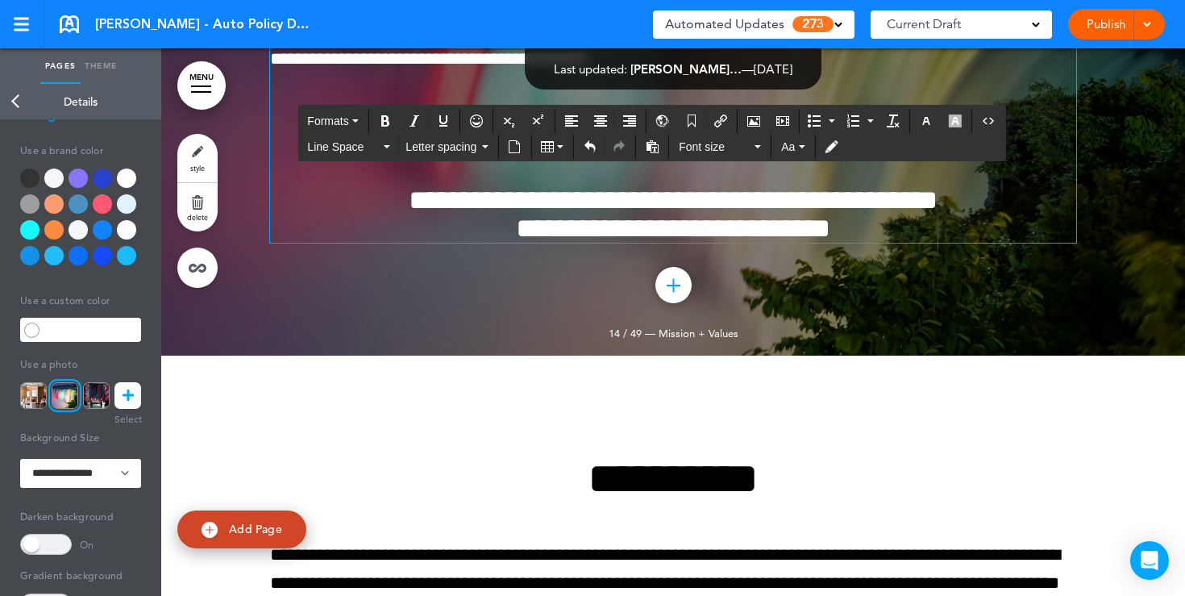
scroll to position [11821, 0]
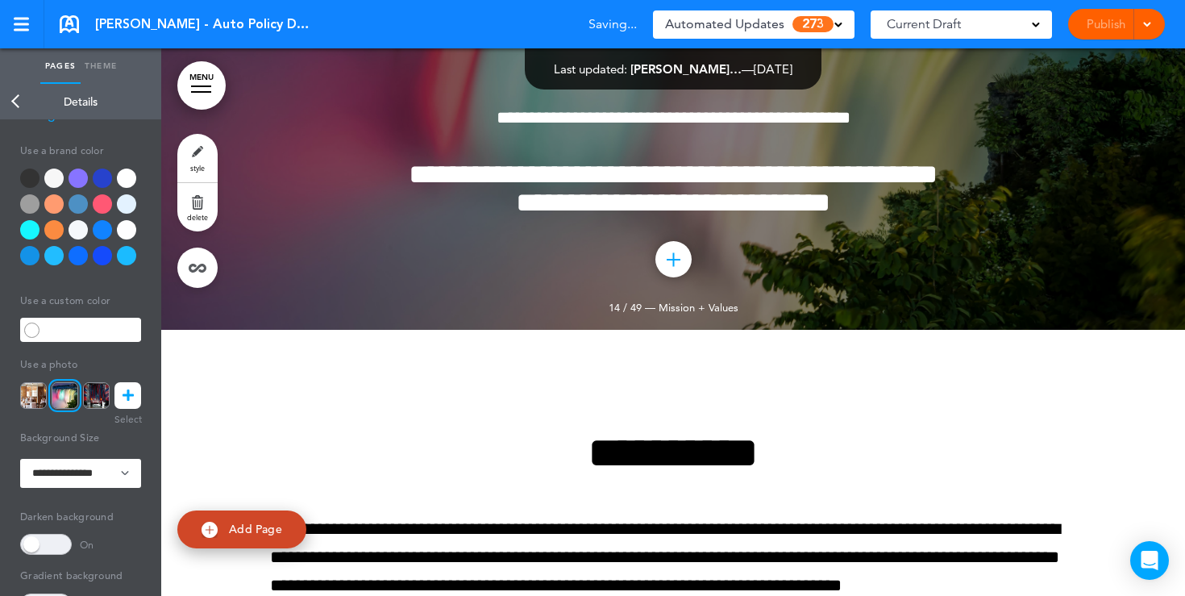
click at [1102, 24] on div "Publish Publish Preview Draft" at bounding box center [1116, 24] width 97 height 31
click at [1102, 24] on link "Publish" at bounding box center [1105, 24] width 51 height 31
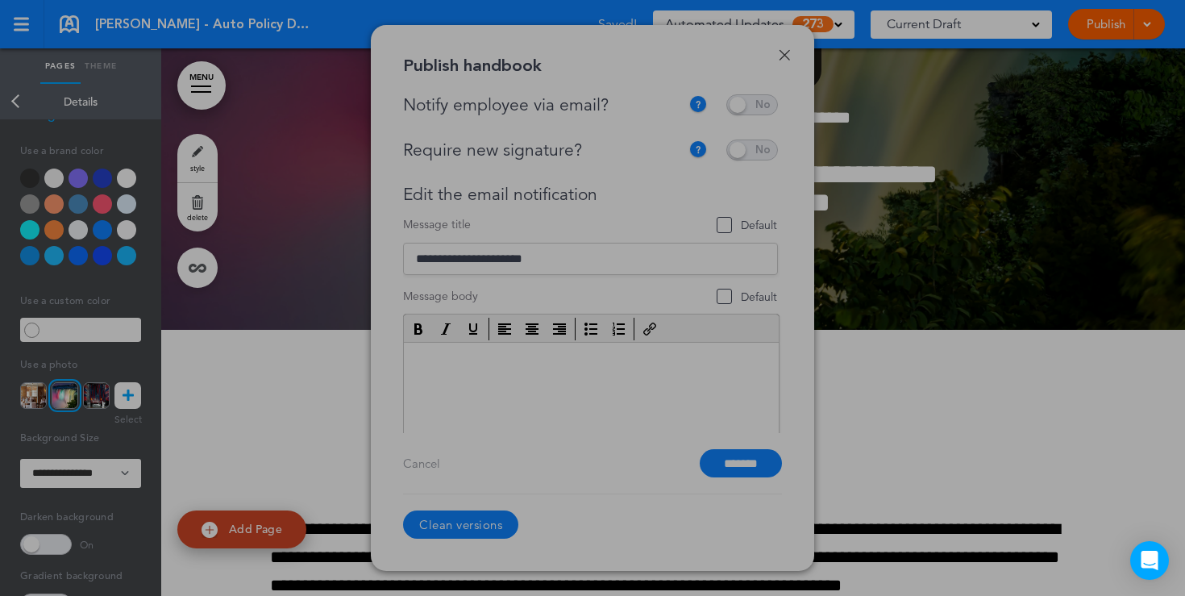
scroll to position [0, 0]
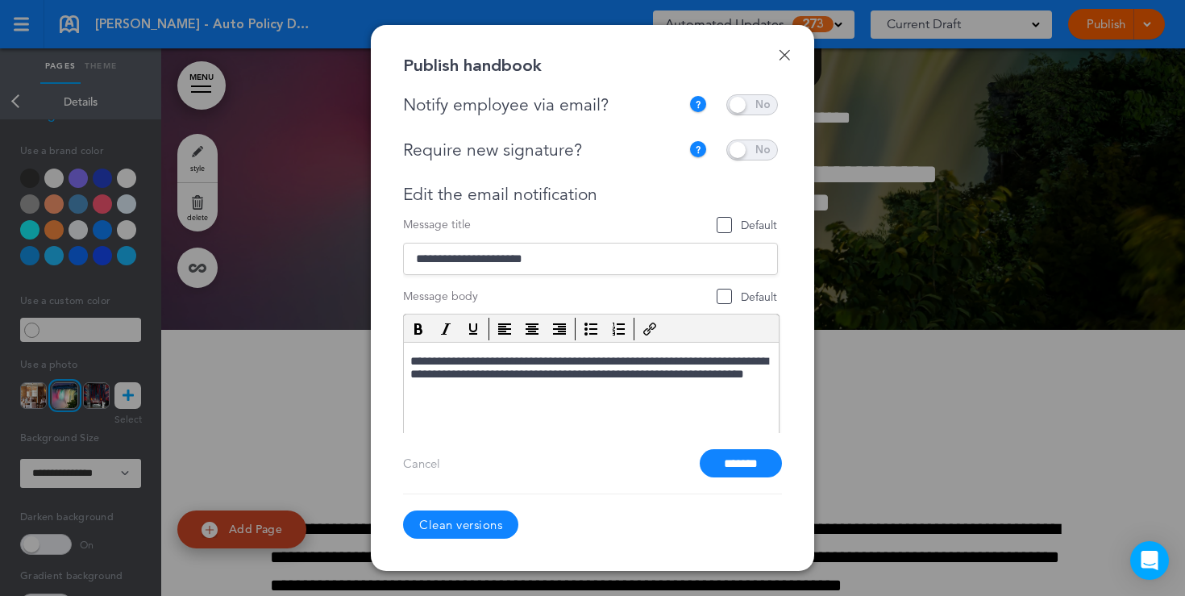
click at [750, 110] on span at bounding box center [752, 104] width 52 height 21
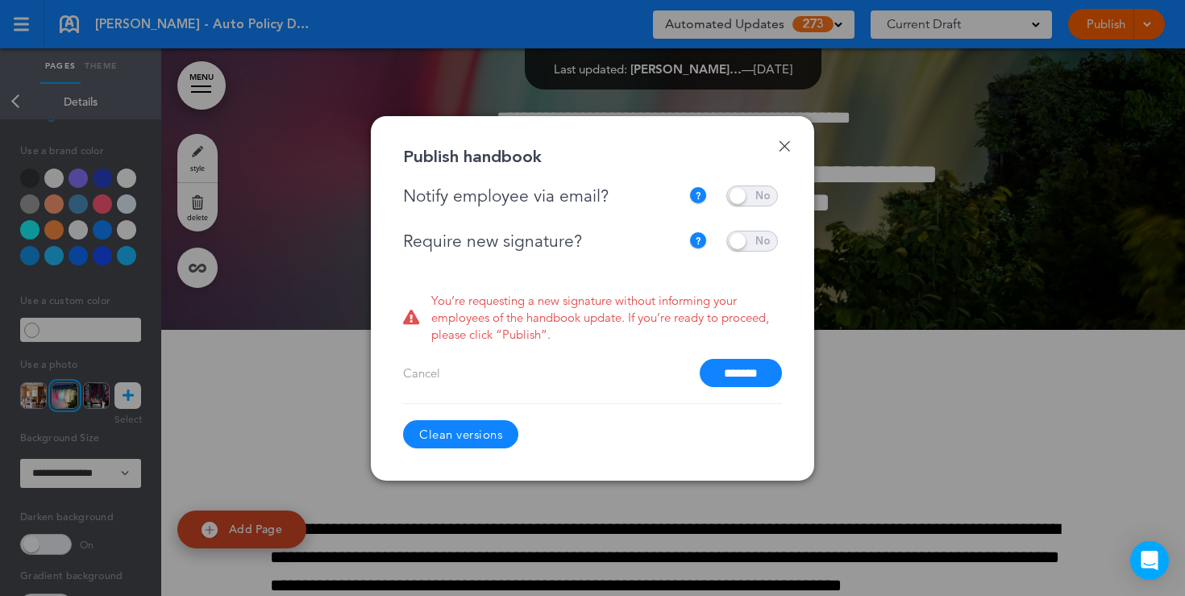
click at [740, 198] on span at bounding box center [752, 195] width 52 height 21
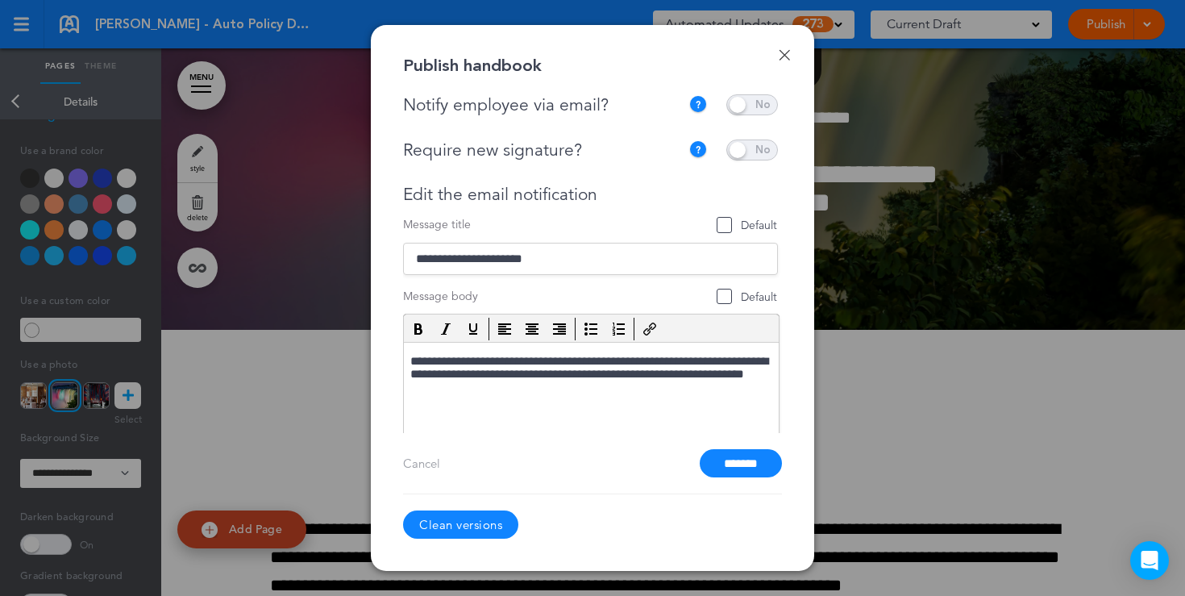
click at [745, 152] on span at bounding box center [752, 149] width 52 height 21
click at [743, 152] on span at bounding box center [752, 149] width 52 height 21
click at [730, 460] on input "*******" at bounding box center [741, 463] width 82 height 28
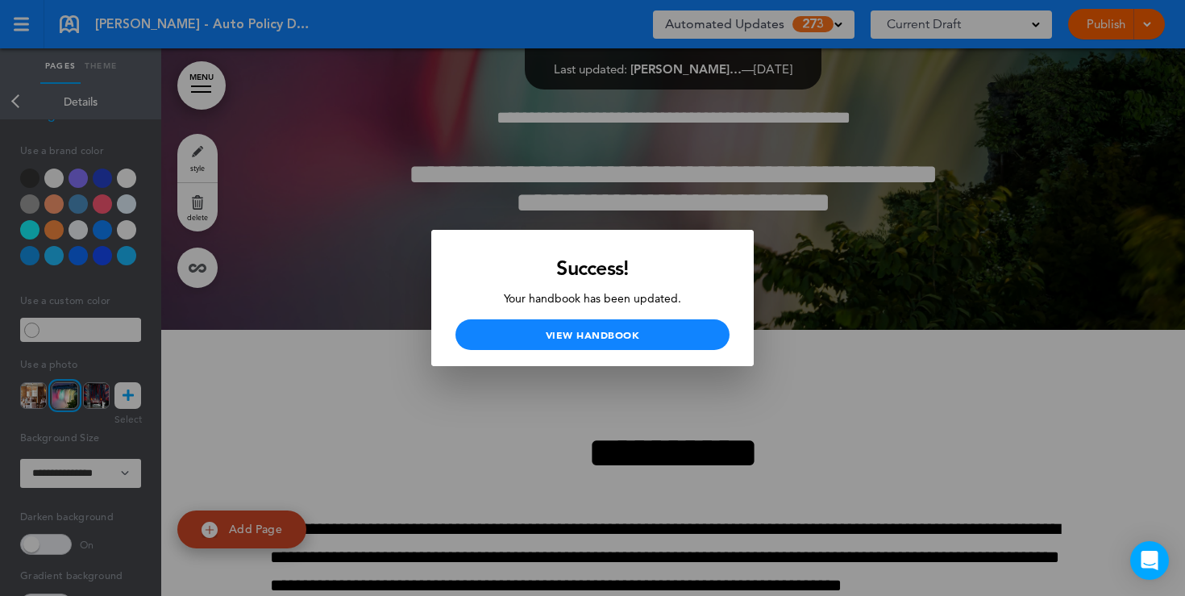
click at [417, 157] on div at bounding box center [592, 298] width 1185 height 596
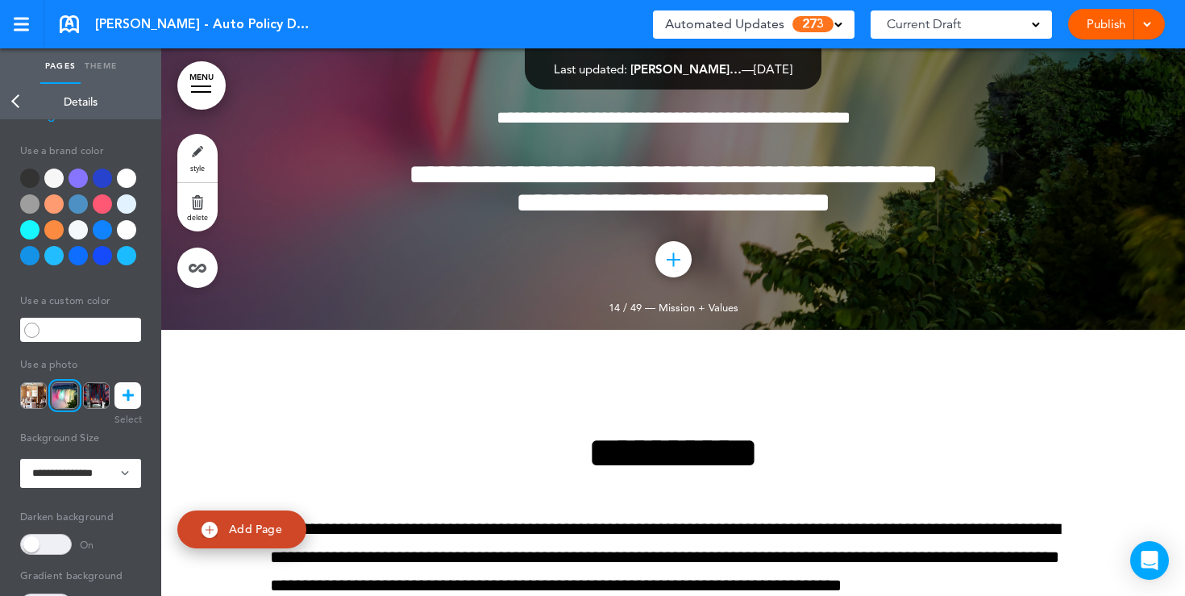
click at [12, 102] on link "Back" at bounding box center [16, 101] width 32 height 35
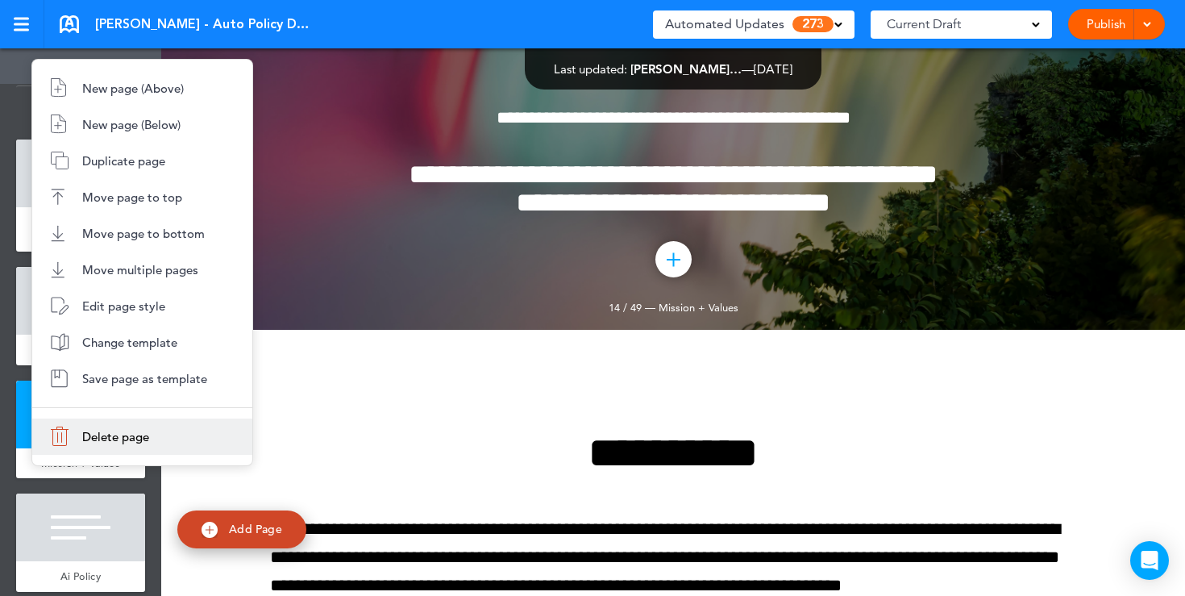
click at [77, 433] on li "Delete page" at bounding box center [142, 436] width 220 height 36
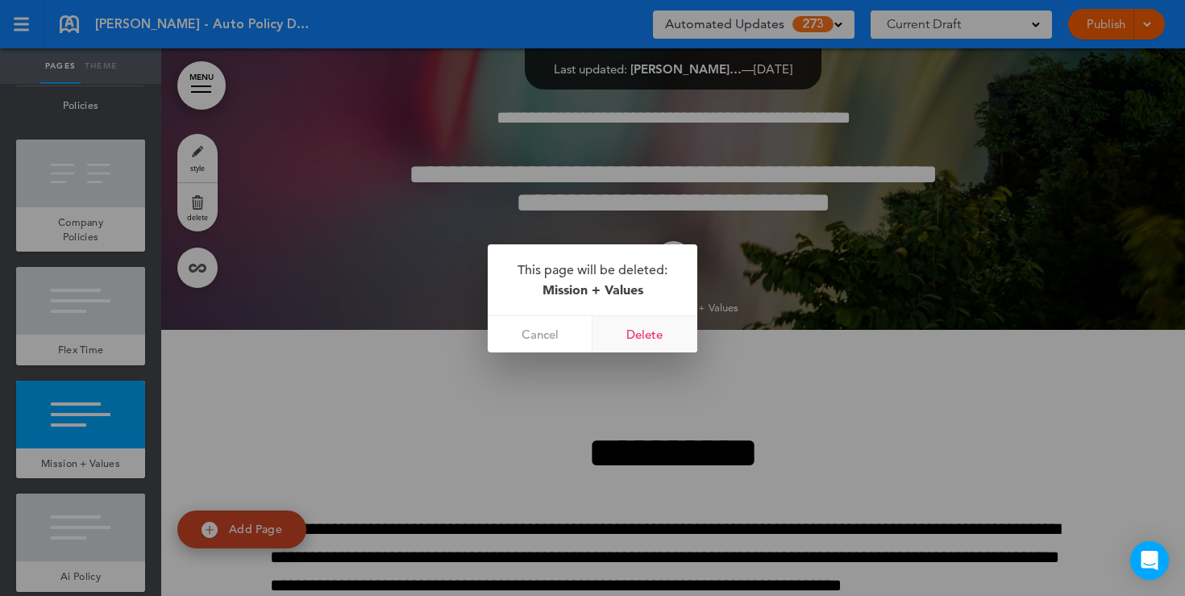
click at [614, 341] on link "Delete" at bounding box center [645, 334] width 105 height 36
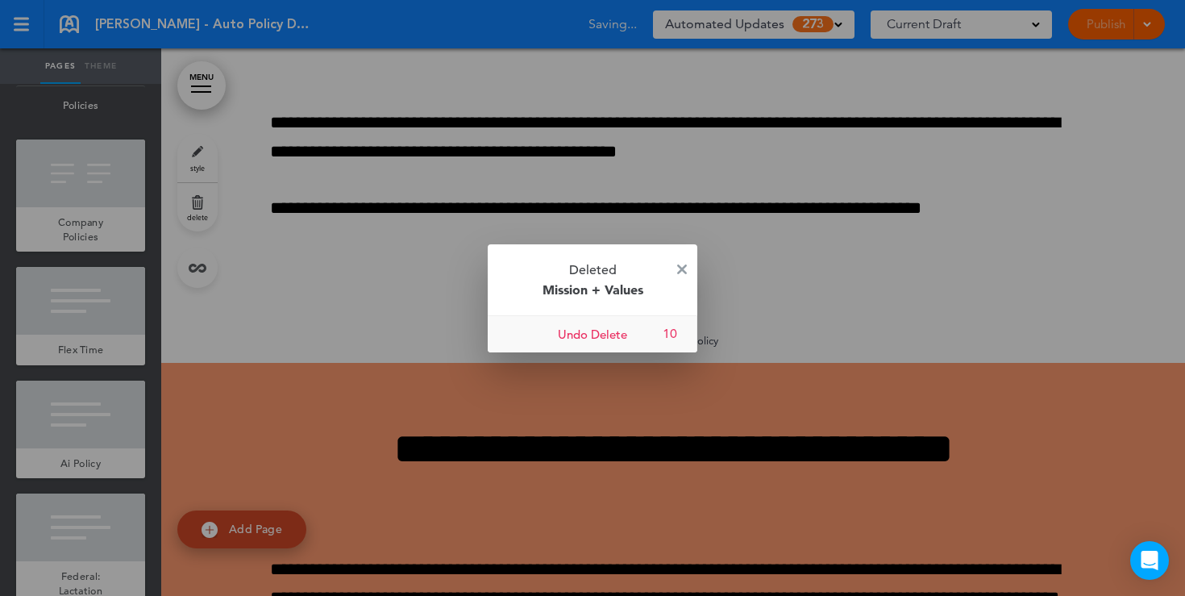
click at [590, 332] on link "Undo Delete" at bounding box center [593, 334] width 210 height 36
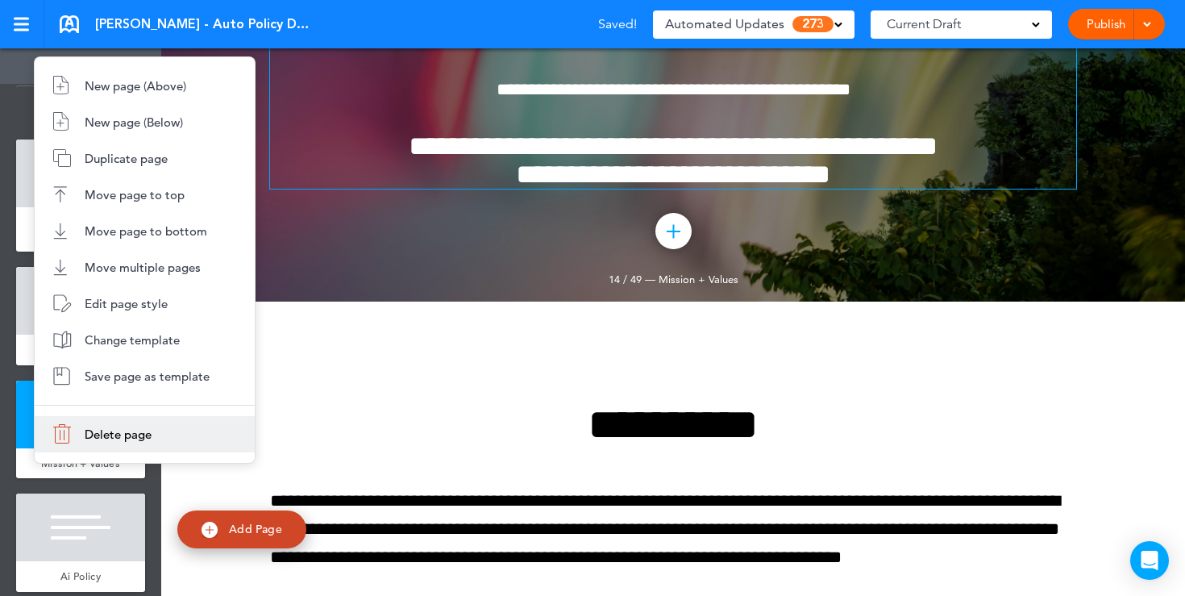
click at [125, 436] on span "Delete page" at bounding box center [118, 434] width 67 height 15
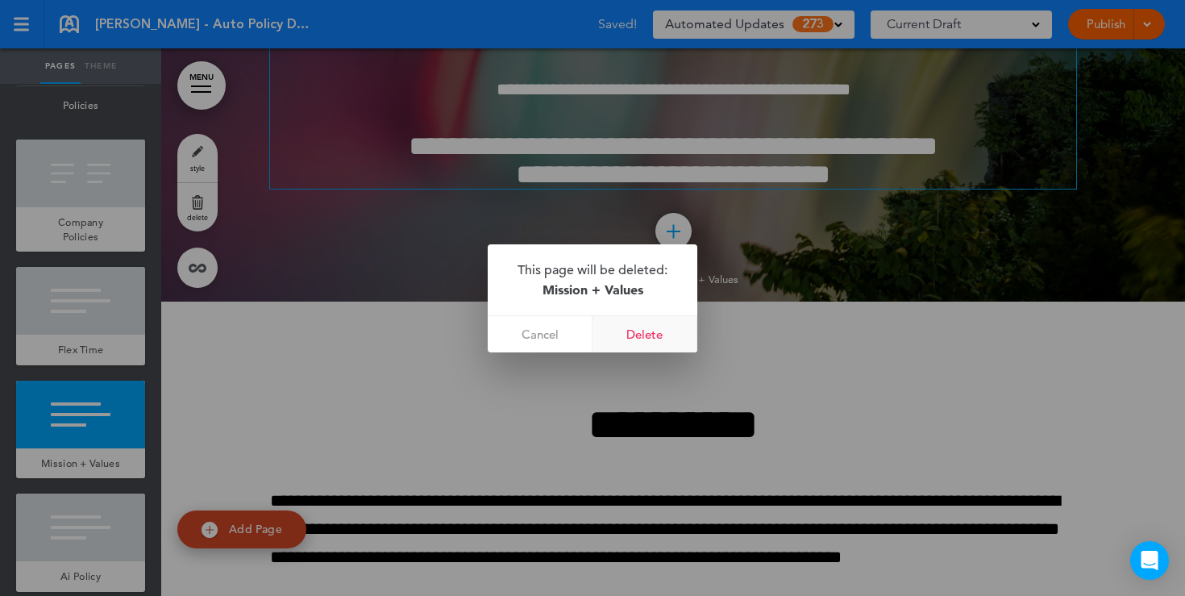
click at [626, 339] on link "Delete" at bounding box center [645, 334] width 105 height 36
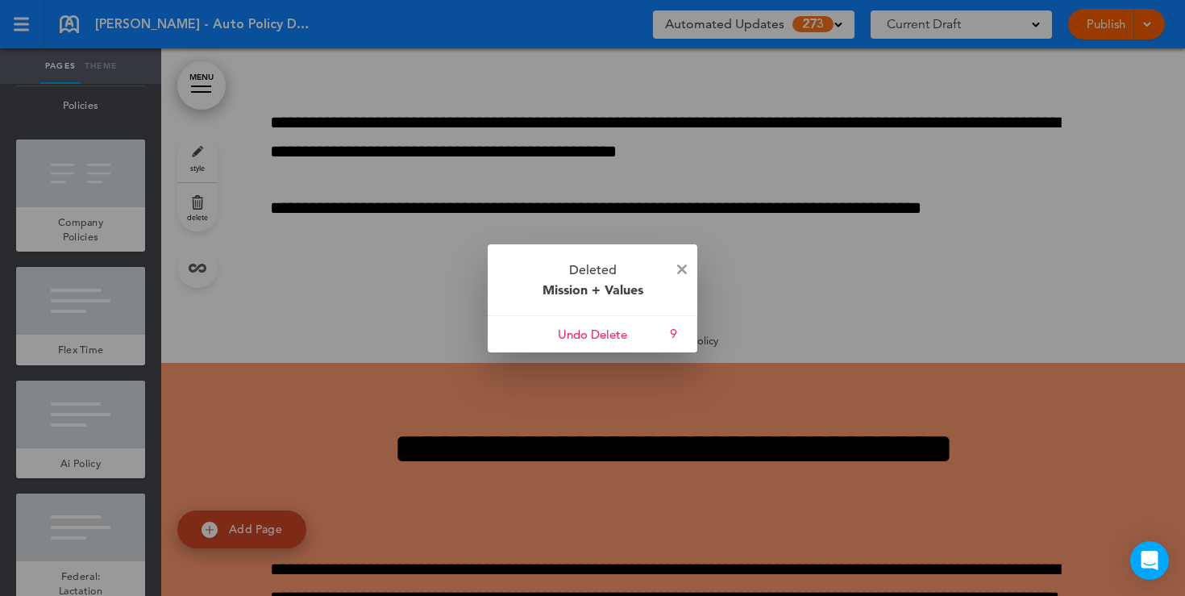
click at [596, 171] on div at bounding box center [592, 298] width 1185 height 596
click at [680, 265] on img at bounding box center [682, 269] width 10 height 10
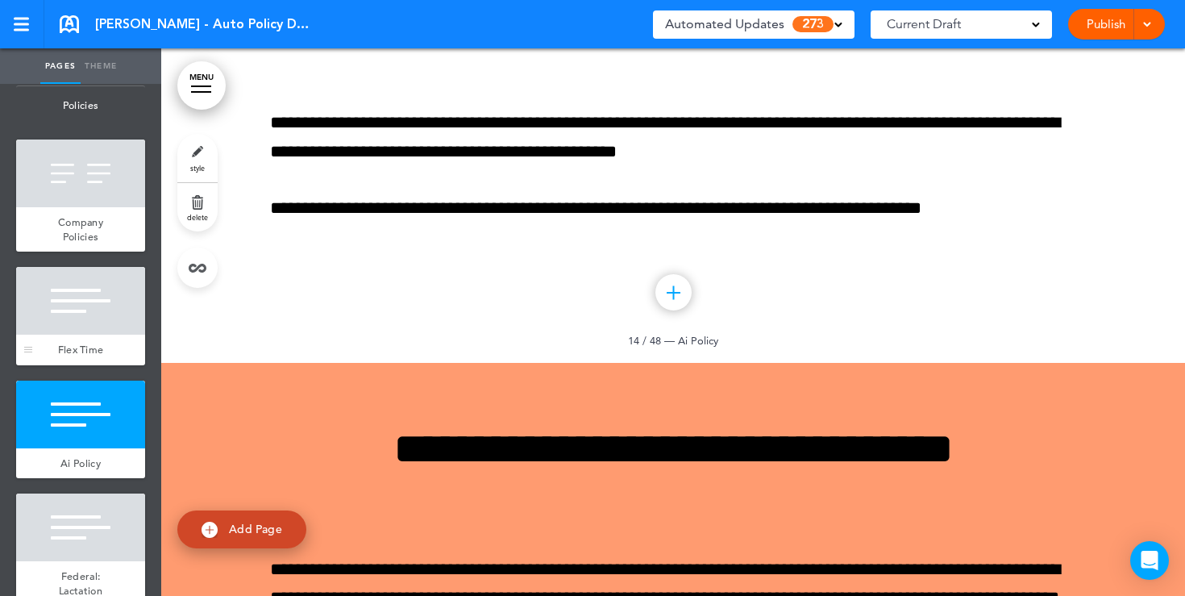
click at [67, 306] on div at bounding box center [80, 301] width 129 height 68
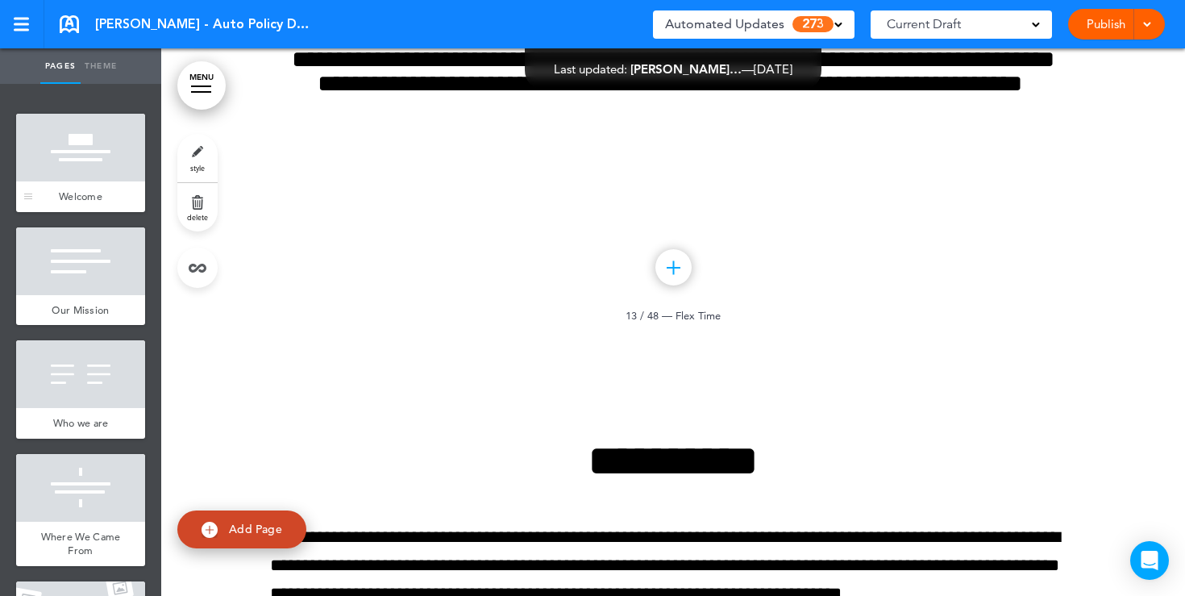
click at [92, 199] on span "Welcome" at bounding box center [81, 196] width 44 height 14
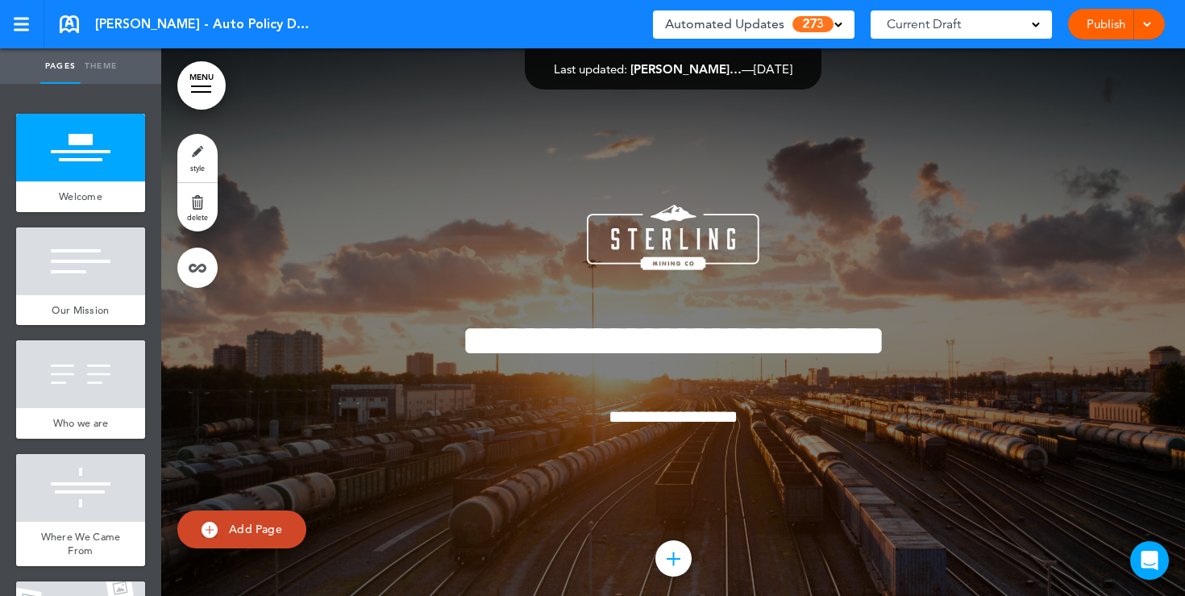
click at [835, 19] on span at bounding box center [838, 23] width 8 height 8
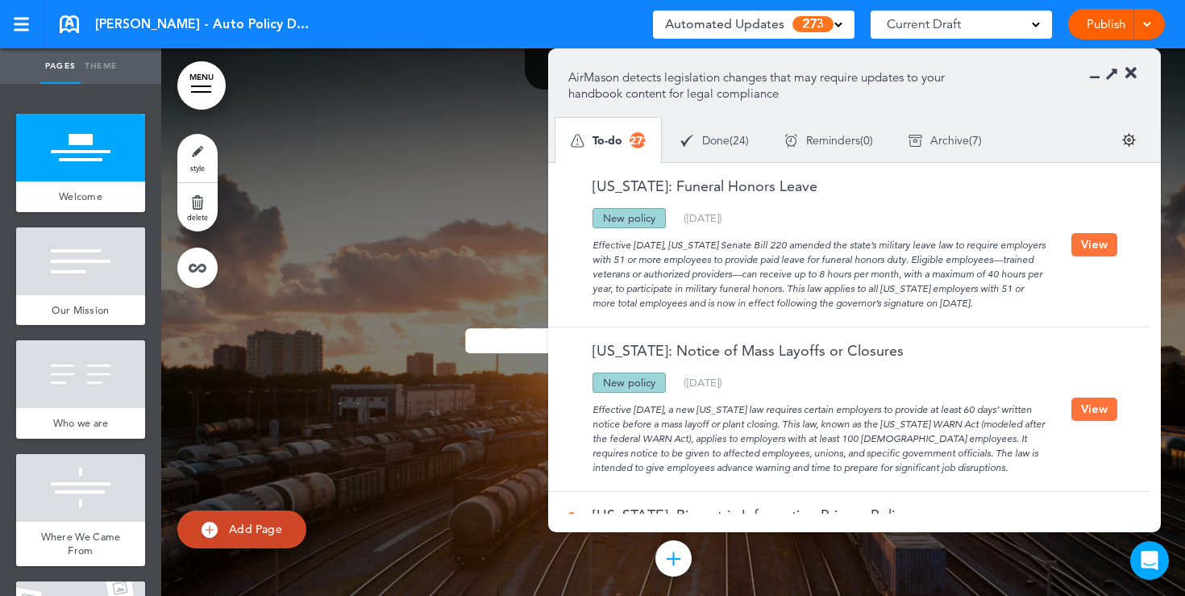
drag, startPoint x: 659, startPoint y: 219, endPoint x: 601, endPoint y: 215, distance: 58.2
click at [601, 215] on div "New policy" at bounding box center [629, 218] width 73 height 20
drag, startPoint x: 615, startPoint y: 243, endPoint x: 699, endPoint y: 243, distance: 83.9
click at [699, 243] on div "Effective August 1, 2025, Illinois Senate Bill 220 amended the state’s military…" at bounding box center [819, 269] width 503 height 82
click at [1093, 250] on button "View" at bounding box center [1095, 244] width 46 height 23
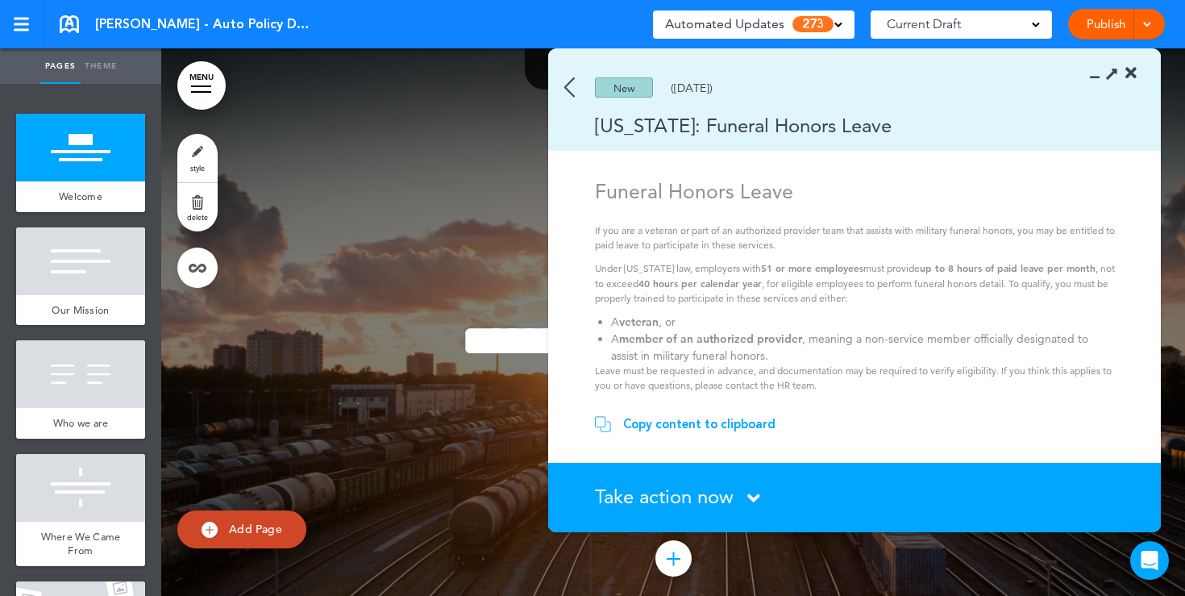
click at [1130, 73] on icon at bounding box center [1131, 73] width 11 height 16
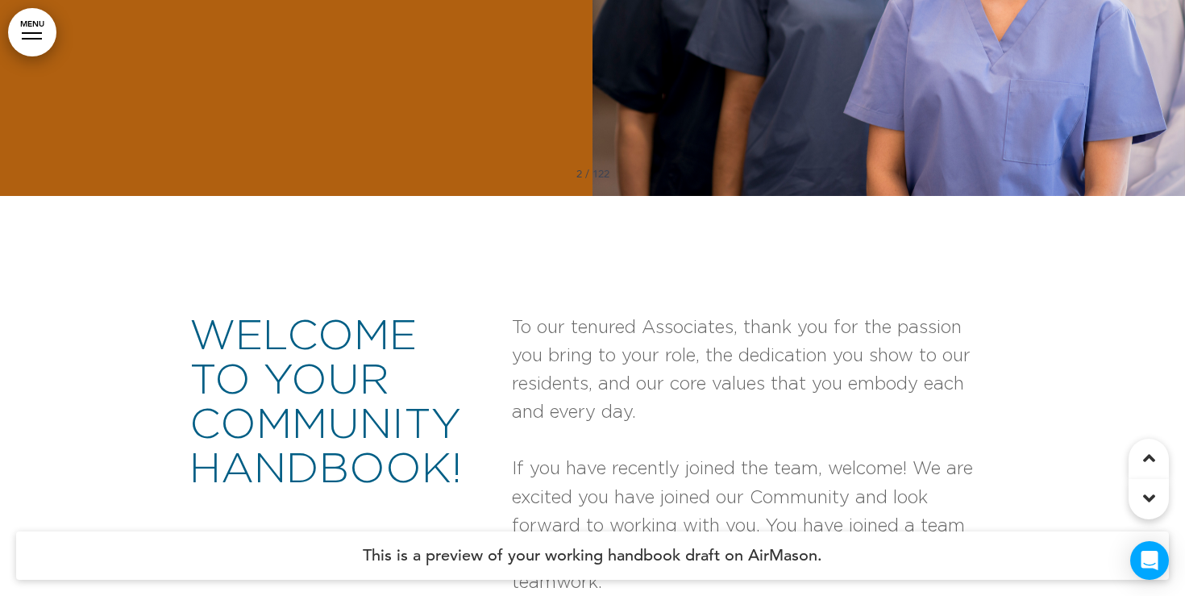
scroll to position [893, 0]
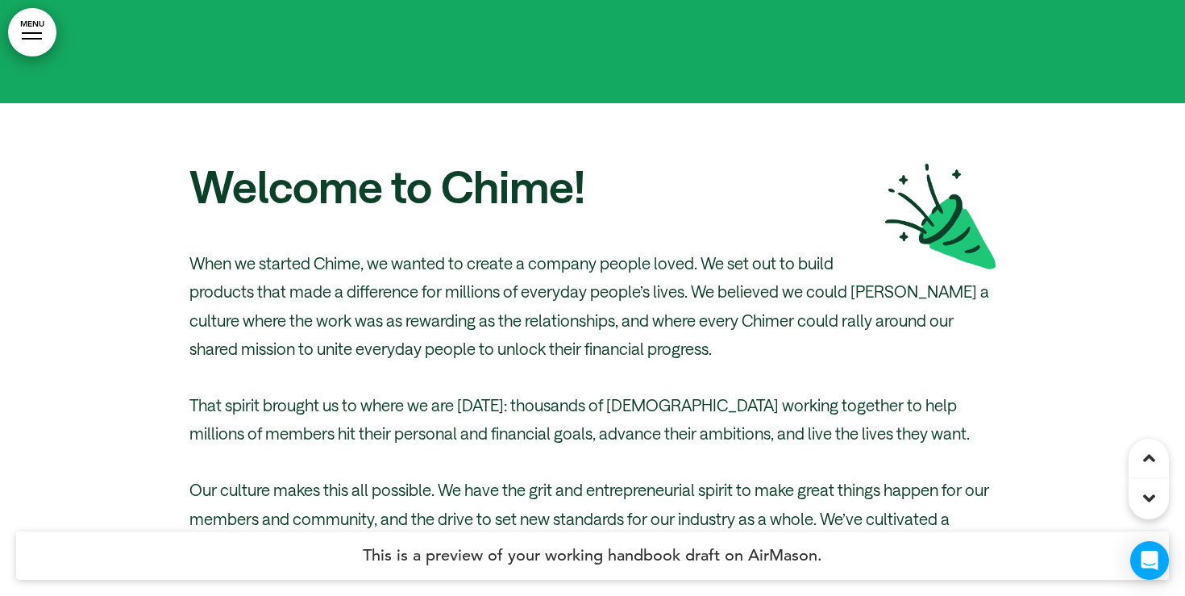
scroll to position [868, 0]
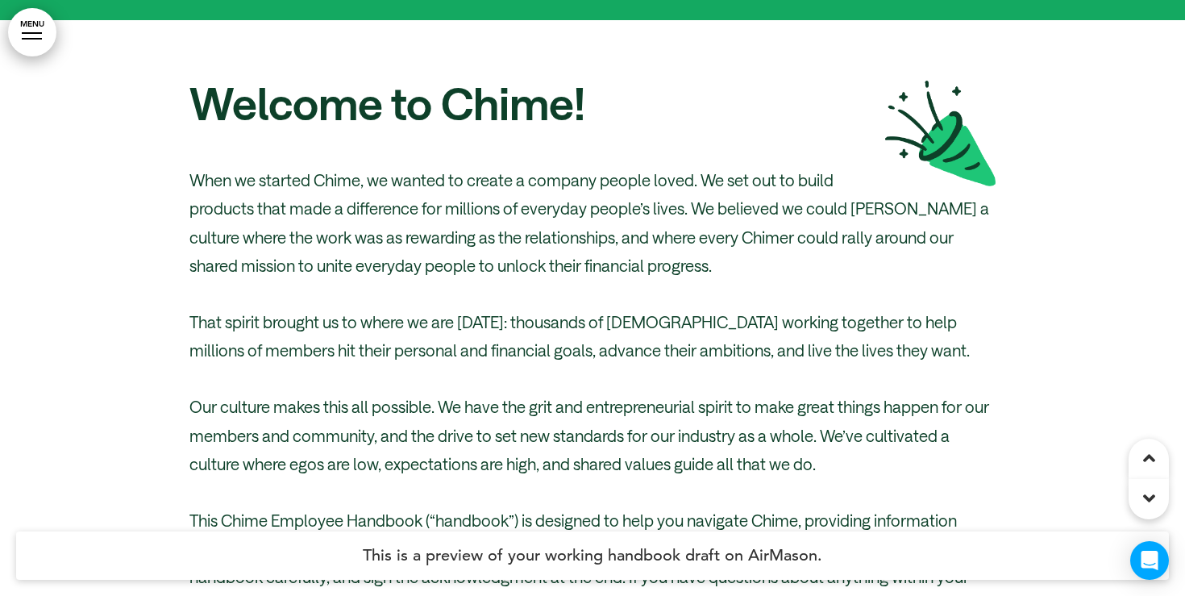
click at [39, 28] on link "MENU" at bounding box center [32, 32] width 48 height 48
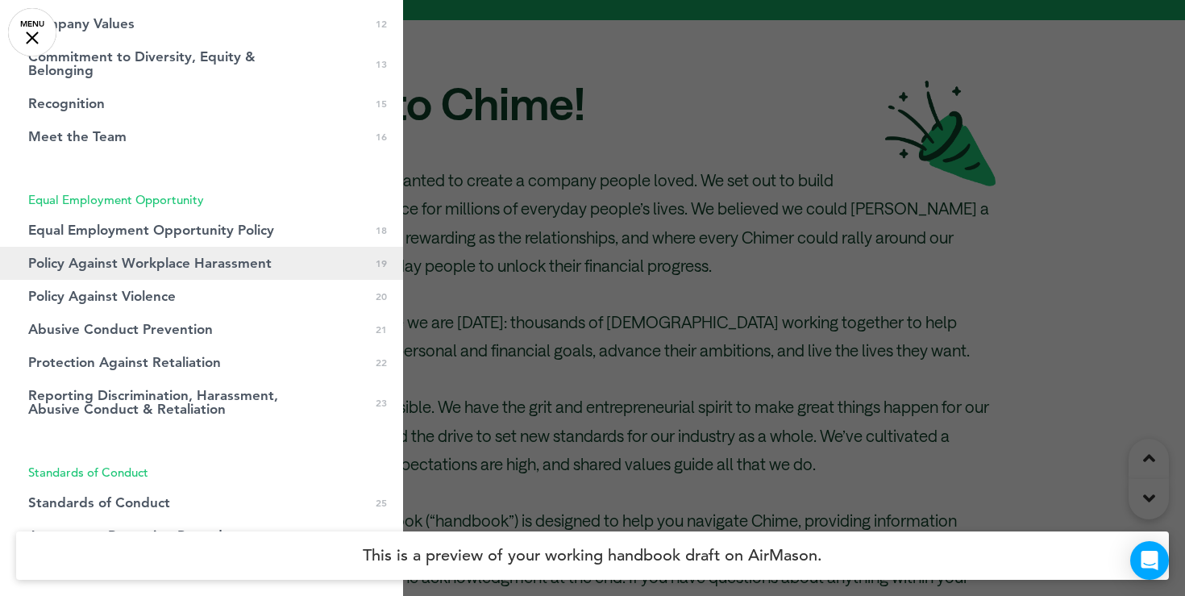
scroll to position [447, 0]
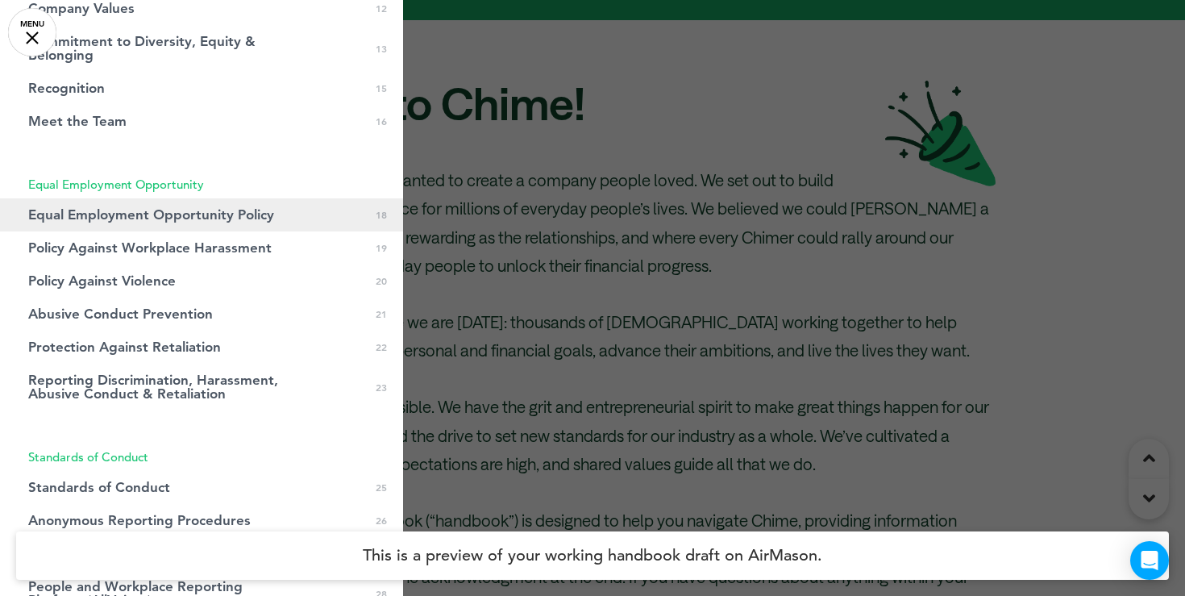
click at [192, 221] on span "Equal Employment Opportunity Policy" at bounding box center [151, 215] width 246 height 14
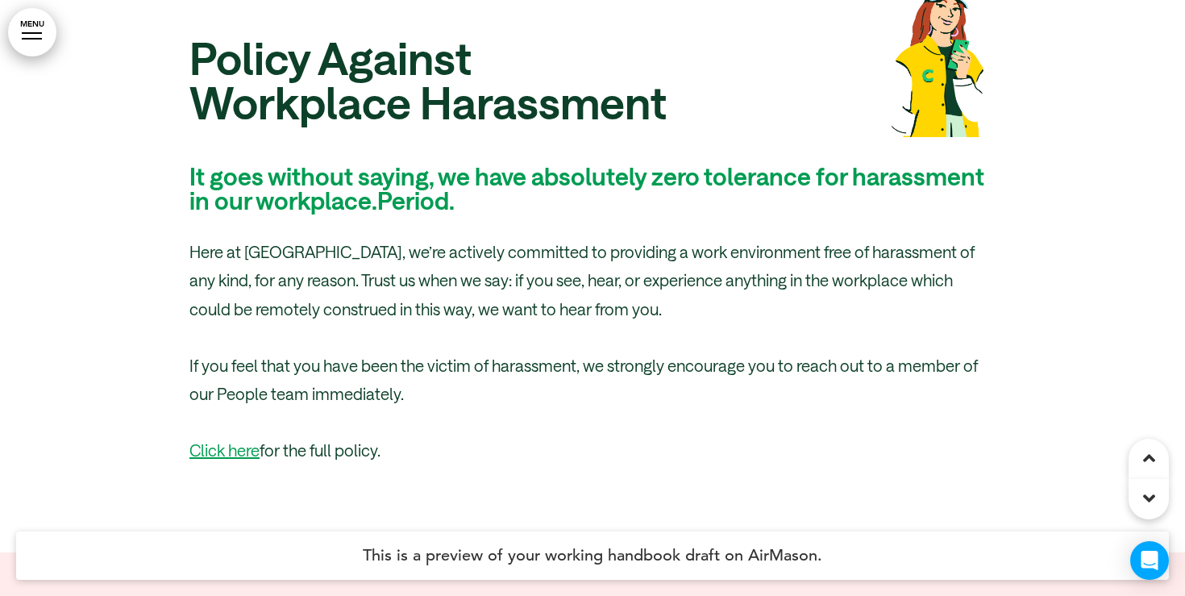
scroll to position [22631, 0]
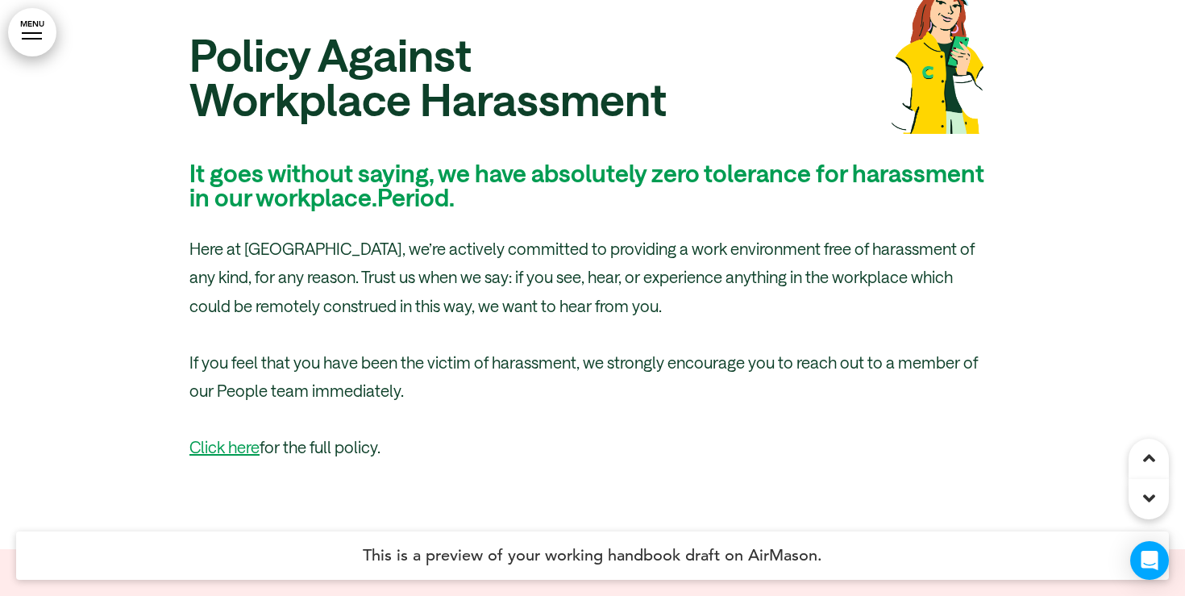
click at [29, 48] on link "MENU" at bounding box center [32, 32] width 48 height 48
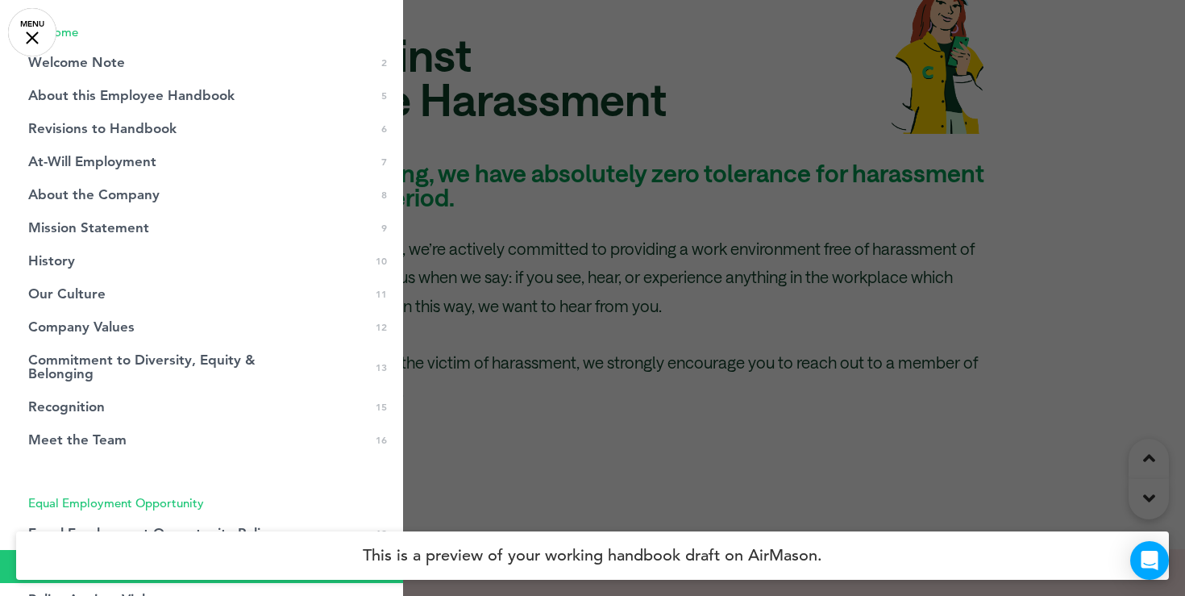
scroll to position [0, 0]
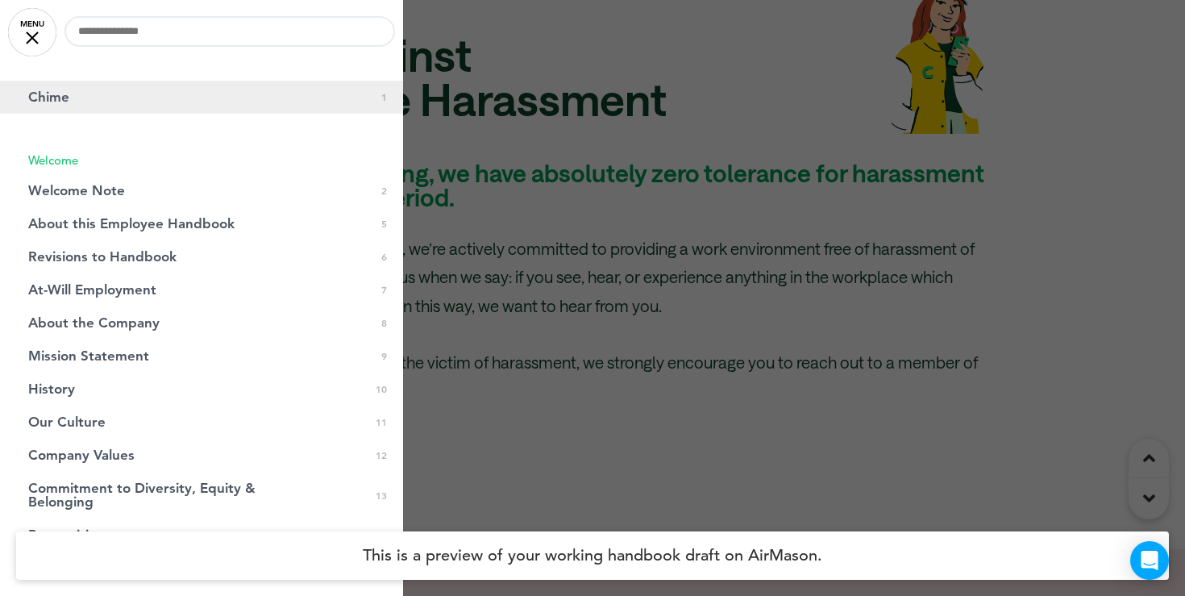
click at [130, 98] on link "Chime 0 1" at bounding box center [201, 97] width 403 height 33
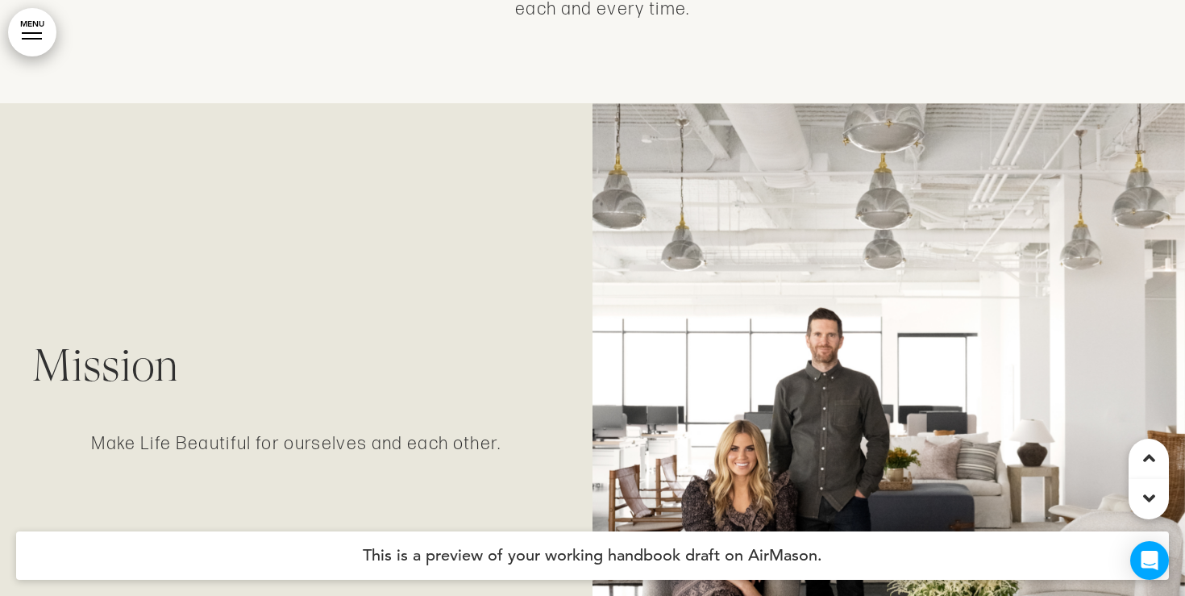
click at [44, 46] on link "MENU" at bounding box center [32, 32] width 48 height 48
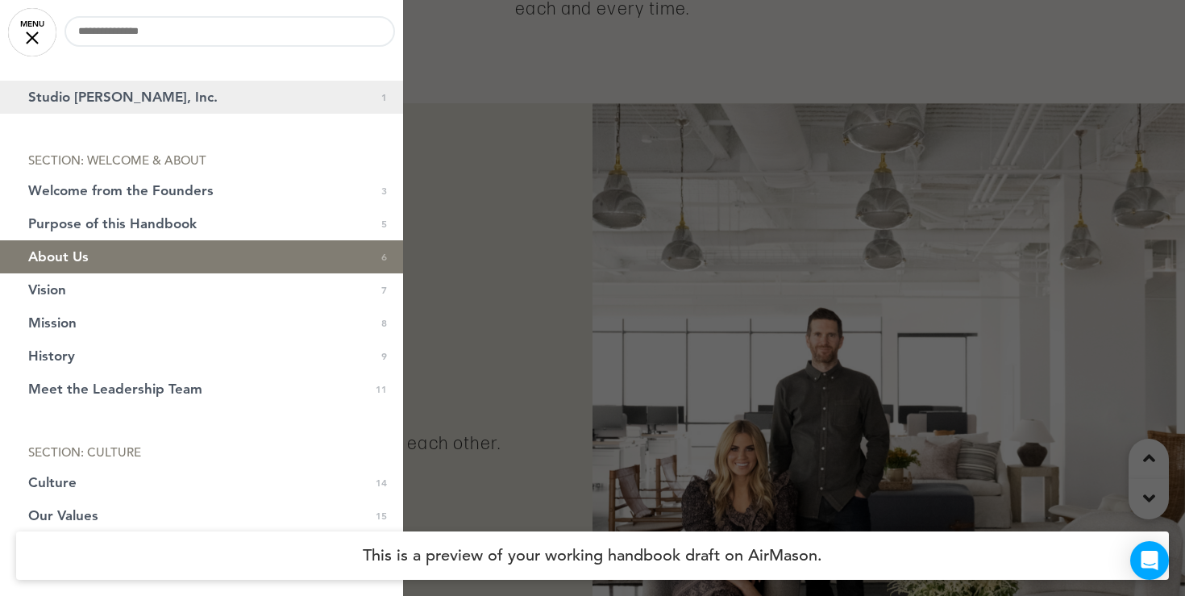
click at [75, 95] on span "Studio McGee, Inc." at bounding box center [122, 97] width 189 height 14
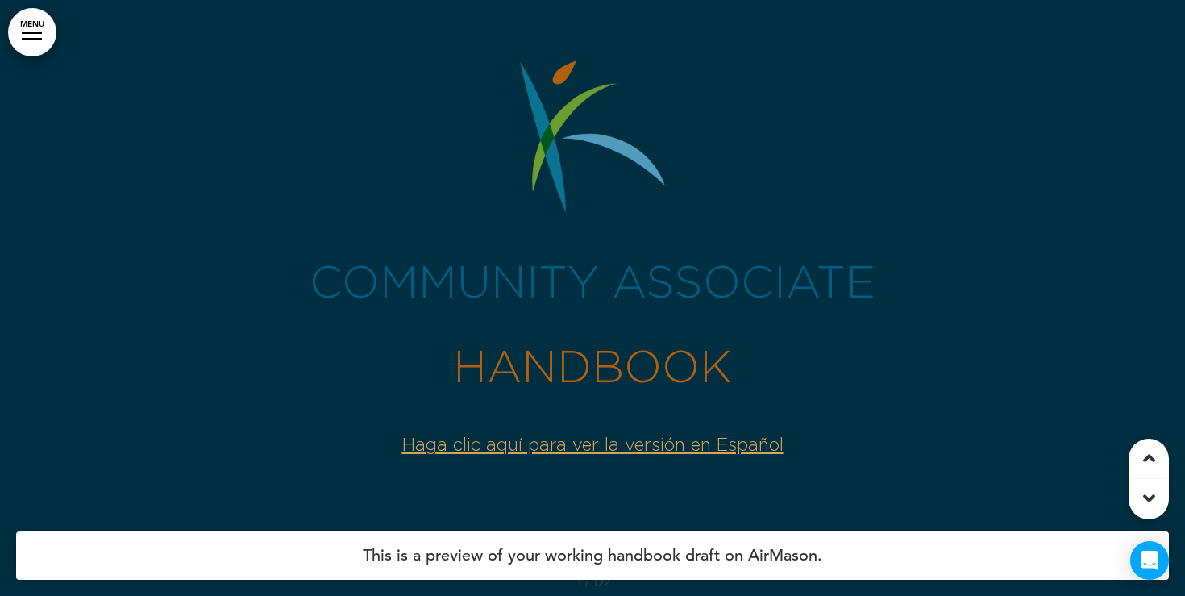
scroll to position [893, 0]
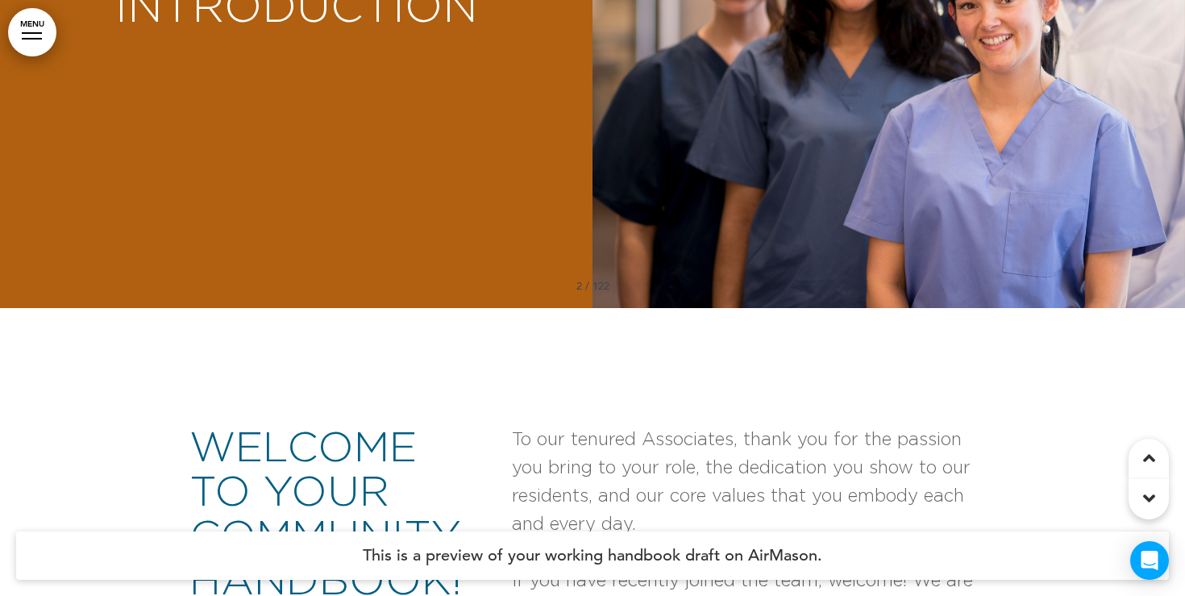
click at [19, 46] on link "MENU" at bounding box center [32, 32] width 48 height 48
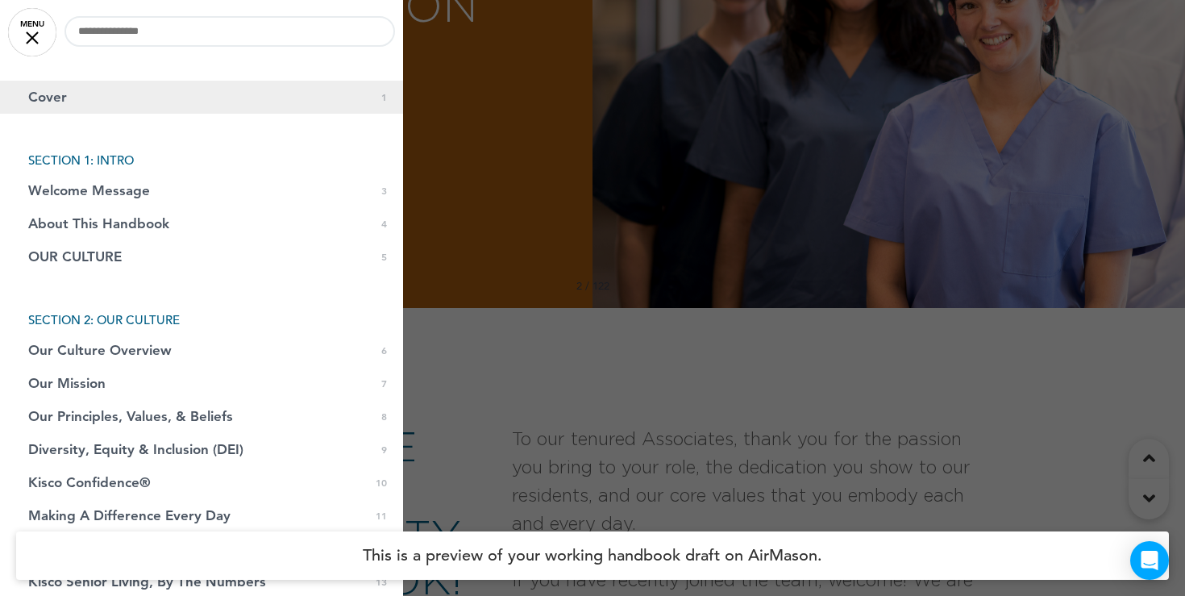
click at [101, 98] on link "Cover 0 1" at bounding box center [201, 97] width 403 height 33
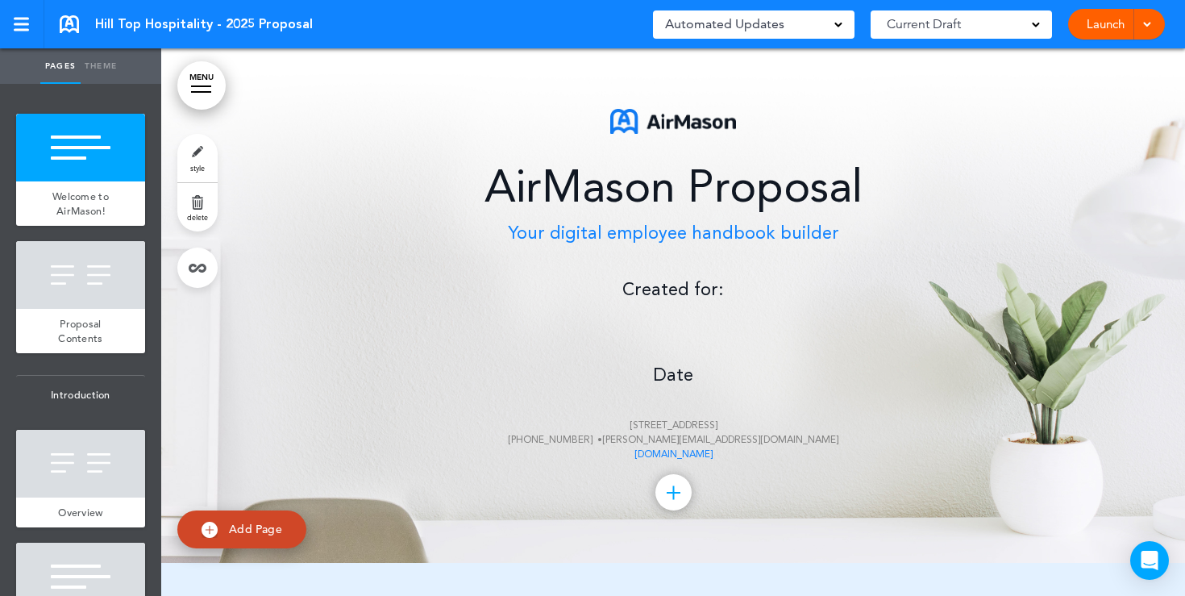
click at [668, 326] on div "AirMason Proposal Your digital employee handbook builder Created for: Date [STR…" at bounding box center [673, 285] width 806 height 353
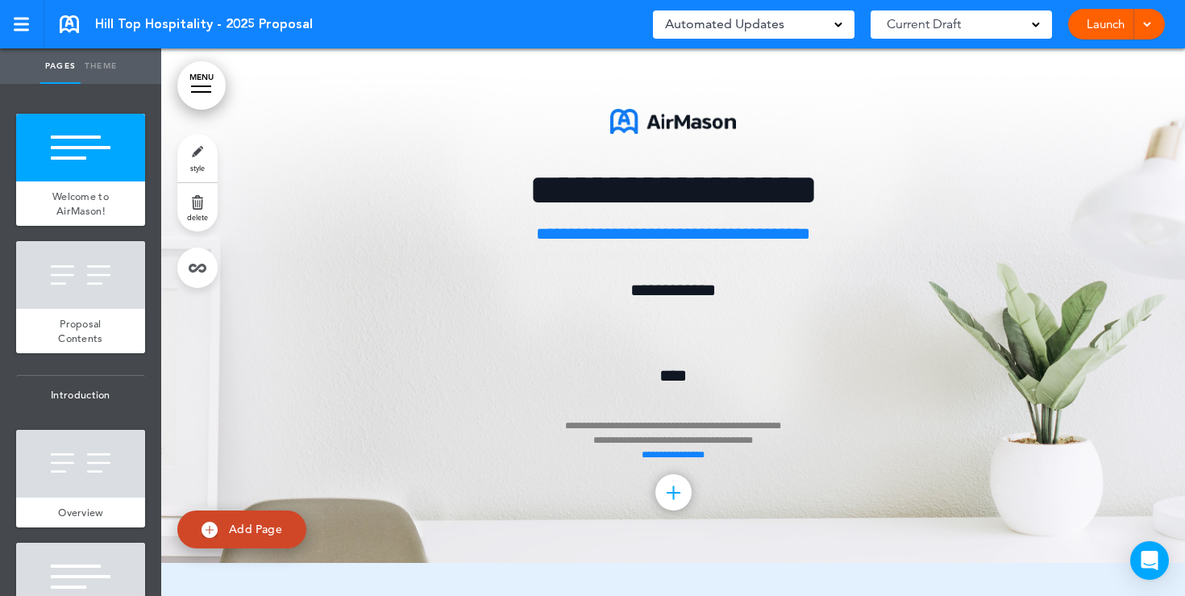
click at [663, 335] on p "**********" at bounding box center [673, 398] width 806 height 129
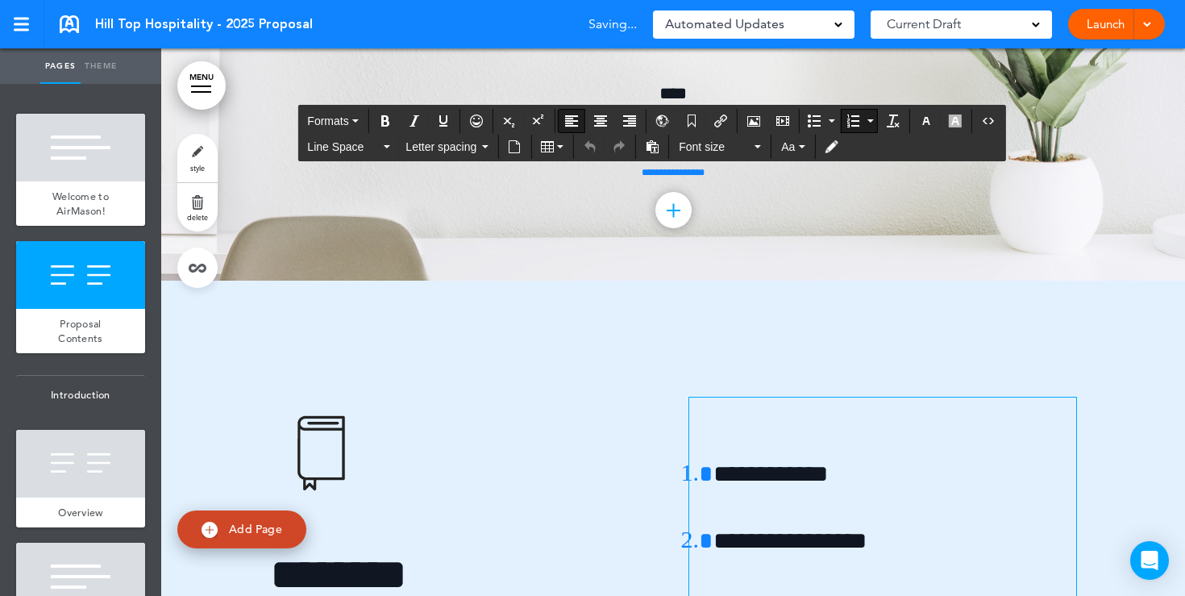
click at [673, 476] on div "**********" at bounding box center [673, 525] width 806 height 257
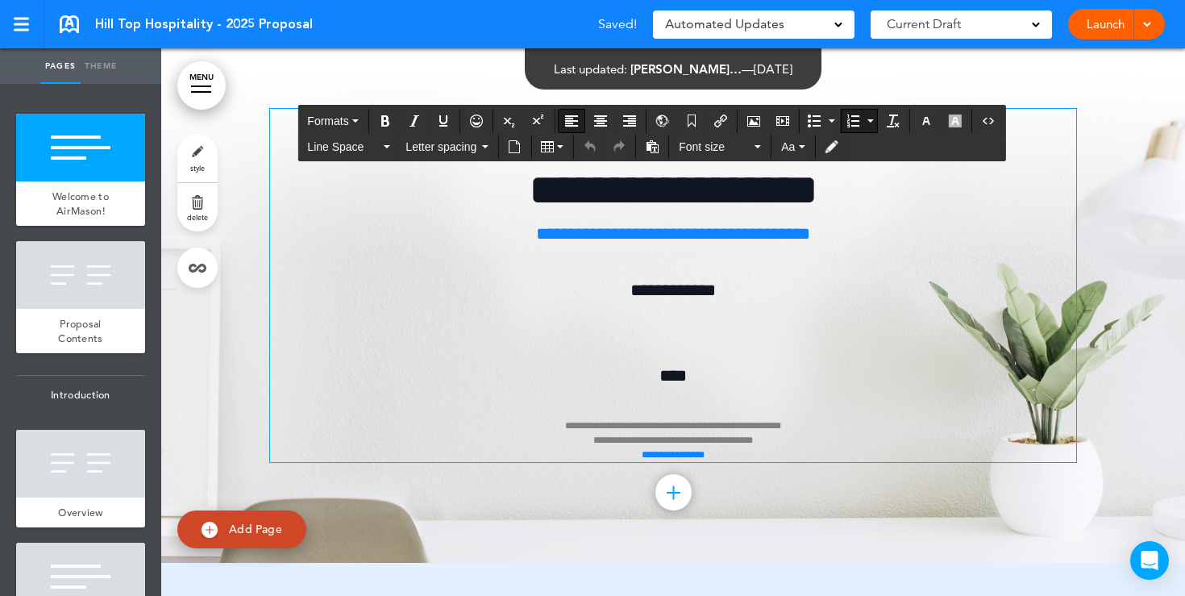
click at [668, 332] on div "**********" at bounding box center [673, 285] width 806 height 353
click at [762, 125] on button "Airmason image" at bounding box center [754, 121] width 26 height 23
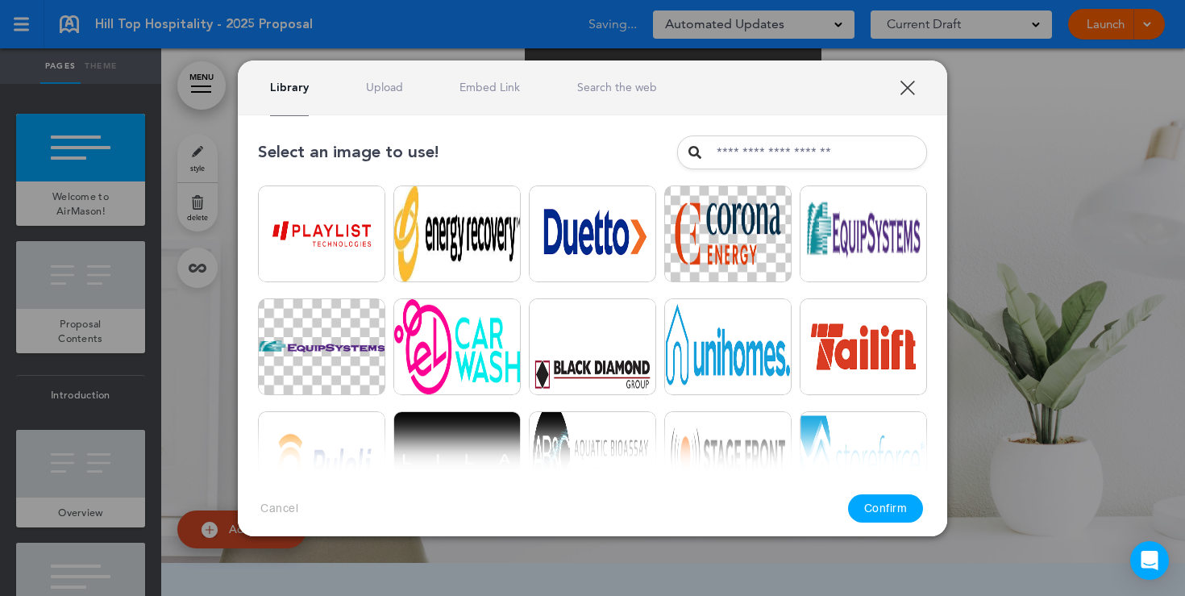
click at [381, 85] on link "Upload" at bounding box center [384, 87] width 37 height 15
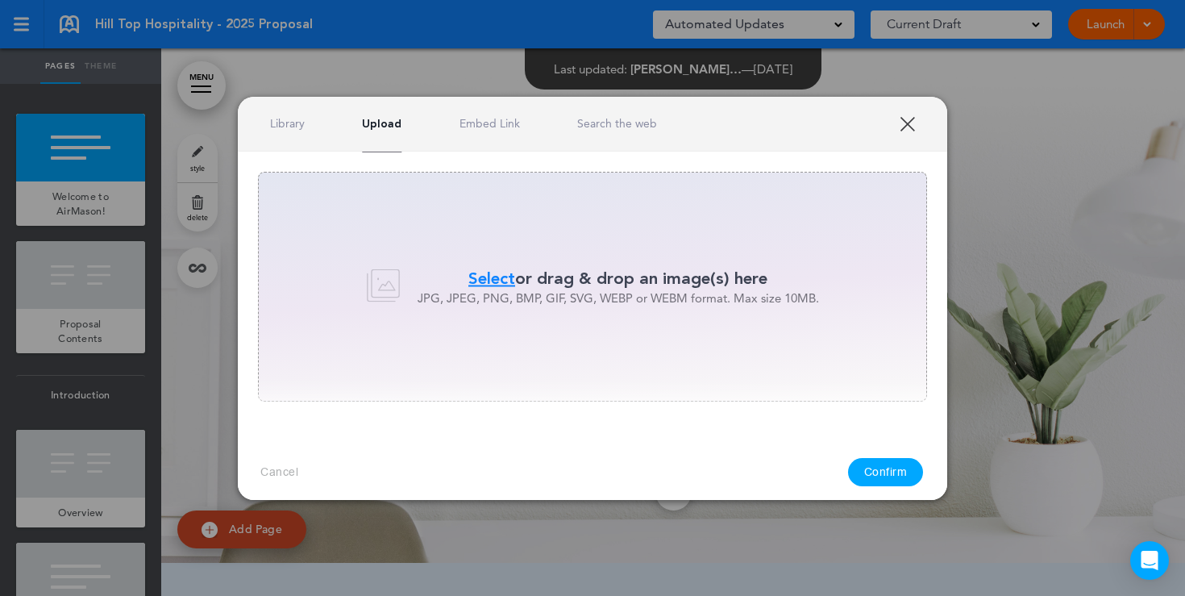
click at [493, 269] on span "Select" at bounding box center [491, 278] width 47 height 23
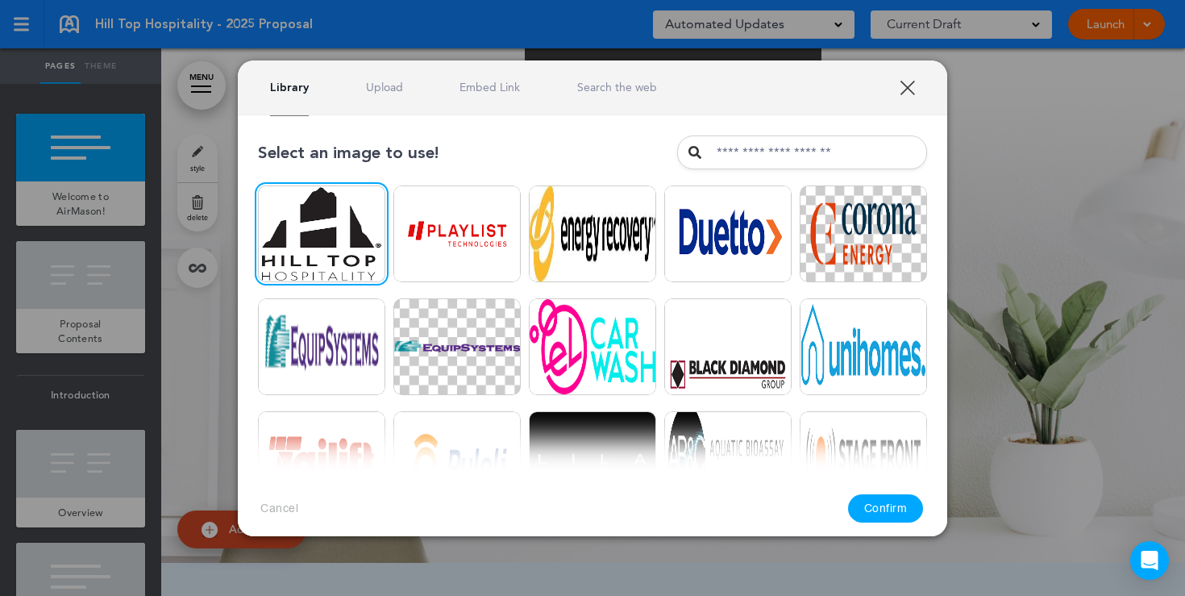
click at [894, 513] on button "Confirm" at bounding box center [886, 508] width 76 height 28
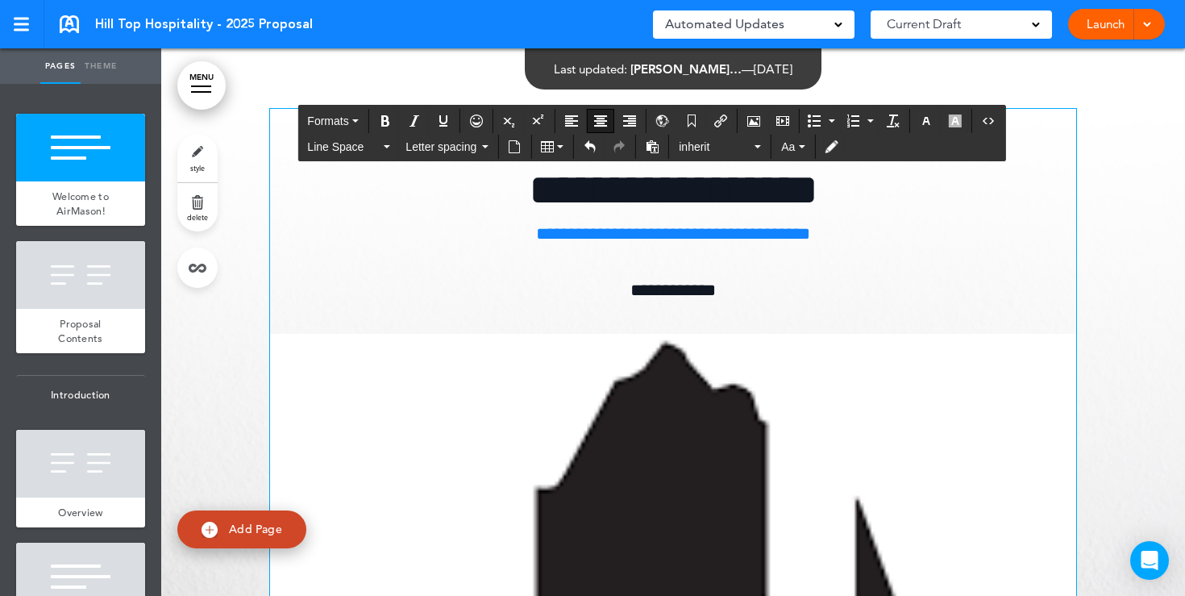
drag, startPoint x: 271, startPoint y: 334, endPoint x: 804, endPoint y: 493, distance: 556.3
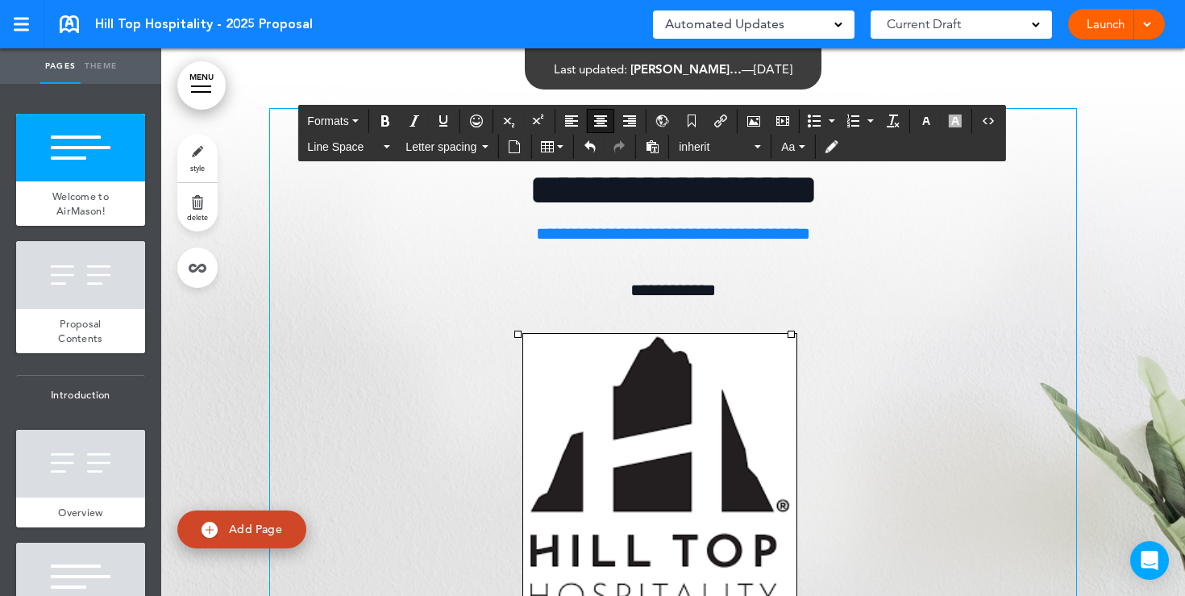
click at [880, 281] on p "**********" at bounding box center [673, 291] width 806 height 28
click at [544, 335] on img at bounding box center [659, 472] width 273 height 277
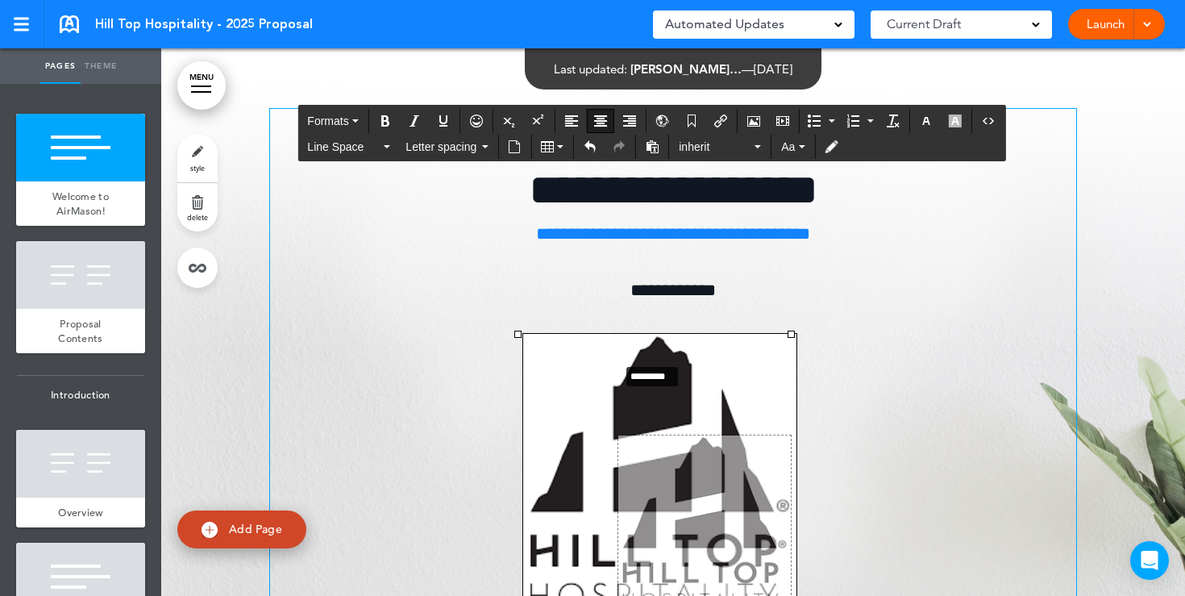
drag, startPoint x: 519, startPoint y: 335, endPoint x: 631, endPoint y: 366, distance: 116.4
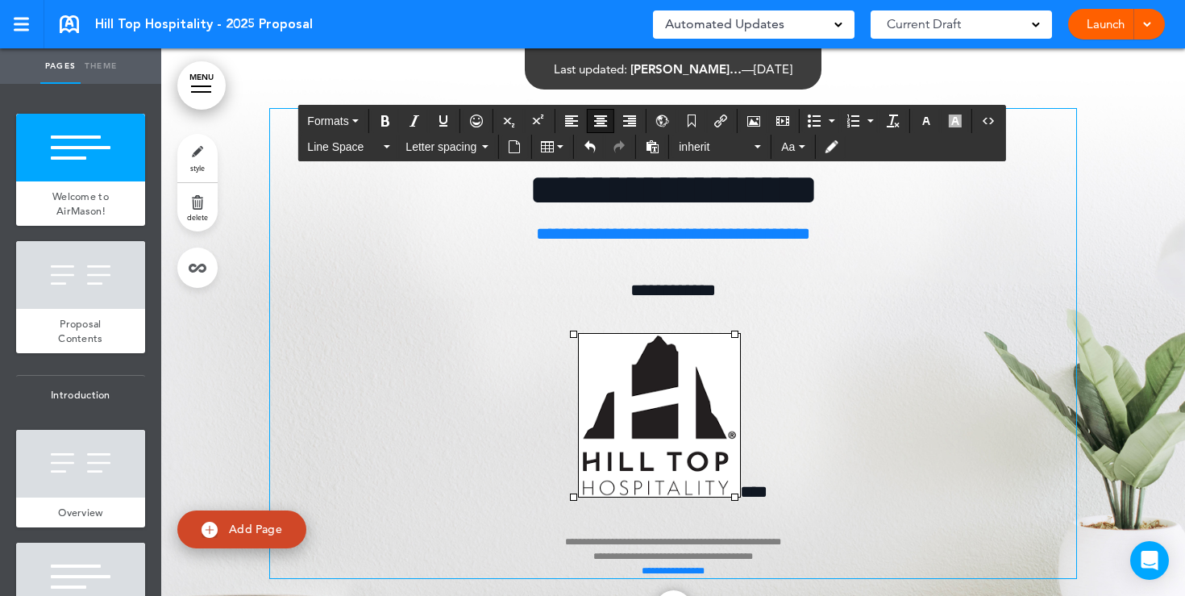
click at [850, 384] on p "**********" at bounding box center [673, 456] width 806 height 244
click at [732, 490] on img at bounding box center [659, 415] width 161 height 163
click at [740, 489] on span "****" at bounding box center [753, 492] width 27 height 18
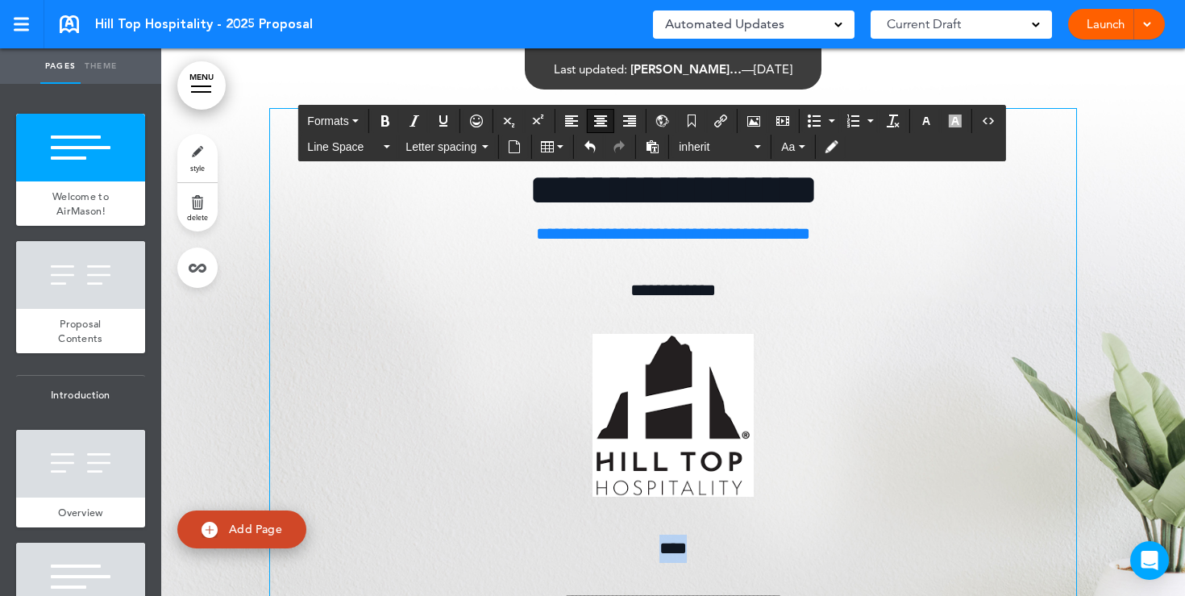
drag, startPoint x: 693, startPoint y: 543, endPoint x: 658, endPoint y: 544, distance: 34.7
click at [658, 544] on p "**********" at bounding box center [673, 585] width 806 height 100
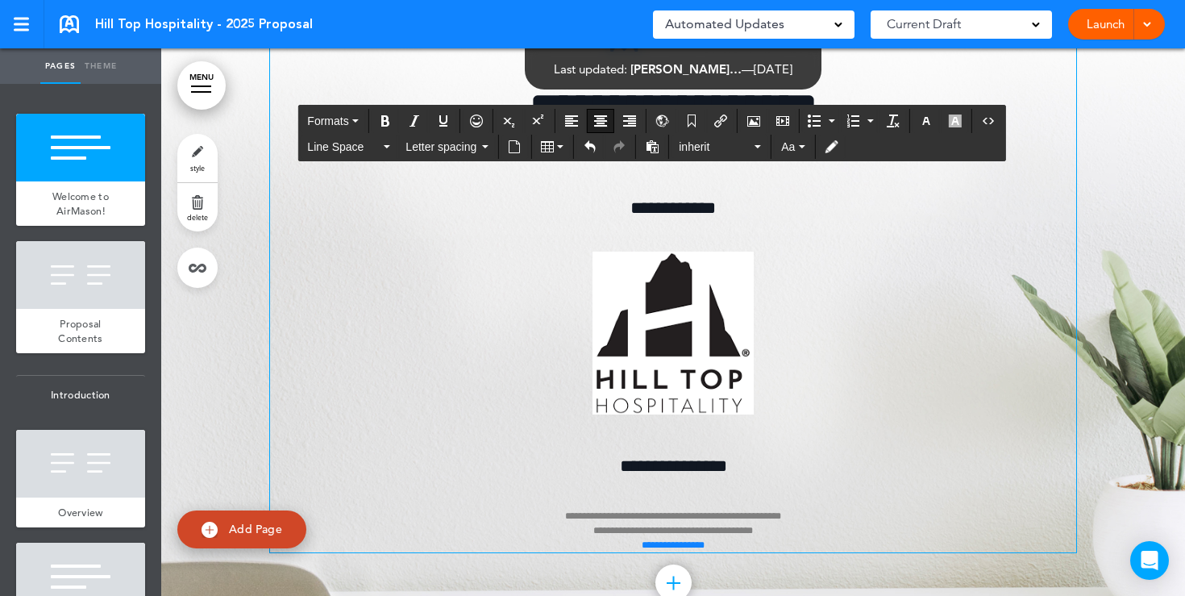
scroll to position [104, 0]
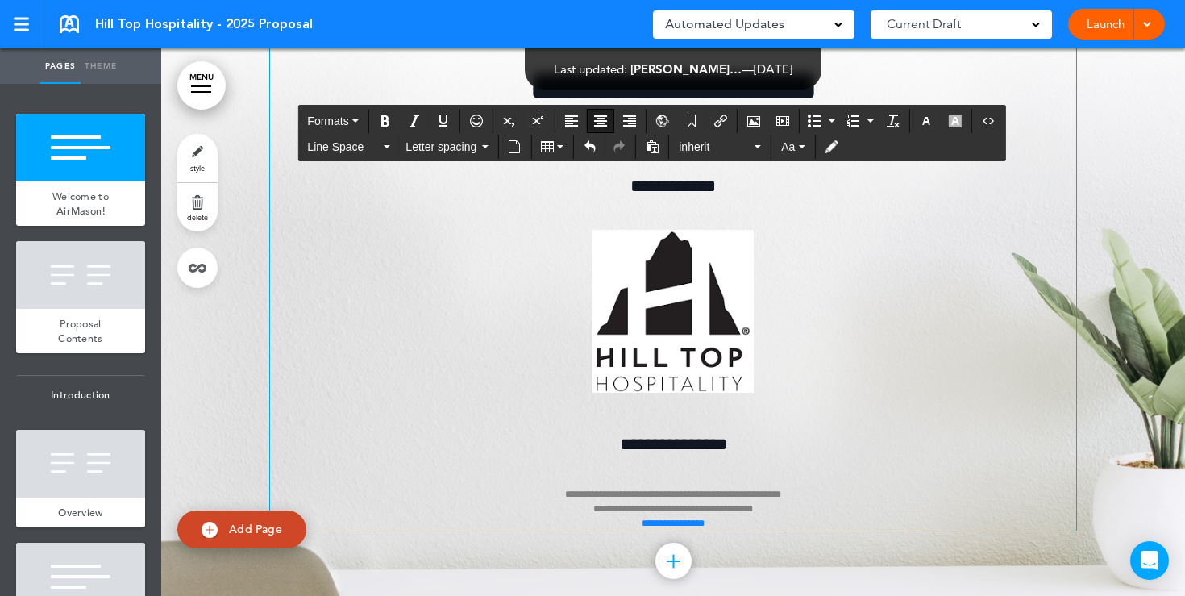
click at [710, 359] on img at bounding box center [673, 311] width 161 height 163
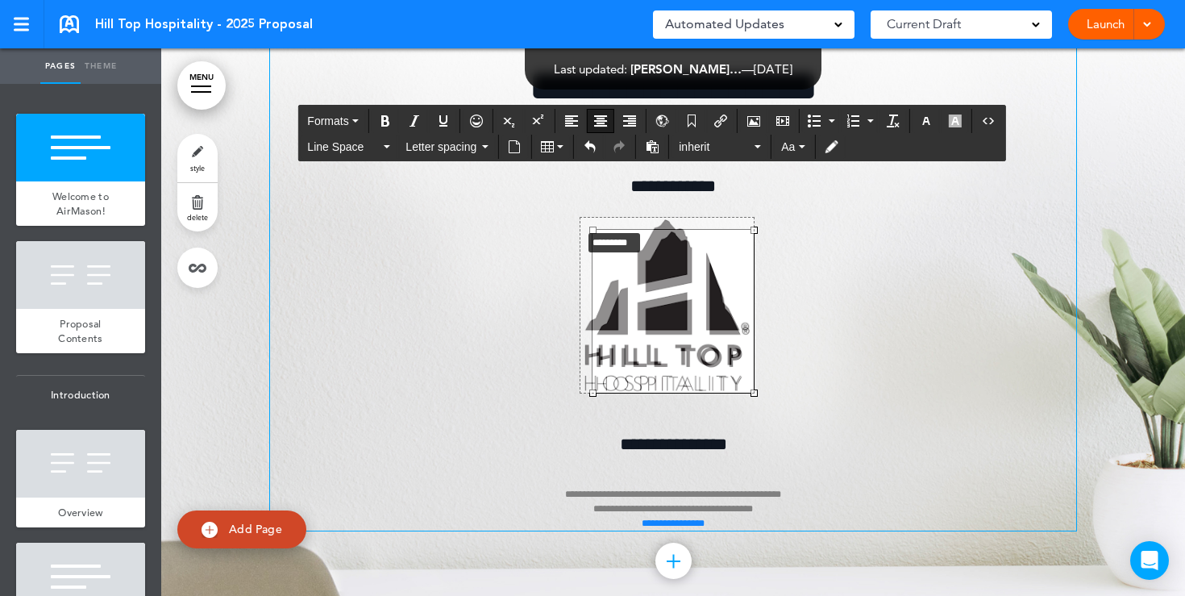
drag, startPoint x: 596, startPoint y: 230, endPoint x: 576, endPoint y: 227, distance: 20.4
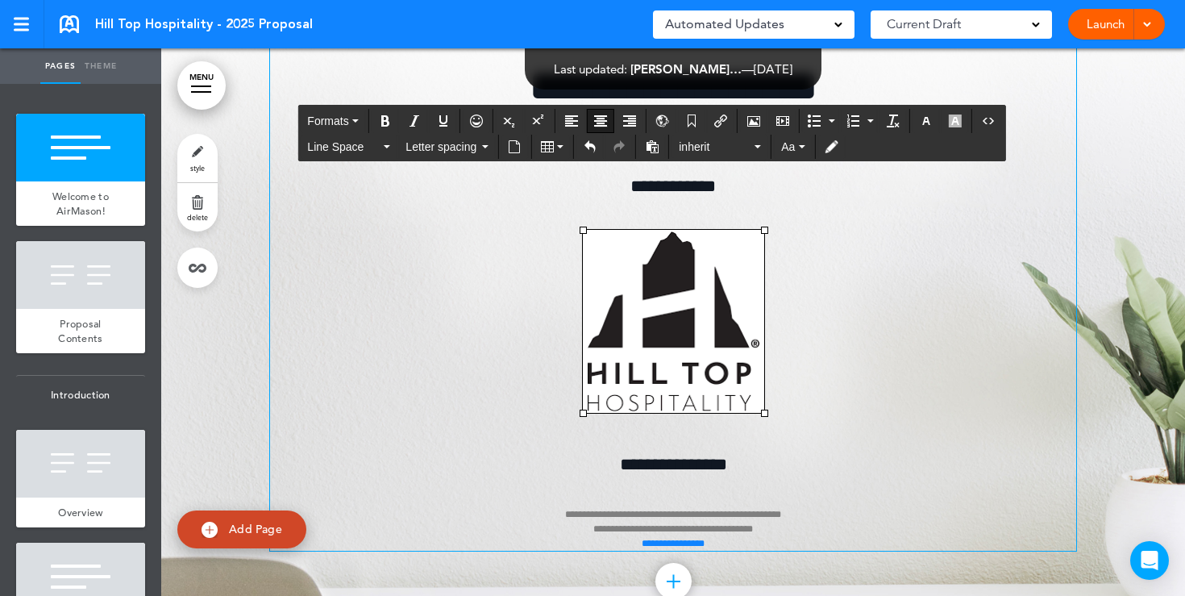
click at [860, 289] on p at bounding box center [673, 326] width 806 height 193
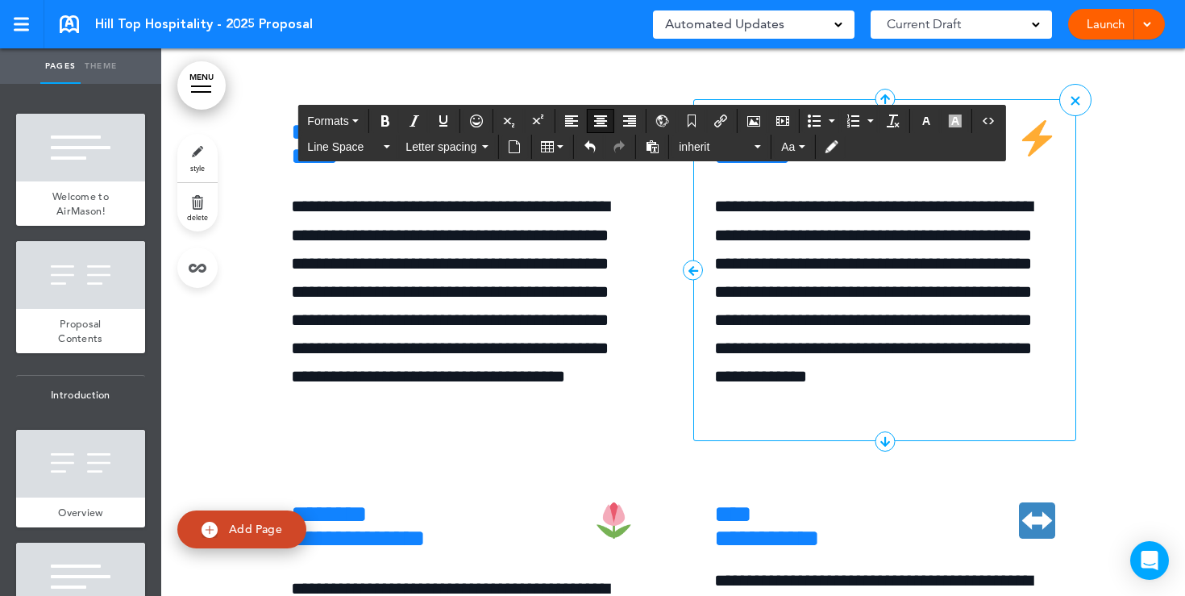
scroll to position [6042, 0]
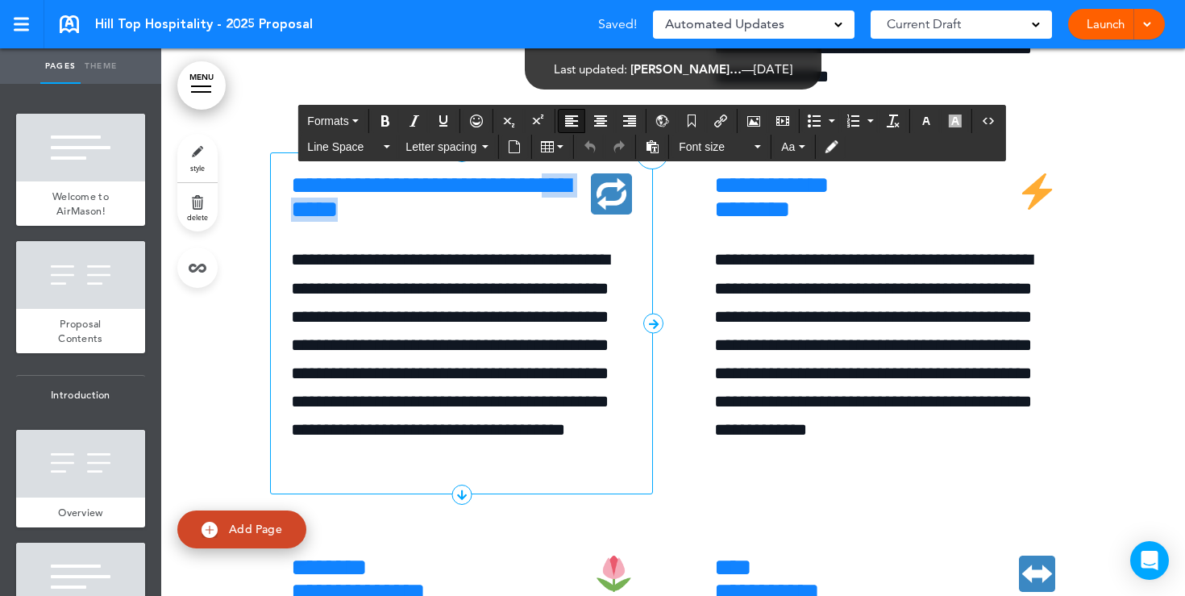
drag, startPoint x: 397, startPoint y: 332, endPoint x: 302, endPoint y: 332, distance: 95.1
click at [302, 222] on h6 "**********" at bounding box center [461, 197] width 341 height 48
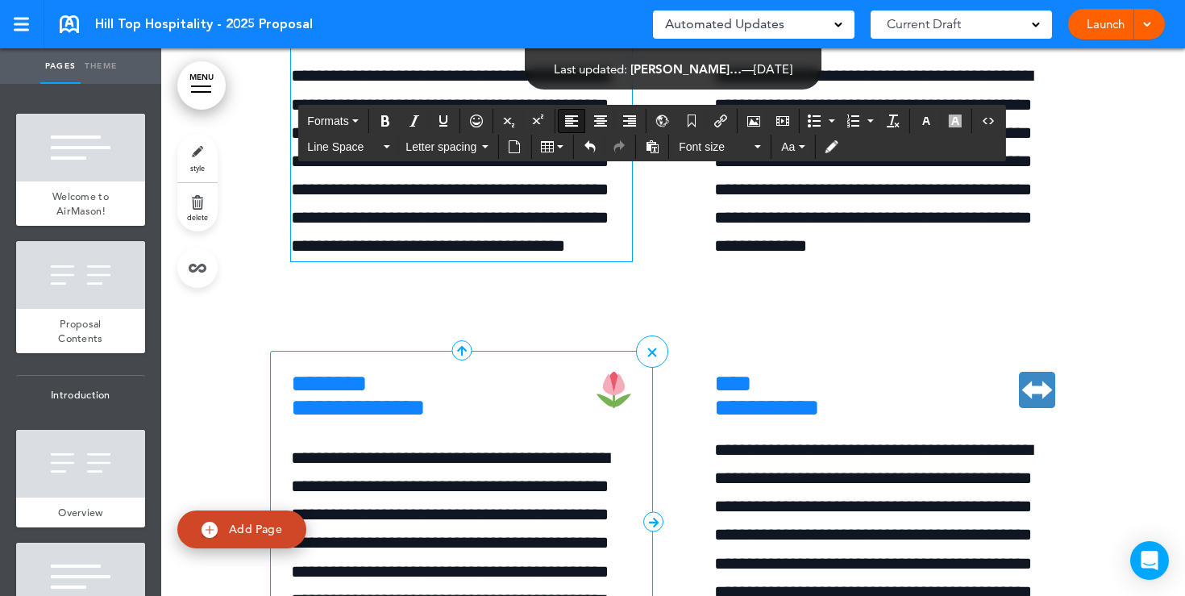
scroll to position [6287, 0]
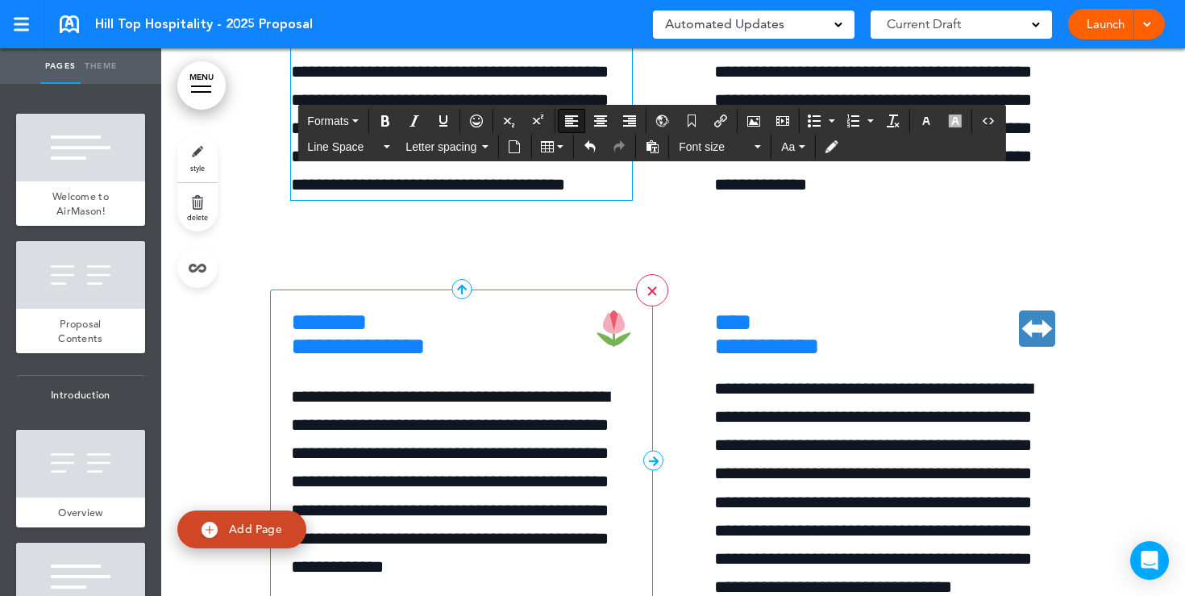
click at [648, 306] on link ">" at bounding box center [652, 290] width 32 height 32
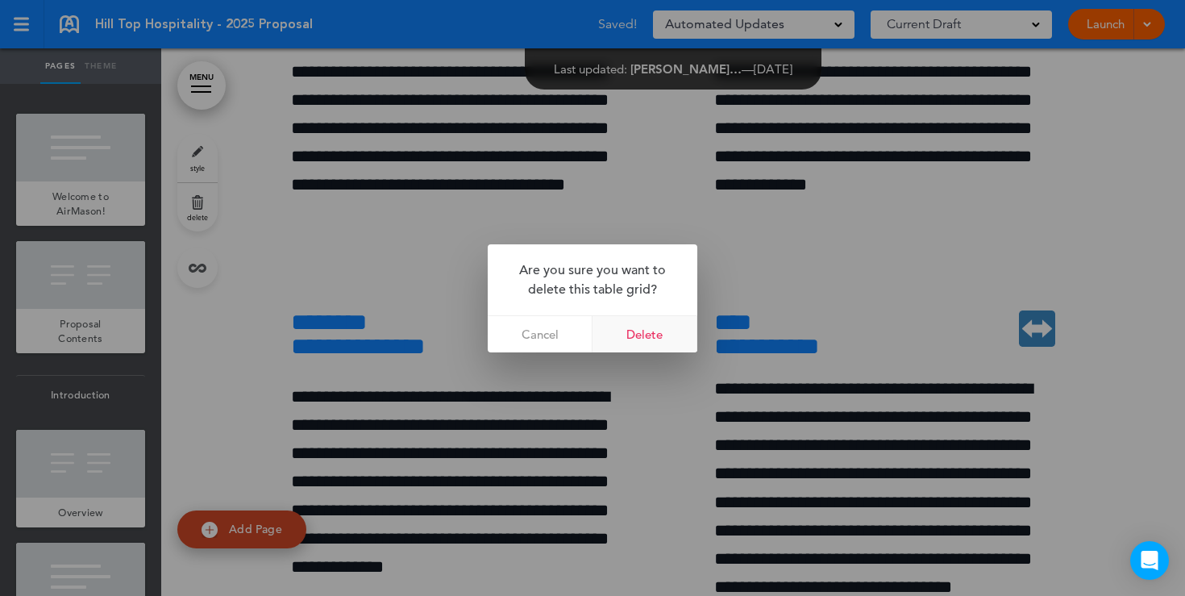
click at [659, 335] on link "Delete" at bounding box center [645, 334] width 105 height 36
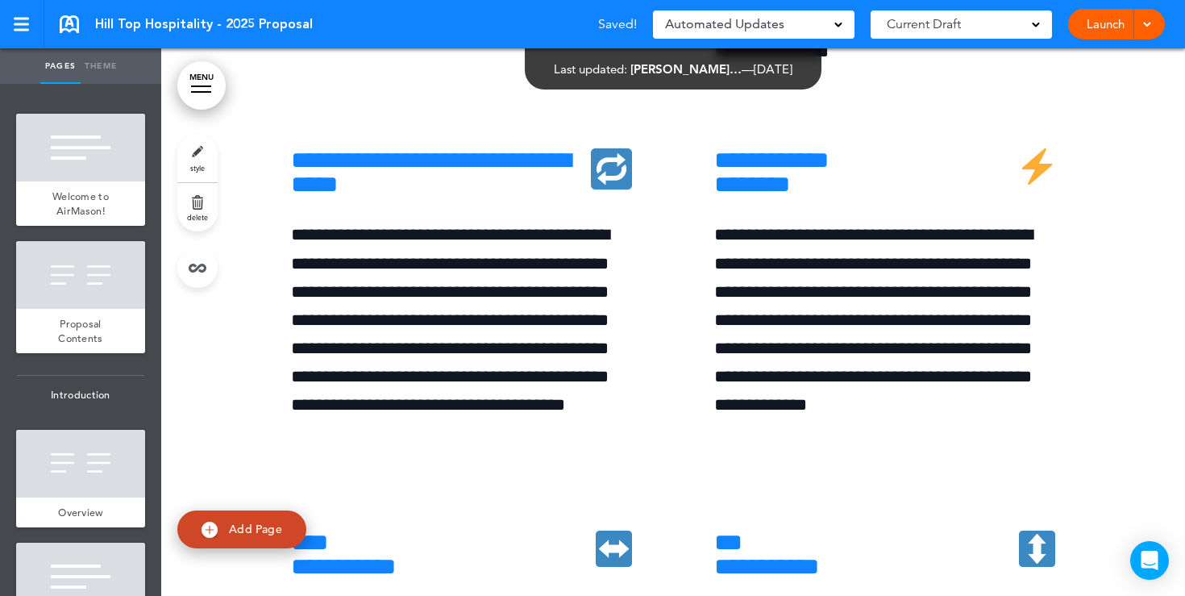
scroll to position [6023, 0]
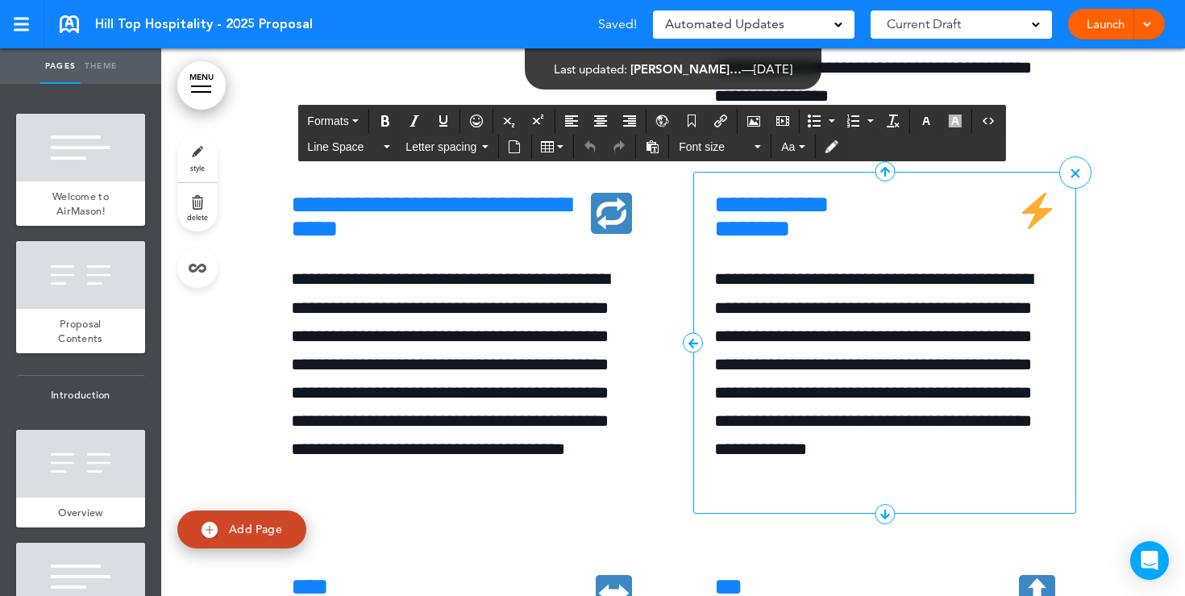
click at [882, 241] on h6 "**********" at bounding box center [884, 217] width 341 height 48
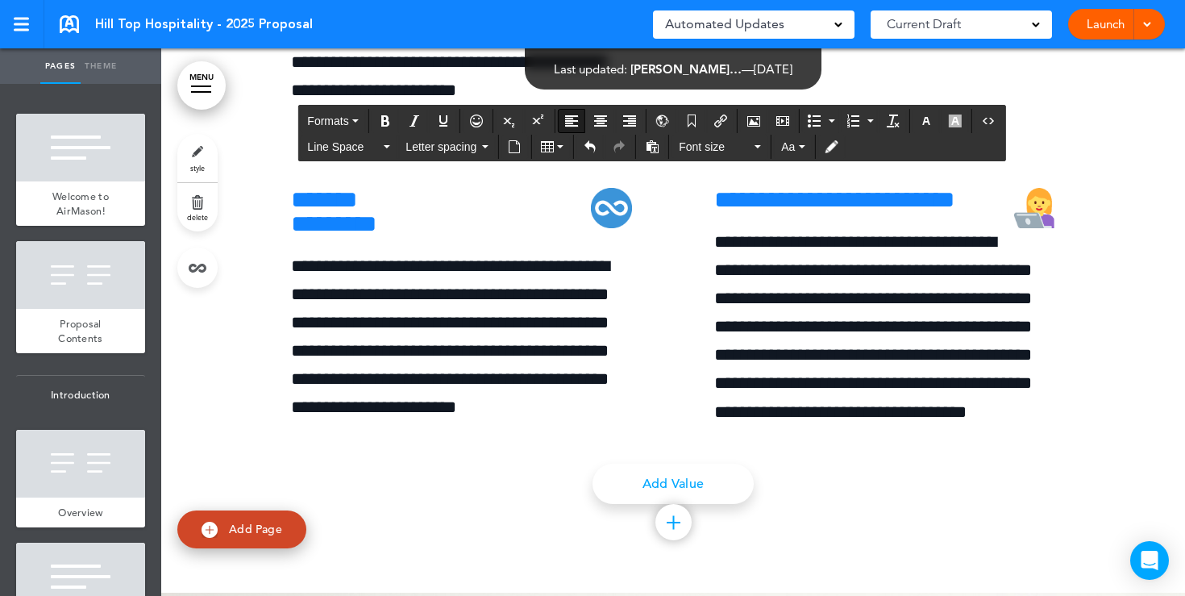
scroll to position [7802, 0]
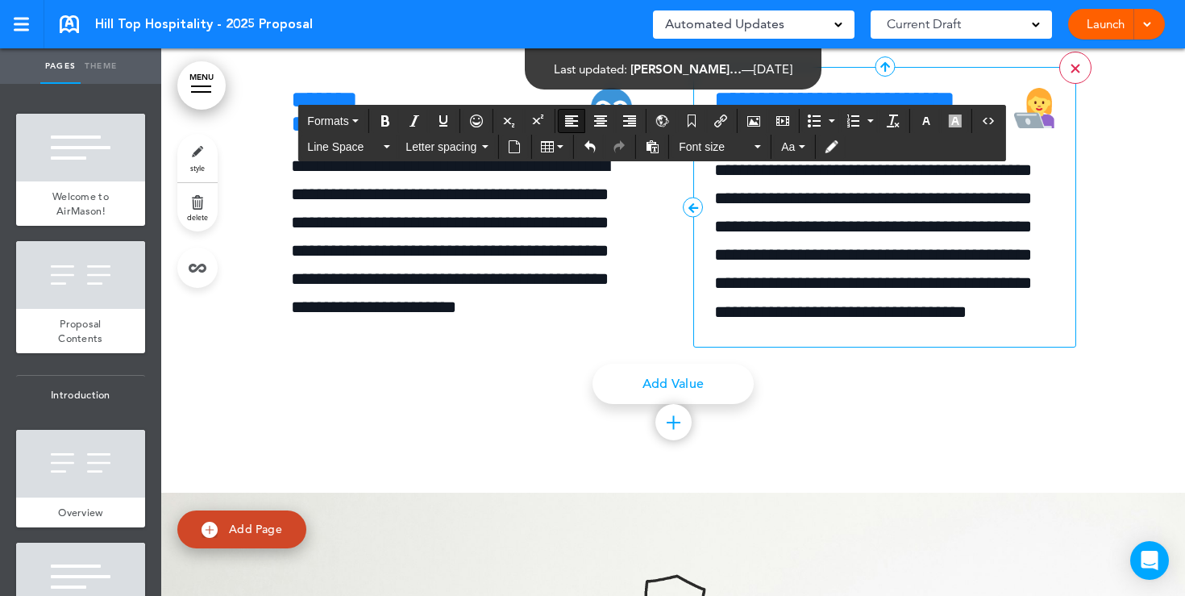
click at [1063, 84] on link ">" at bounding box center [1075, 68] width 32 height 32
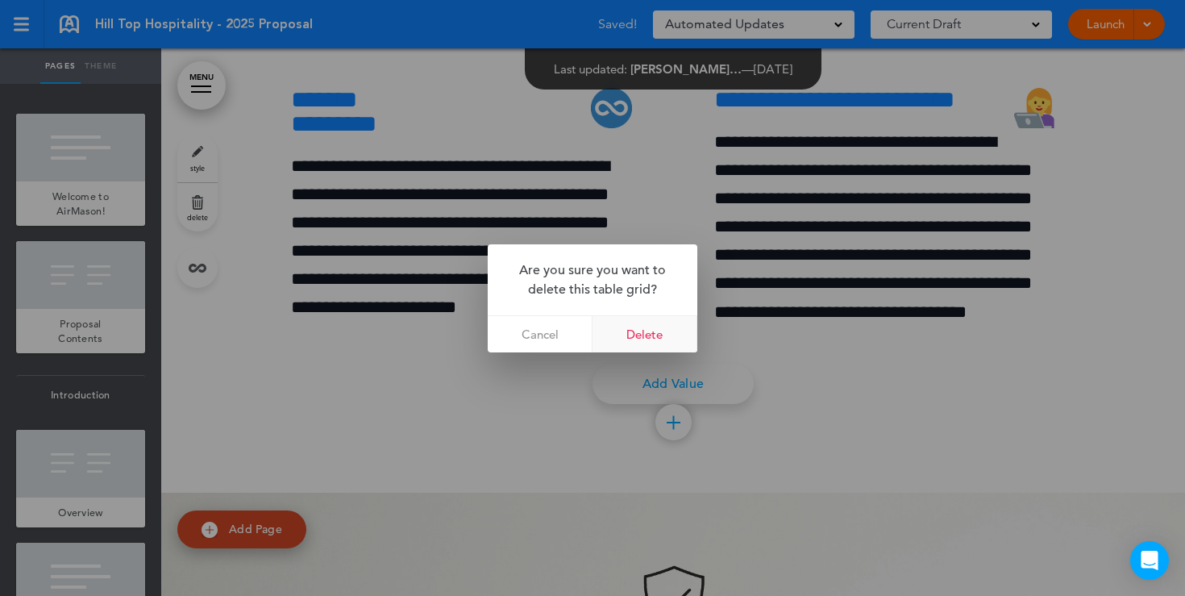
click at [623, 323] on link "Delete" at bounding box center [645, 334] width 105 height 36
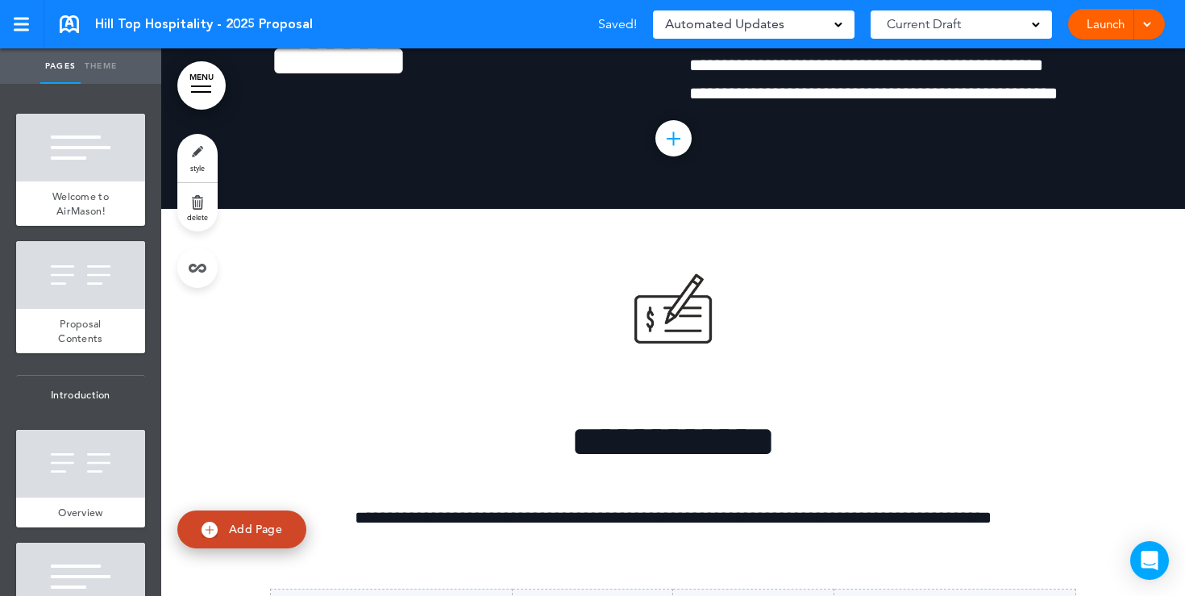
scroll to position [9512, 0]
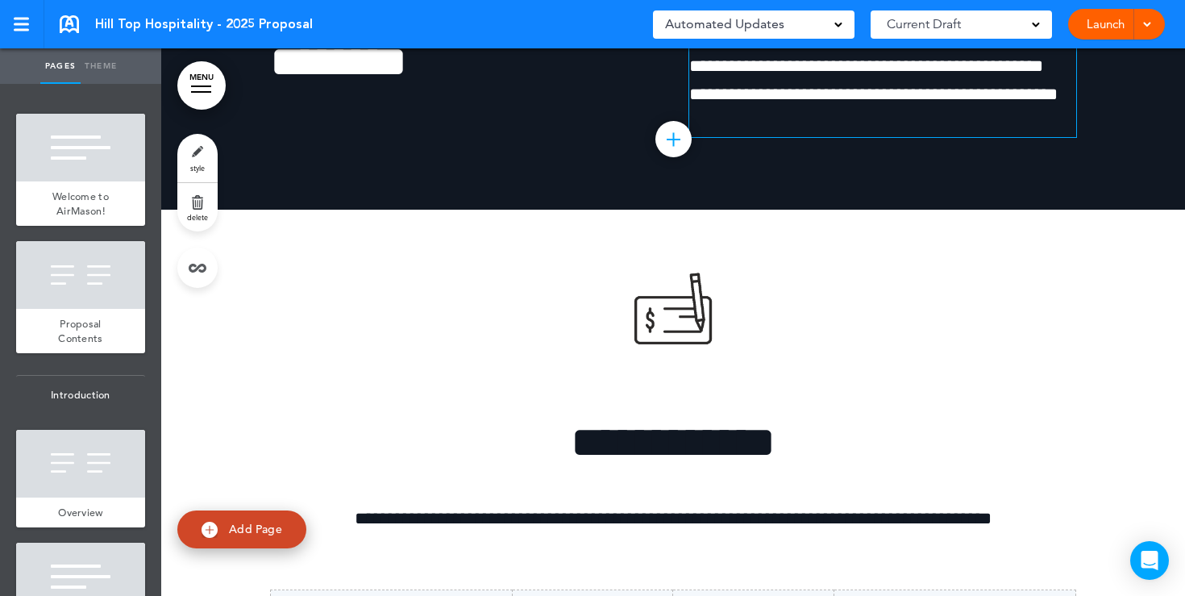
click at [1061, 109] on p "**********" at bounding box center [882, 52] width 387 height 114
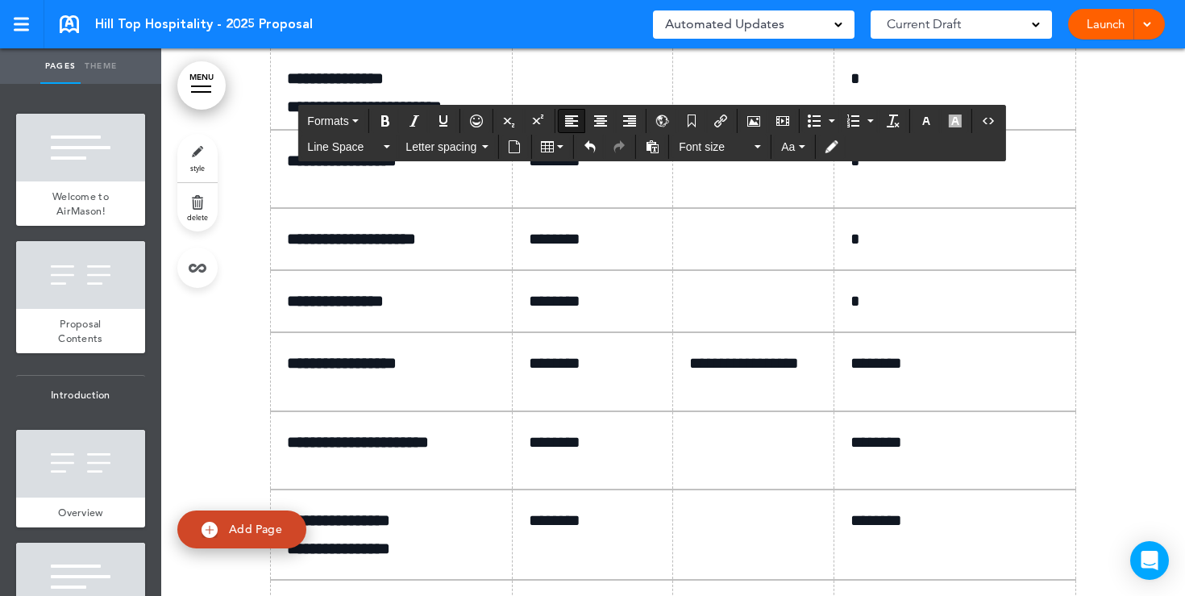
scroll to position [10226, 0]
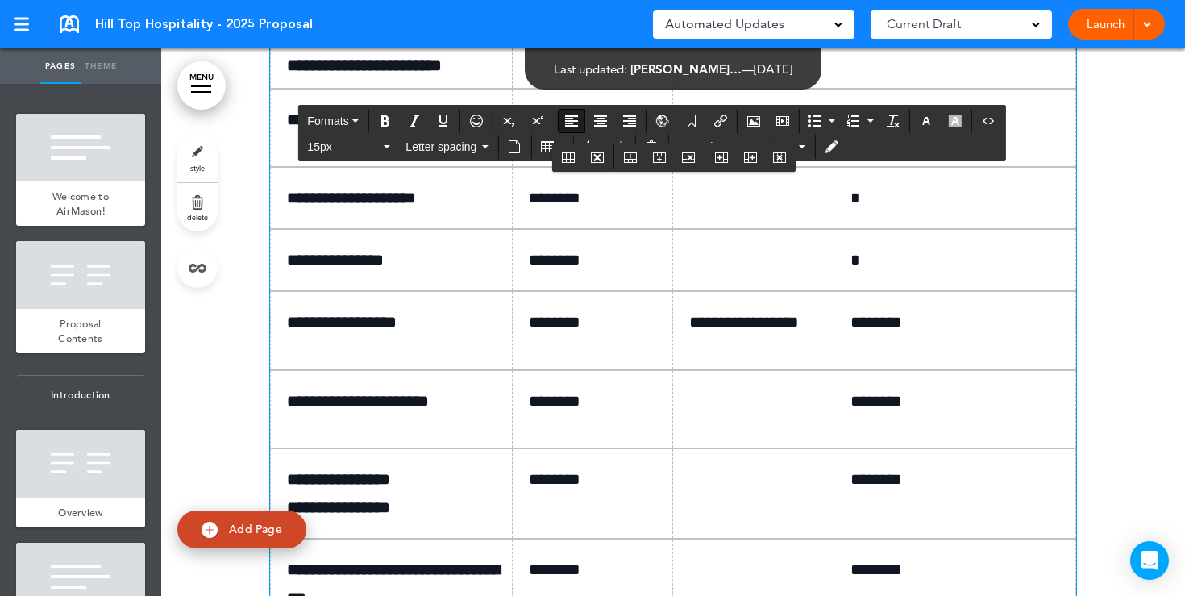
click at [654, 52] on p at bounding box center [599, 37] width 140 height 28
click at [729, 52] on p at bounding box center [759, 37] width 140 height 28
click at [878, 52] on p "*" at bounding box center [961, 37] width 221 height 28
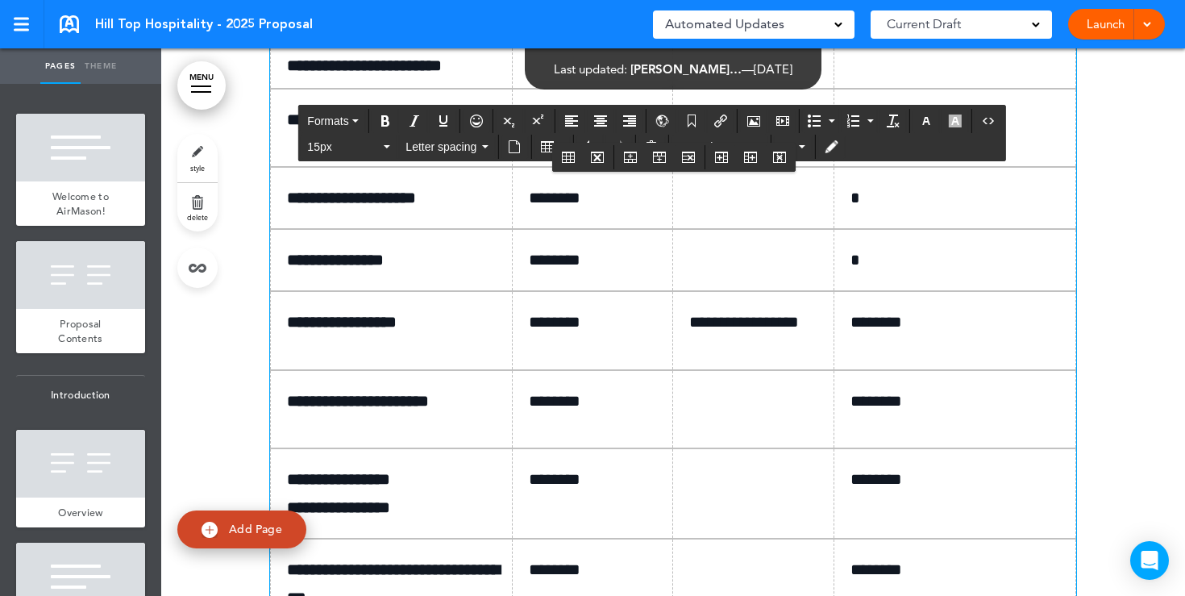
click at [710, 131] on p at bounding box center [759, 120] width 140 height 23
click at [693, 229] on td at bounding box center [753, 198] width 161 height 62
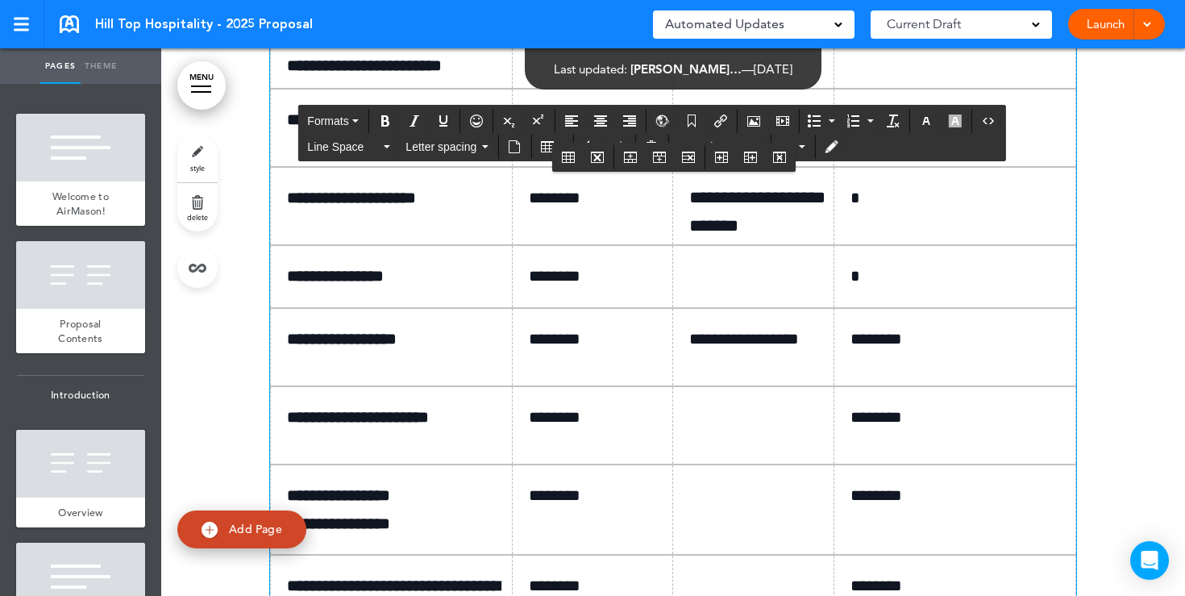
click at [811, 131] on p "**********" at bounding box center [759, 120] width 140 height 23
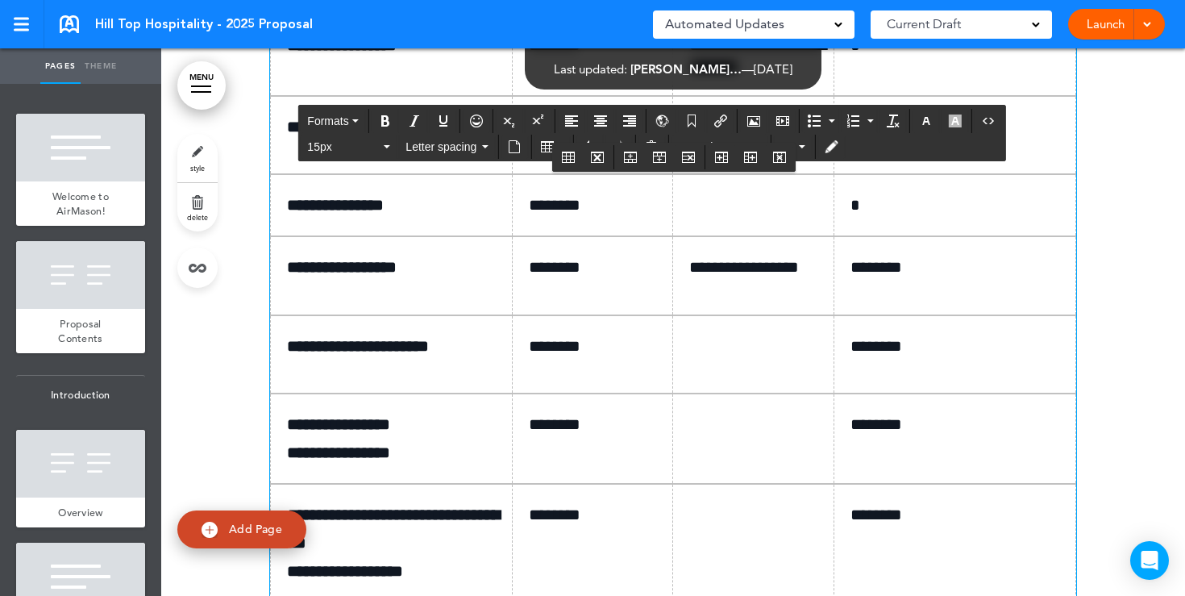
scroll to position [10308, 0]
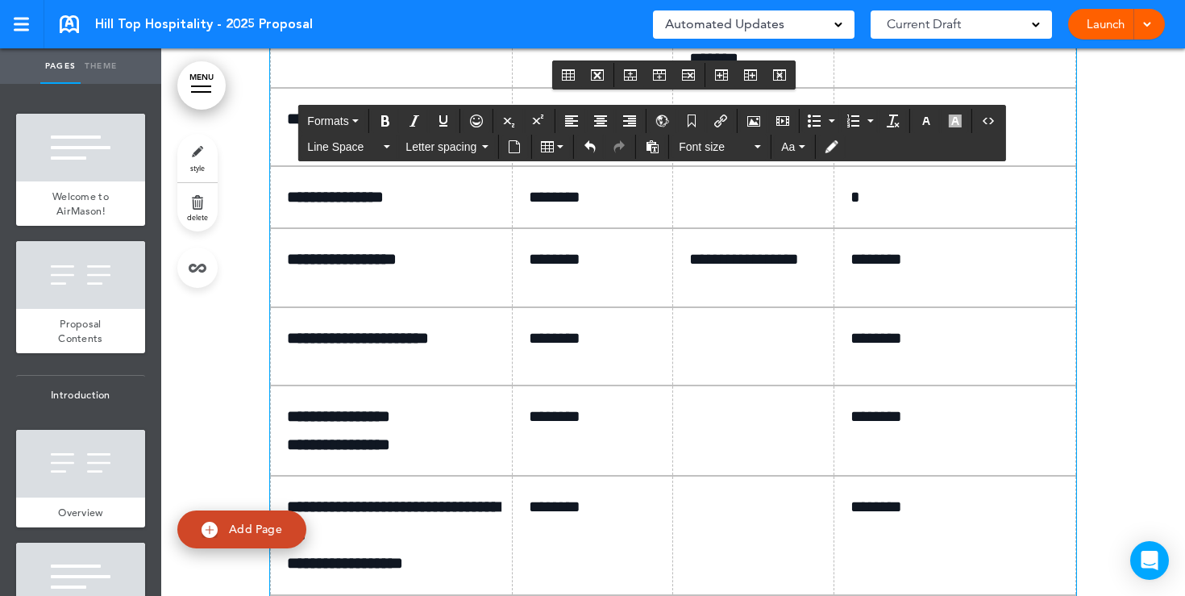
drag, startPoint x: 796, startPoint y: 447, endPoint x: 691, endPoint y: 419, distance: 108.5
click at [691, 166] on td "**********" at bounding box center [753, 127] width 161 height 78
copy td "**********"
click at [690, 228] on td at bounding box center [753, 197] width 161 height 62
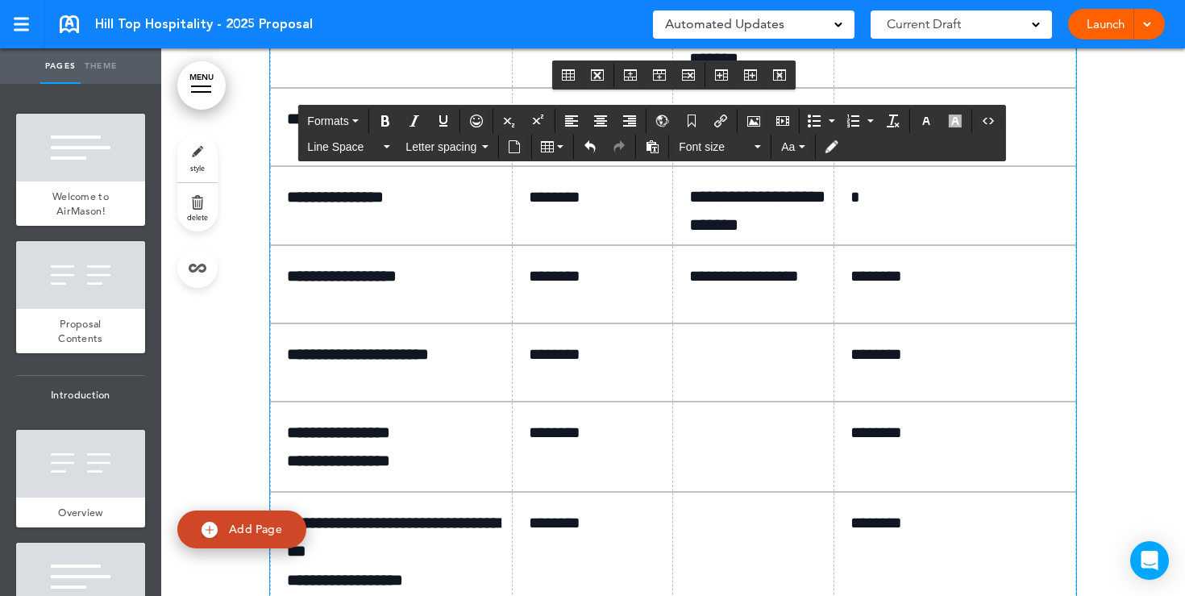
click at [895, 211] on p "*" at bounding box center [961, 197] width 221 height 28
click at [870, 133] on p "*" at bounding box center [961, 119] width 221 height 28
click at [864, 52] on p "*" at bounding box center [961, 37] width 221 height 28
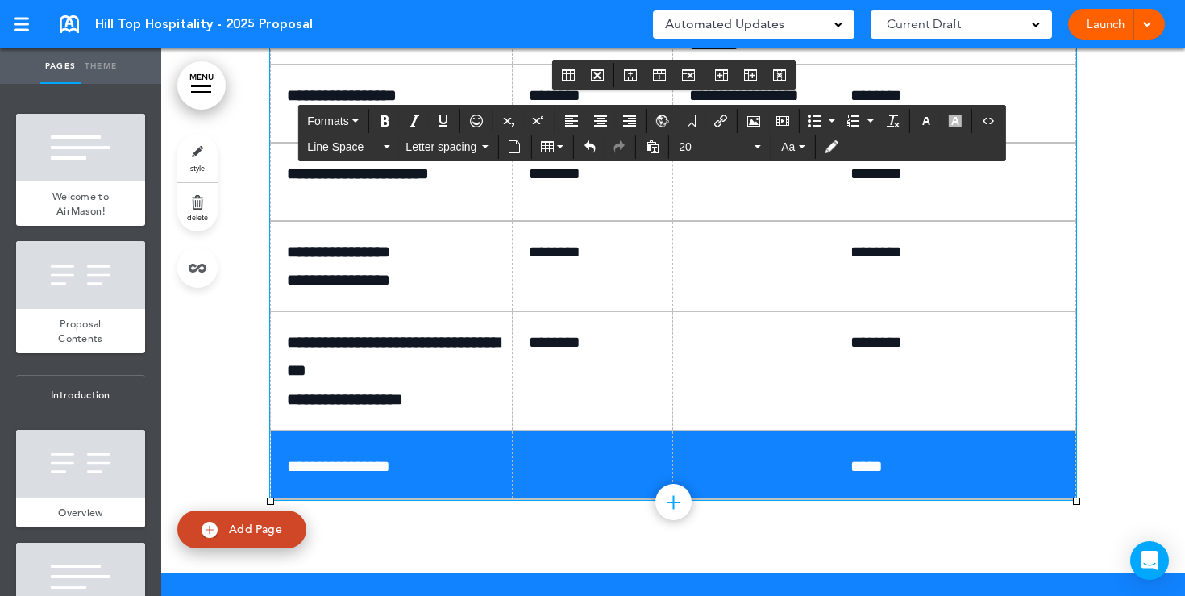
scroll to position [10588, 0]
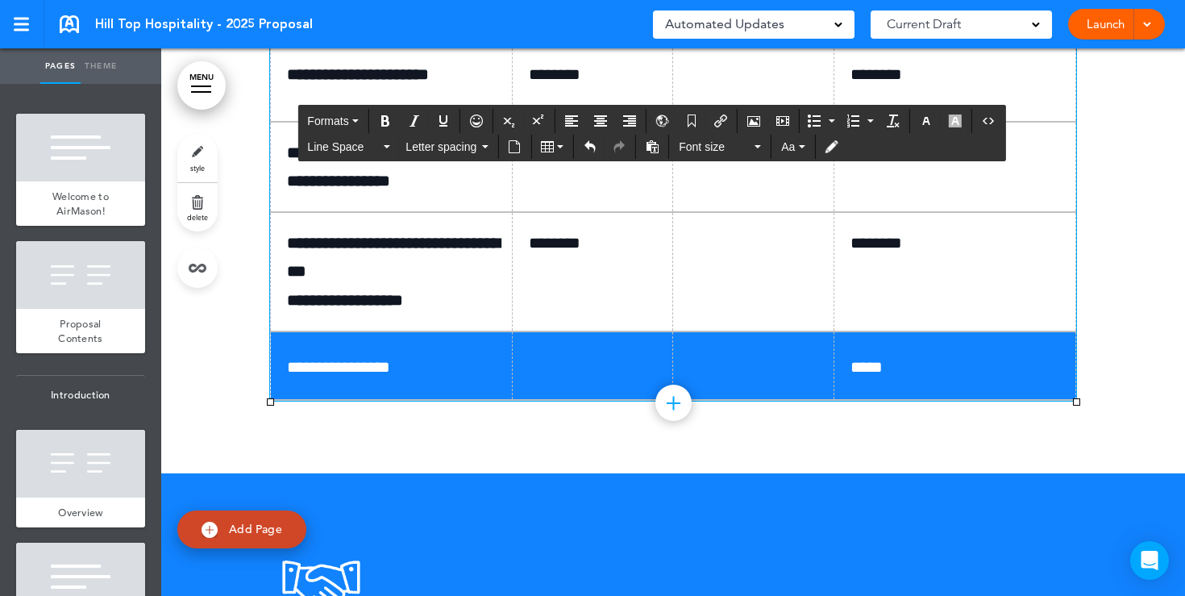
click at [729, 89] on p at bounding box center [759, 74] width 140 height 28
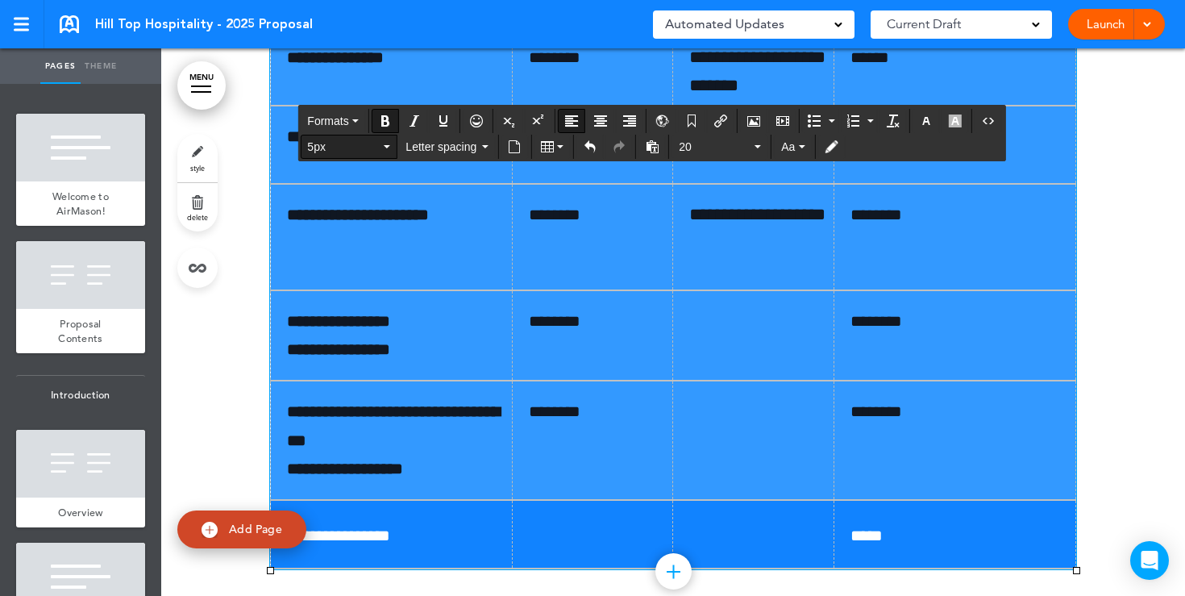
scroll to position [10445, 0]
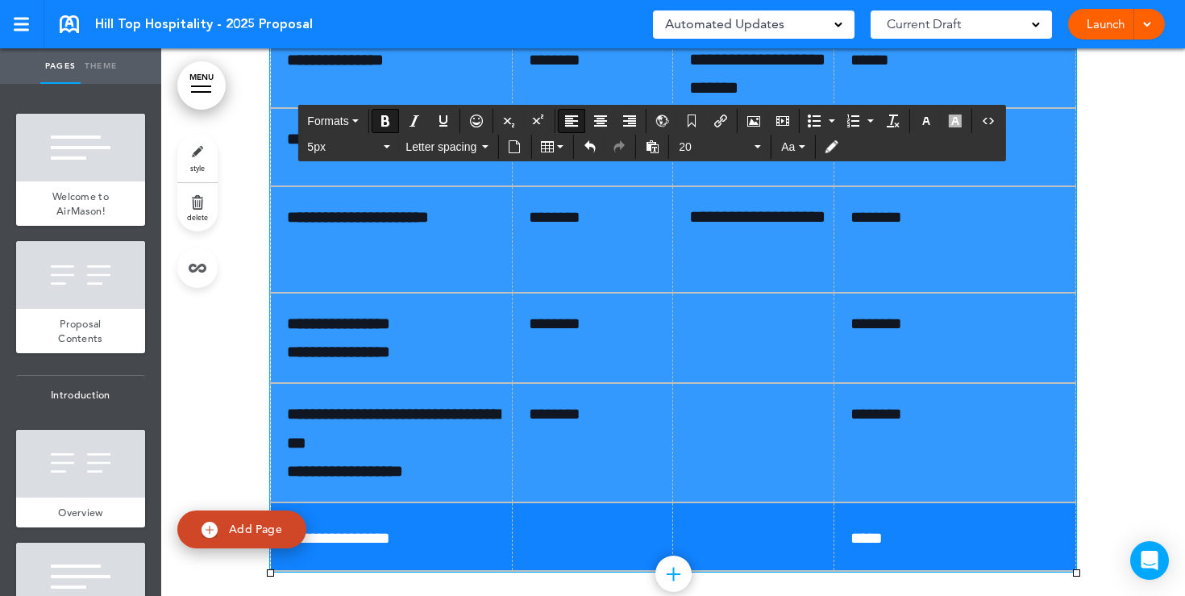
drag, startPoint x: 972, startPoint y: 521, endPoint x: 283, endPoint y: 112, distance: 801.5
click at [283, 112] on tbody "**********" at bounding box center [673, 114] width 805 height 914
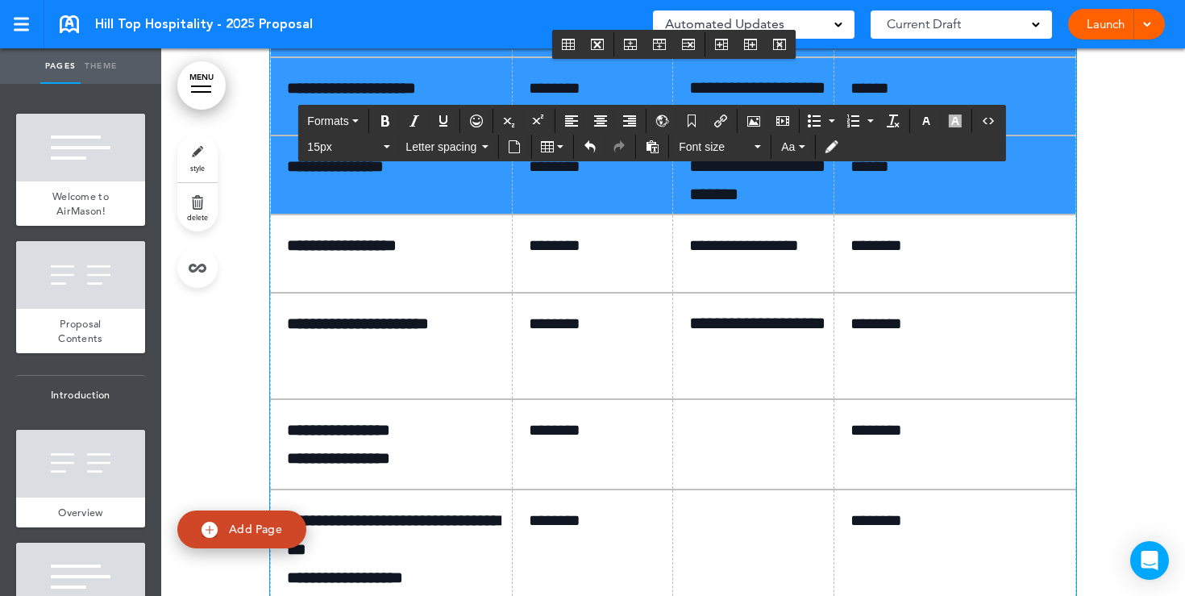
drag, startPoint x: 287, startPoint y: 155, endPoint x: 984, endPoint y: 466, distance: 763.0
click at [984, 466] on tbody "**********" at bounding box center [673, 220] width 805 height 914
click at [984, 181] on p "******" at bounding box center [961, 166] width 221 height 28
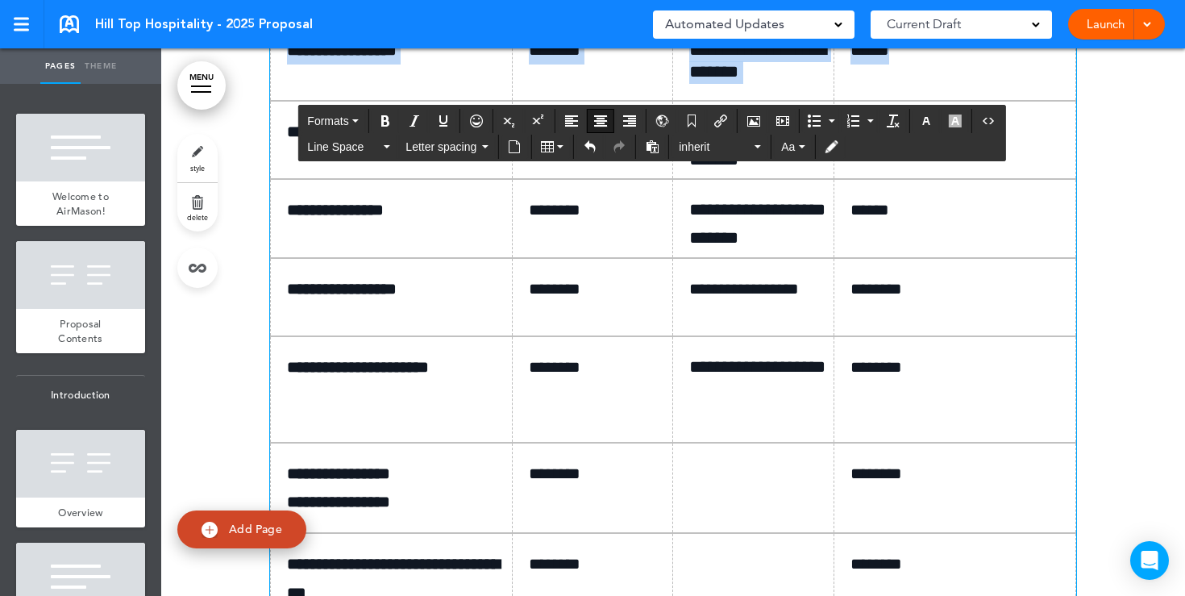
scroll to position [10157, 0]
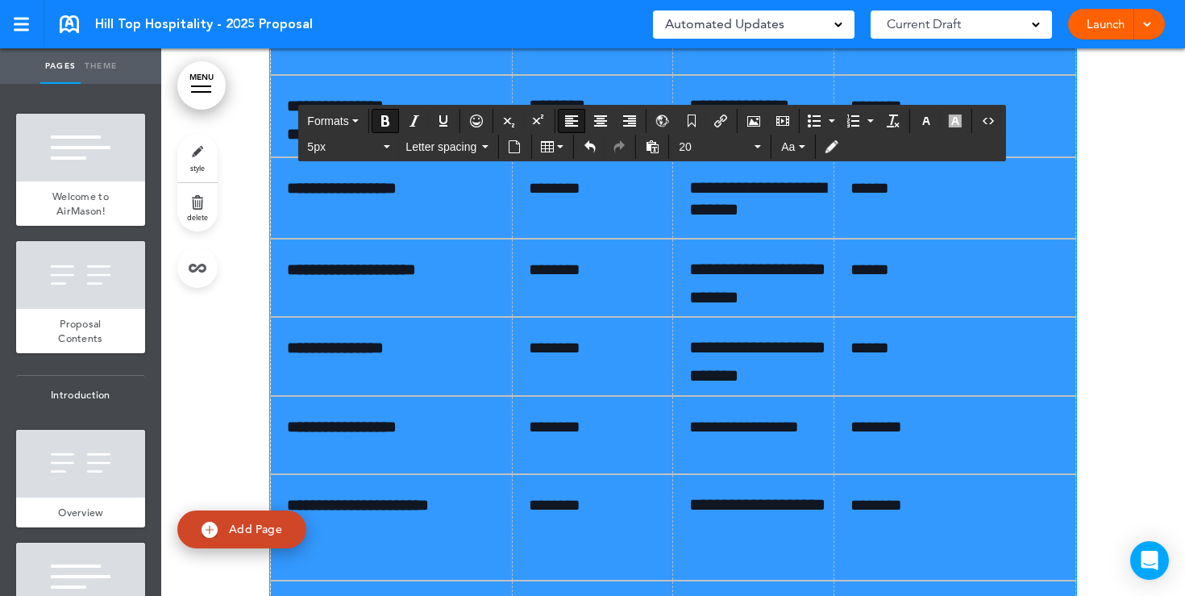
drag, startPoint x: 965, startPoint y: 534, endPoint x: 287, endPoint y: 331, distance: 707.9
click at [287, 331] on tbody "**********" at bounding box center [673, 401] width 805 height 914
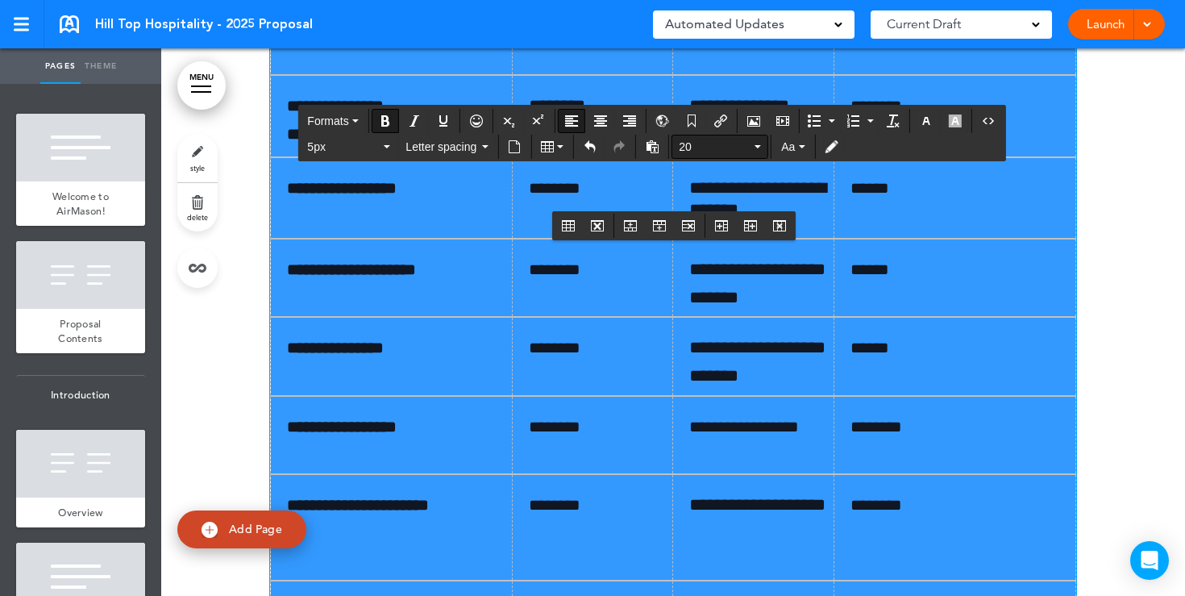
click at [739, 152] on span "20" at bounding box center [715, 147] width 73 height 16
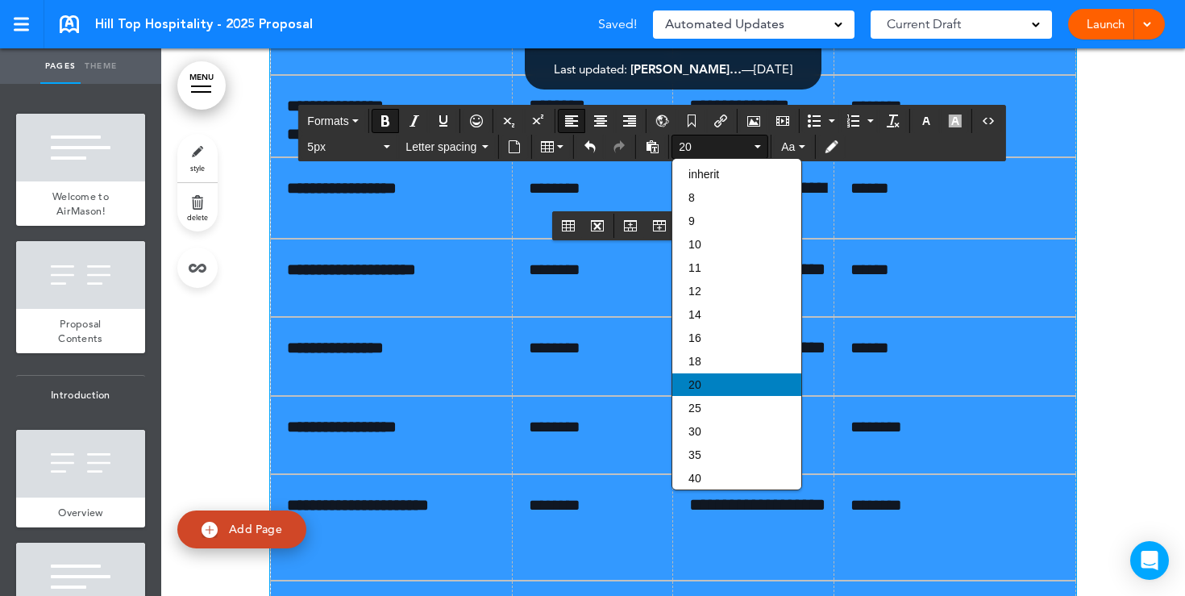
click at [689, 396] on div "20" at bounding box center [736, 384] width 129 height 23
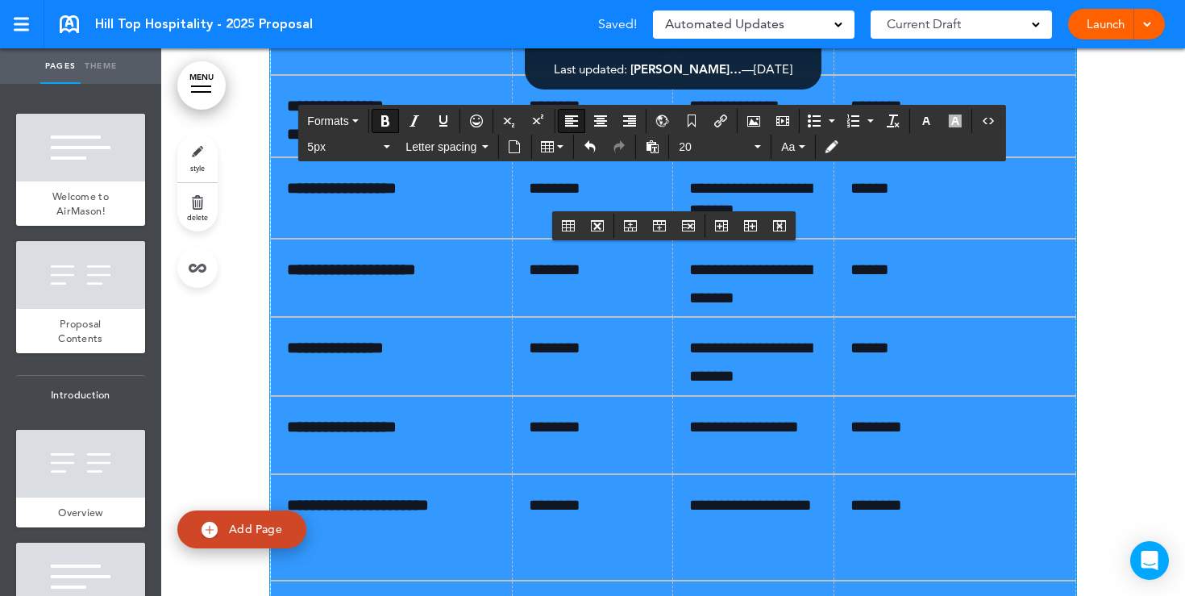
click at [874, 157] on td "********" at bounding box center [955, 116] width 242 height 82
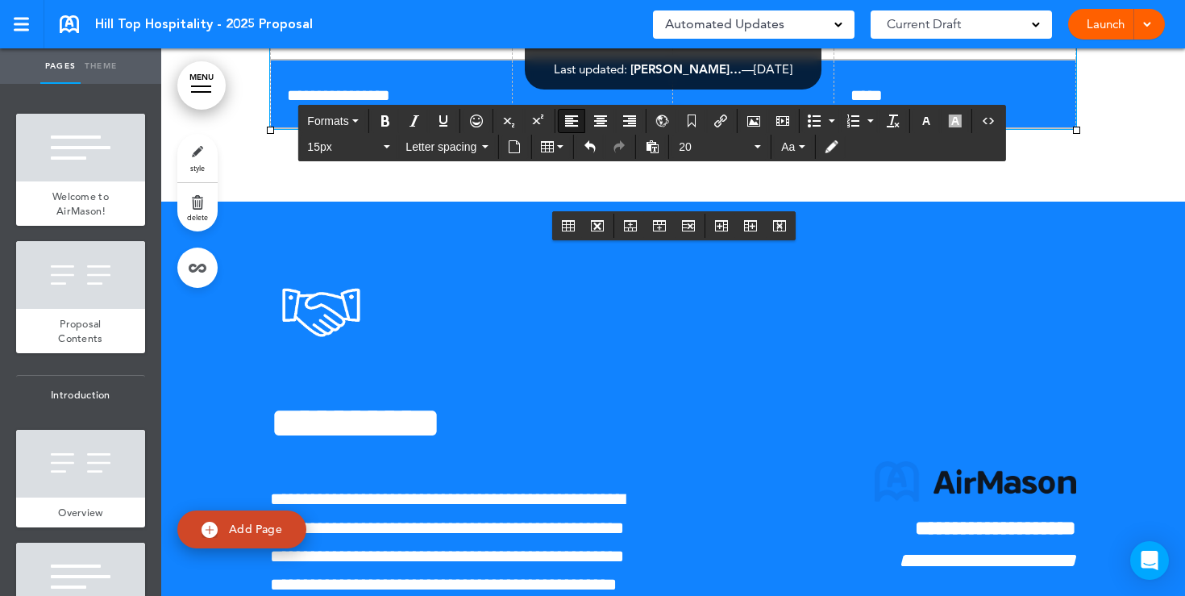
scroll to position [11005, 0]
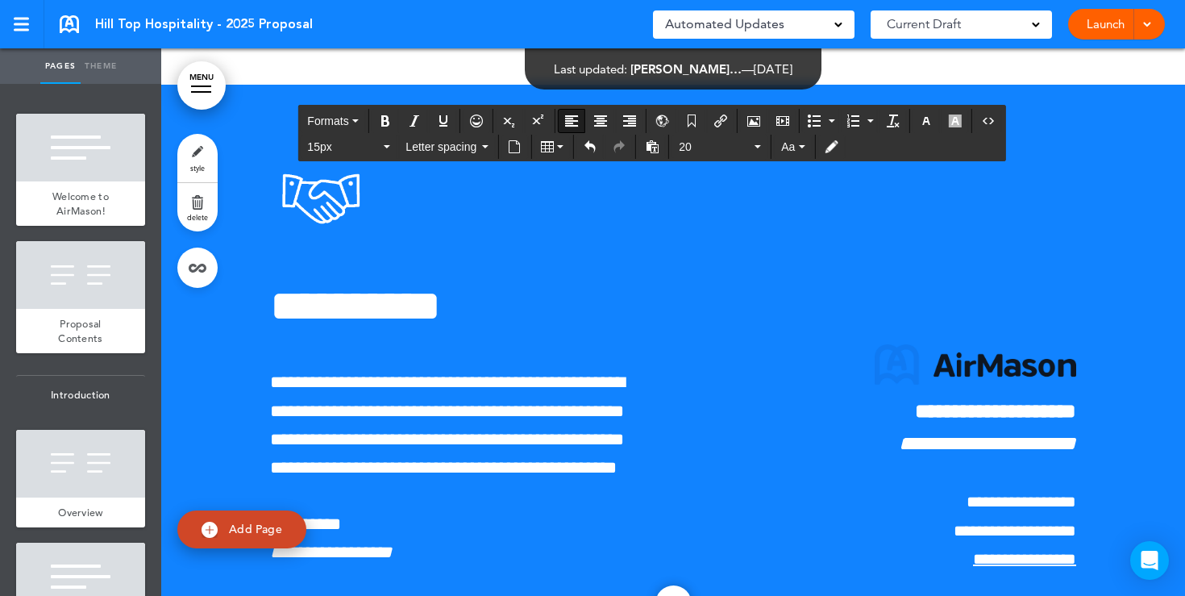
click at [1095, 26] on link "Launch" at bounding box center [1105, 24] width 51 height 31
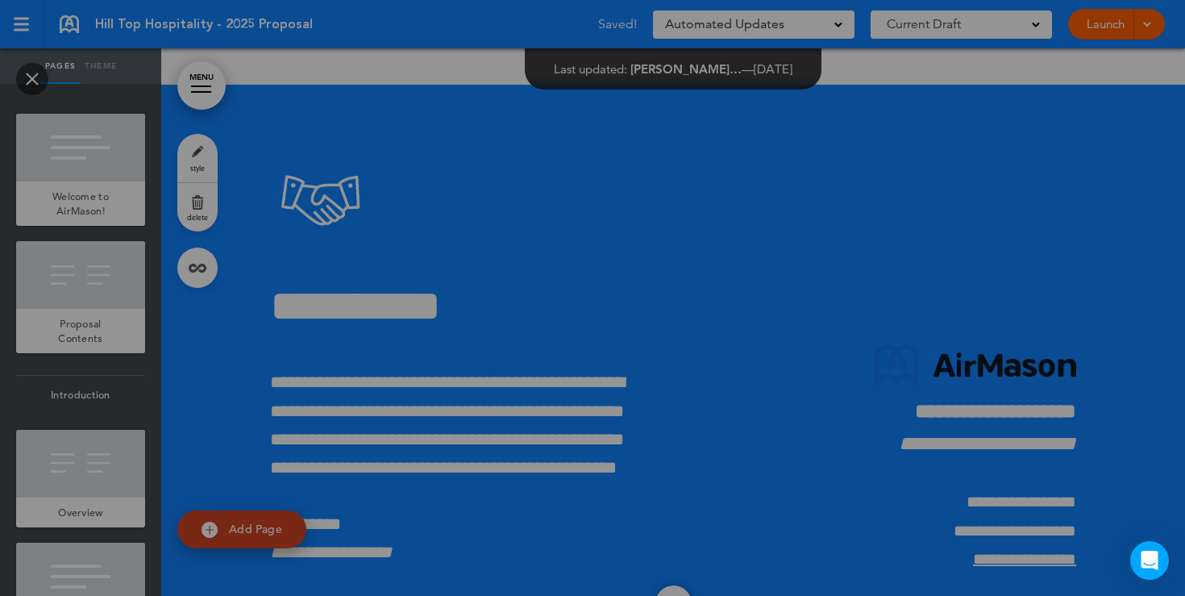
scroll to position [0, 0]
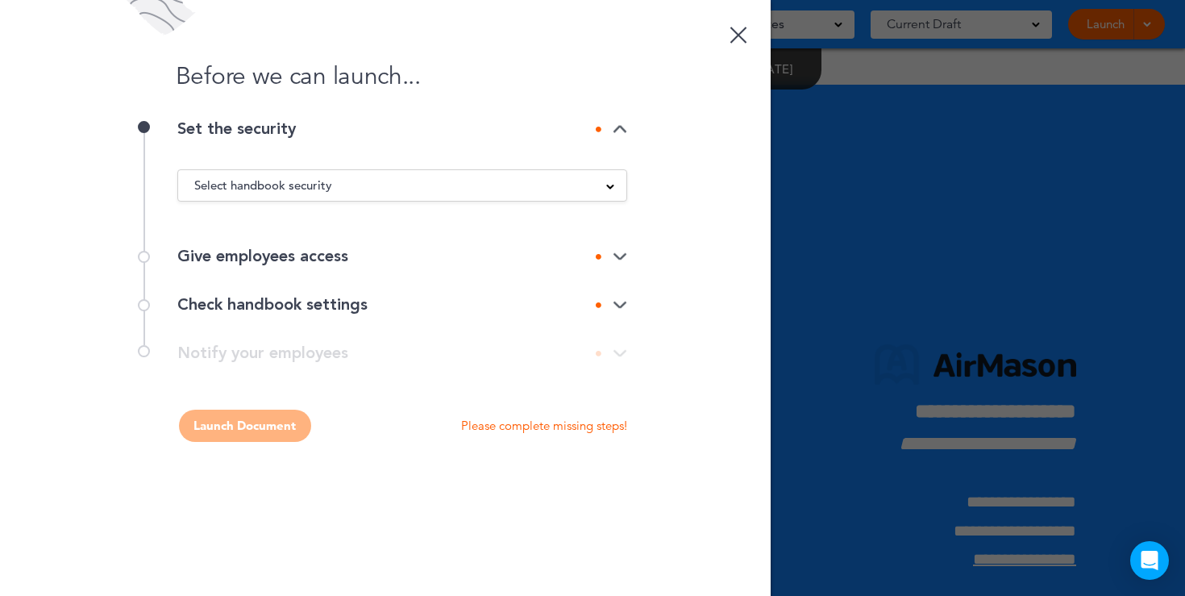
click at [581, 189] on div "Select handbook security" at bounding box center [402, 186] width 448 height 18
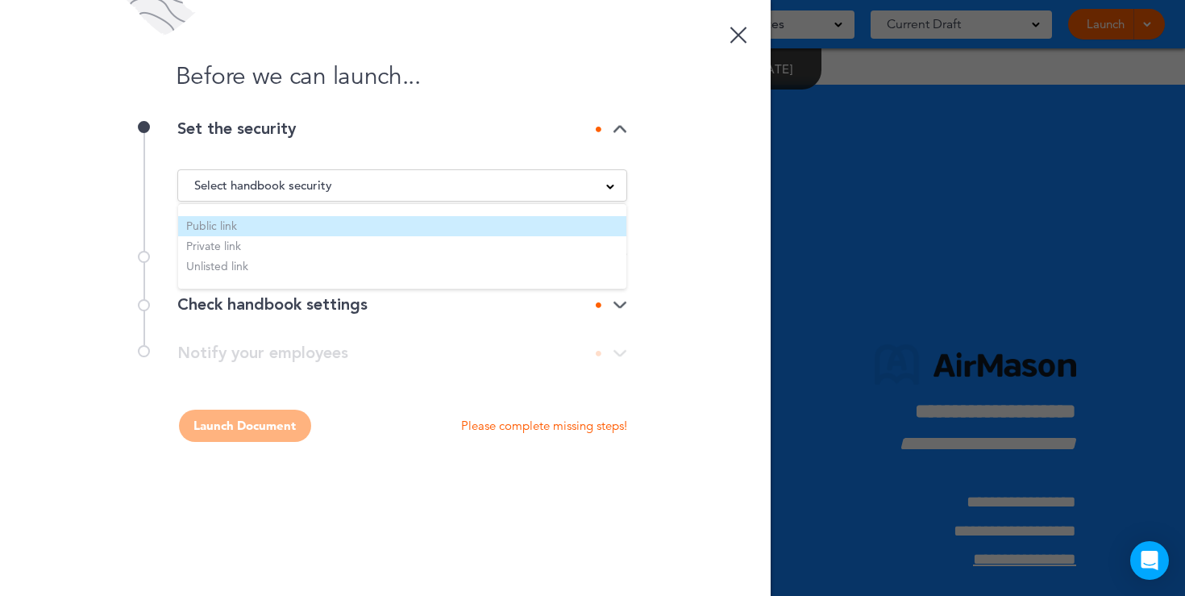
click at [277, 225] on li "Public link" at bounding box center [402, 226] width 448 height 20
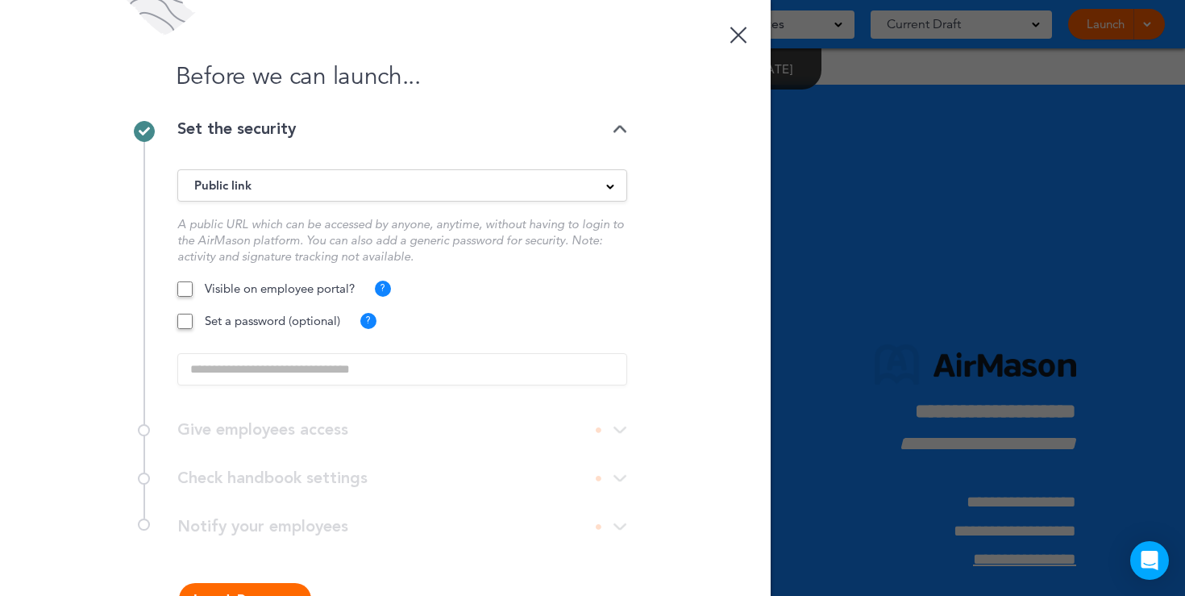
scroll to position [52, 0]
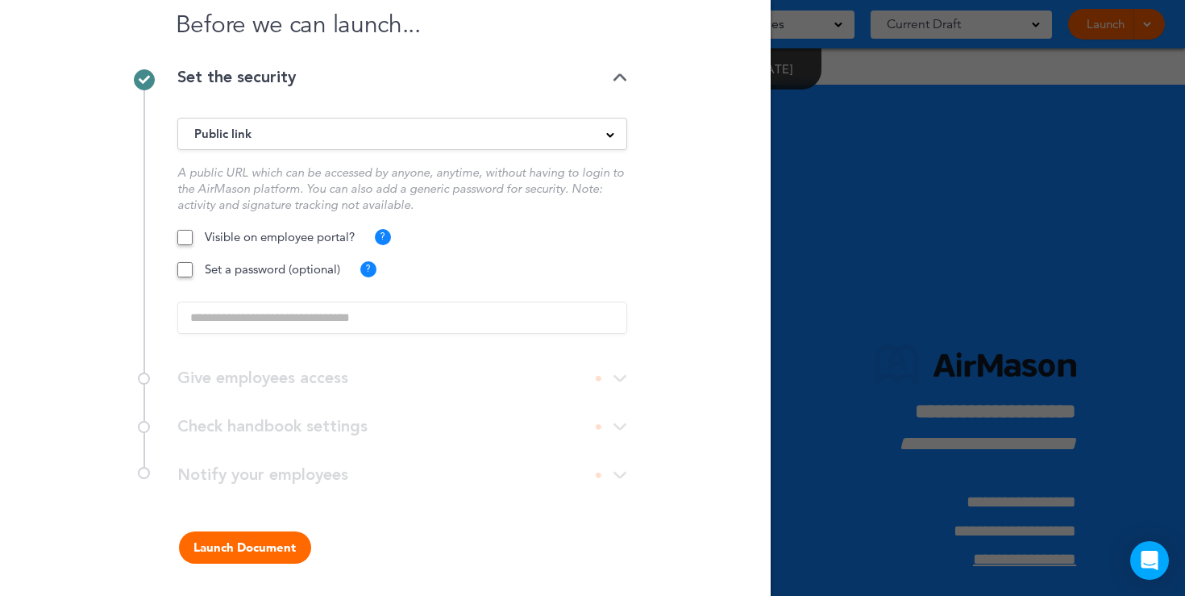
click at [233, 545] on button "Launch Document" at bounding box center [245, 547] width 132 height 32
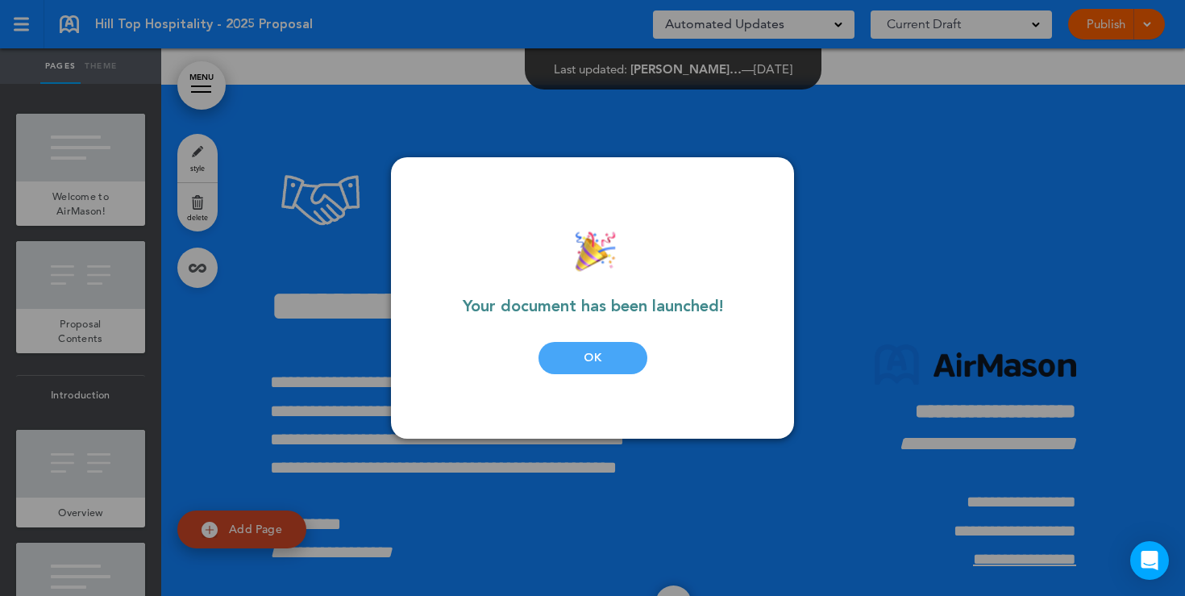
click at [593, 362] on div "OK" at bounding box center [593, 358] width 109 height 32
